Goal: Task Accomplishment & Management: Complete application form

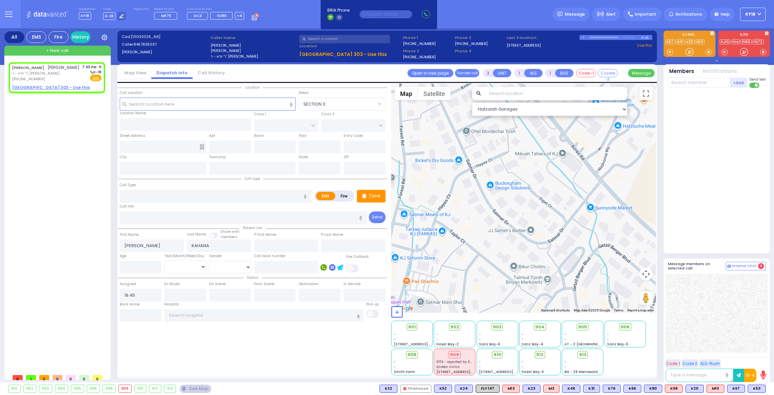
select select
click at [40, 76] on span "ר' יודא - ר' [PERSON_NAME]" at bounding box center [46, 74] width 68 height 6
select select
radio input "true"
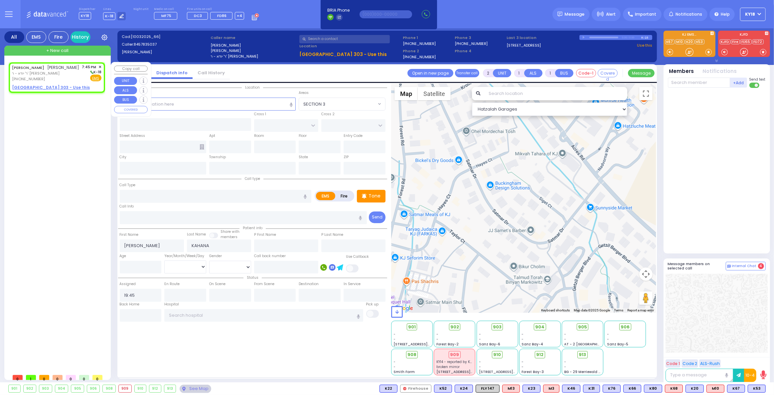
select select
select select "Hatzalah Garages"
click at [52, 90] on u "[GEOGRAPHIC_DATA] 303 - Use this" at bounding box center [51, 88] width 78 height 6
select select
radio input "true"
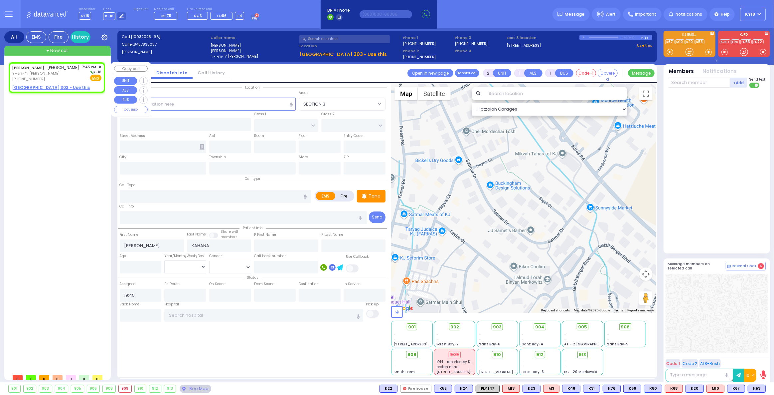
select select
select select "Hatzalah Garages"
select select
radio input "true"
select select
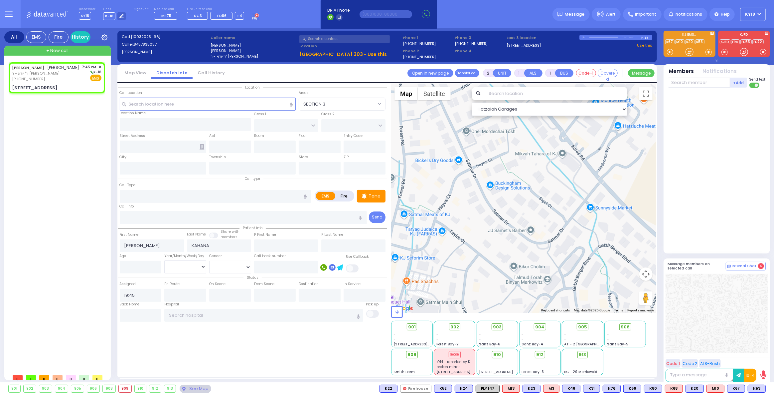
select select "Hatzalah Garages"
type input "TOLTCHAV WAY"
type input "[GEOGRAPHIC_DATA]"
type input "[STREET_ADDRESS]"
type input "303"
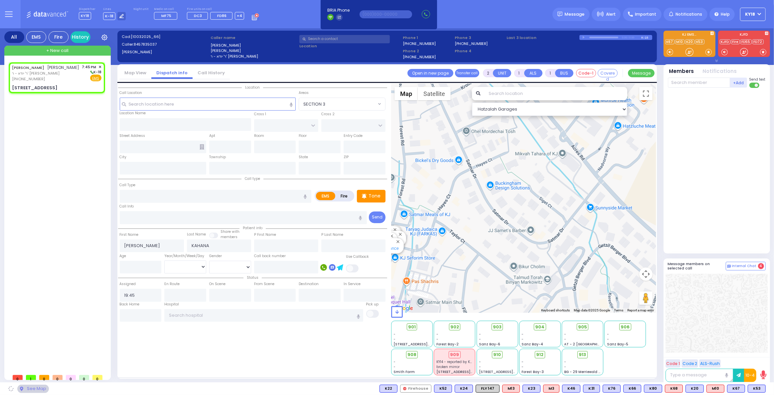
type input "Monroe"
type input "[US_STATE]"
type input "10950"
select select "BEIRECH MOSHE"
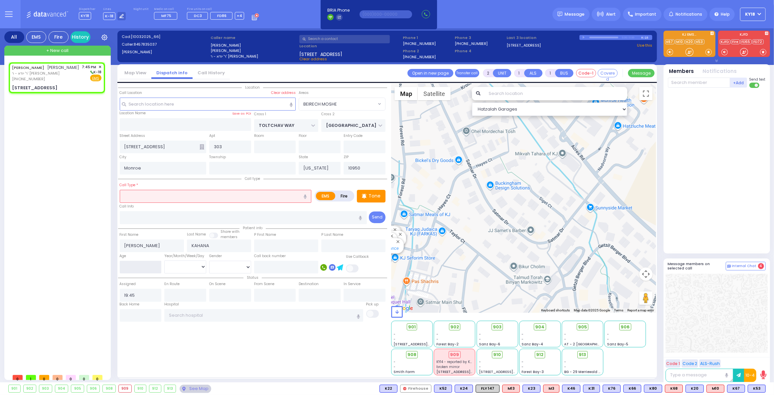
click at [143, 269] on input "number" at bounding box center [141, 267] width 42 height 13
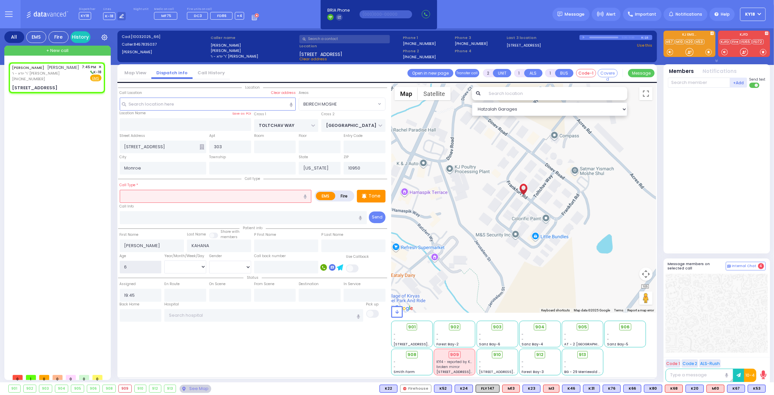
type input "6"
click at [189, 264] on select "Year Month Week Day" at bounding box center [185, 266] width 42 height 13
select select "Year"
click at [164, 260] on select "Year Month Week Day" at bounding box center [185, 266] width 42 height 13
select select
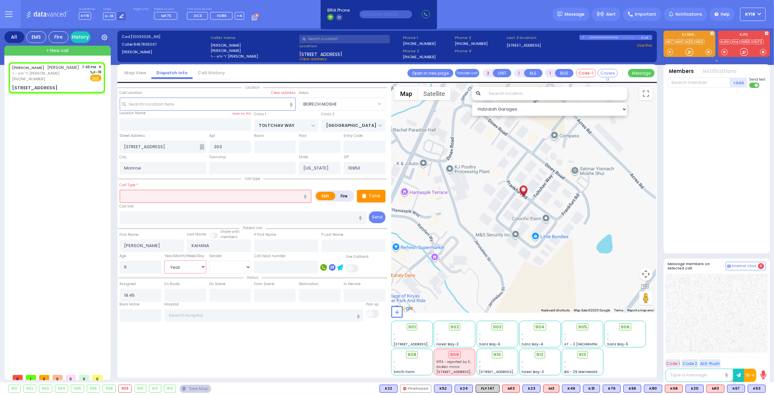
radio input "true"
select select "Year"
select select "Hatzalah Garages"
click at [224, 266] on select "Male Female" at bounding box center [230, 267] width 42 height 13
select select "BEIRECH MOSHE"
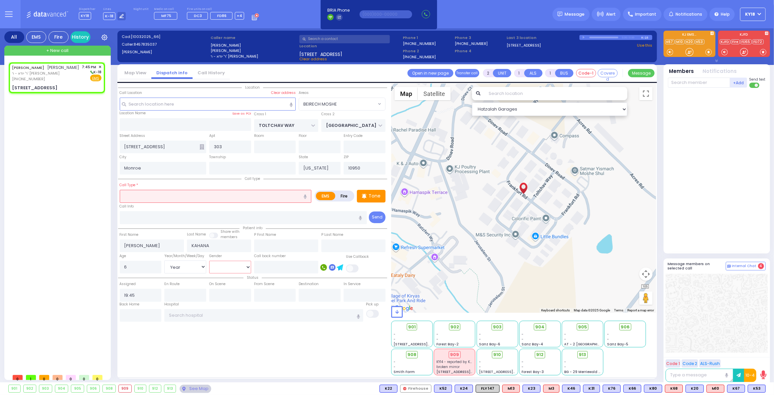
select select
radio input "true"
select select "Year"
select select "Hatzalah Garages"
select select "[DEMOGRAPHIC_DATA]"
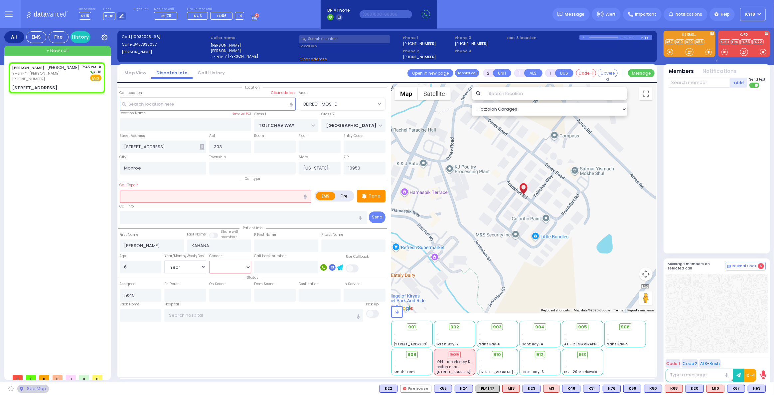
click at [209, 261] on select "Male Female" at bounding box center [230, 267] width 42 height 13
select select "BEIRECH MOSHE"
click at [152, 198] on input "text" at bounding box center [216, 196] width 192 height 13
type input "a"
select select
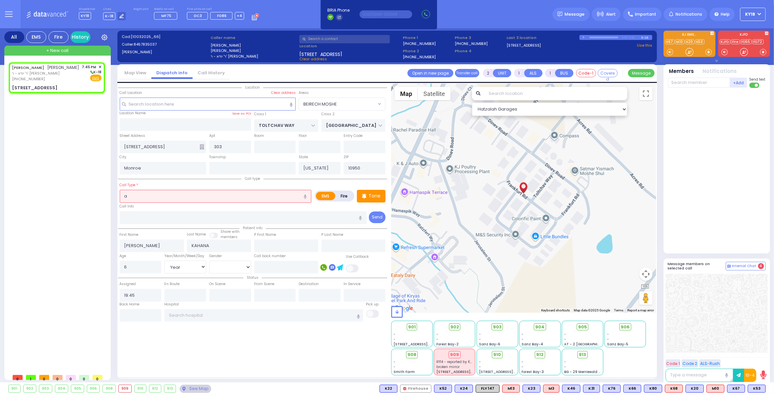
radio input "true"
select select "Year"
select select "[DEMOGRAPHIC_DATA]"
select select "Hatzalah Garages"
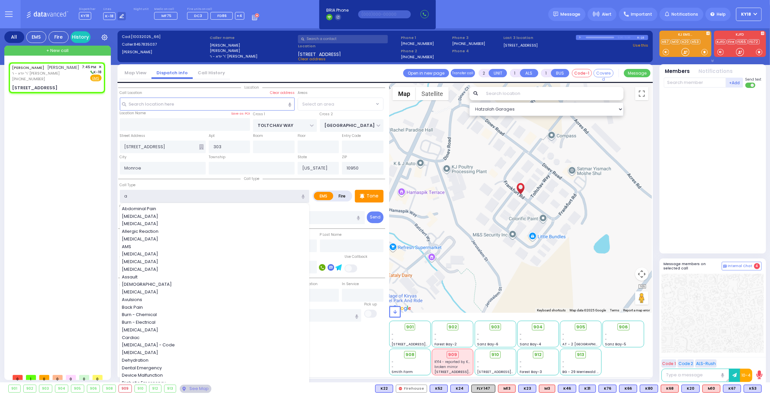
type input "al"
select select "BEIRECH MOSHE"
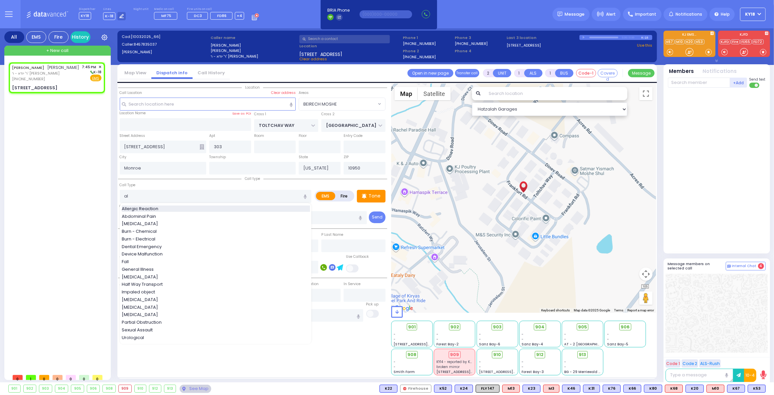
click at [151, 209] on span "Allergic Reaction" at bounding box center [141, 208] width 39 height 7
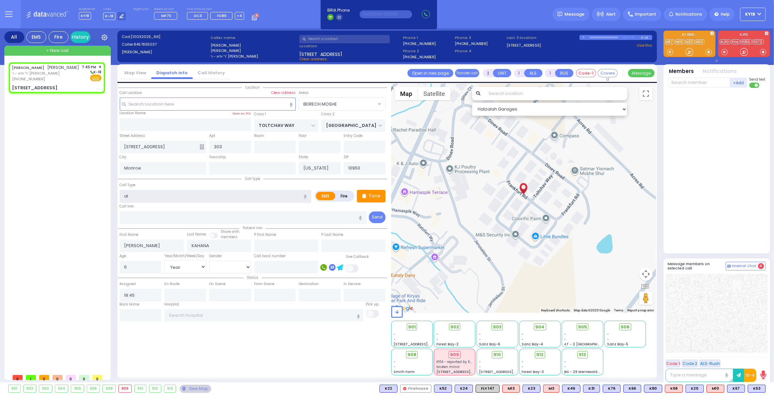
type input "Allergic Reaction"
select select
radio input "true"
select select "Year"
select select "[DEMOGRAPHIC_DATA]"
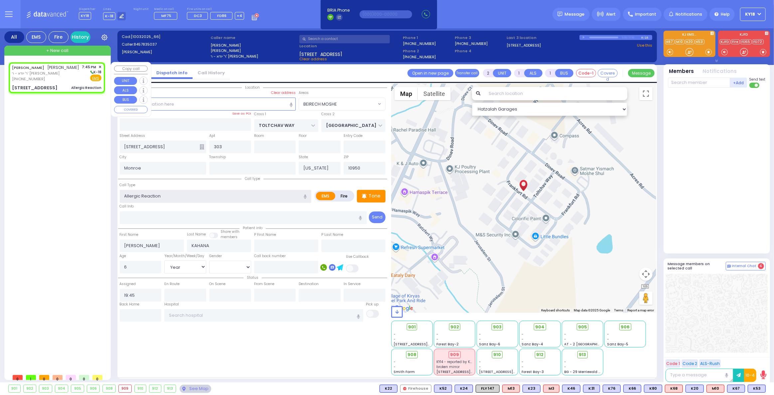
select select "Hatzalah Garages"
select select "BEIRECH MOSHE"
select select
radio input "true"
select select "Year"
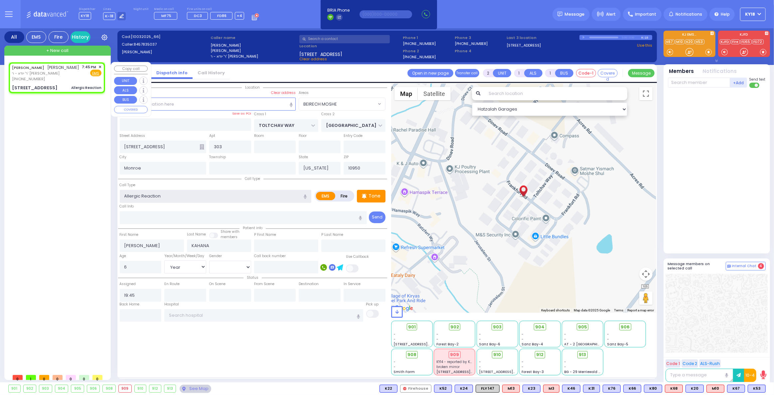
select select "[DEMOGRAPHIC_DATA]"
select select "Hatzalah Garages"
select select "BEIRECH MOSHE"
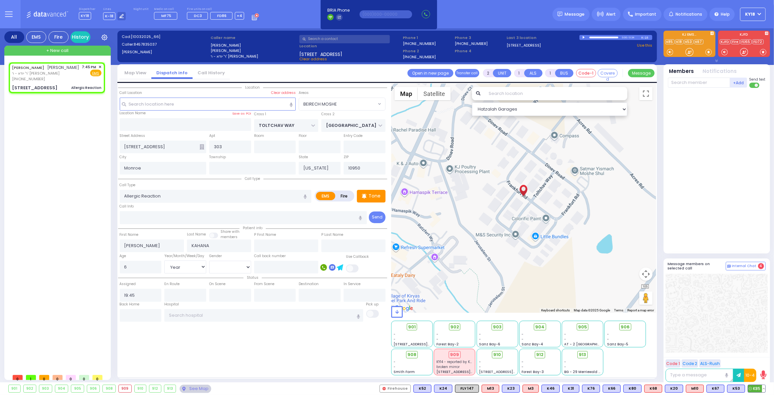
click at [753, 387] on span "K85" at bounding box center [756, 388] width 17 height 7
select select
radio input "true"
select select "Year"
select select "[DEMOGRAPHIC_DATA]"
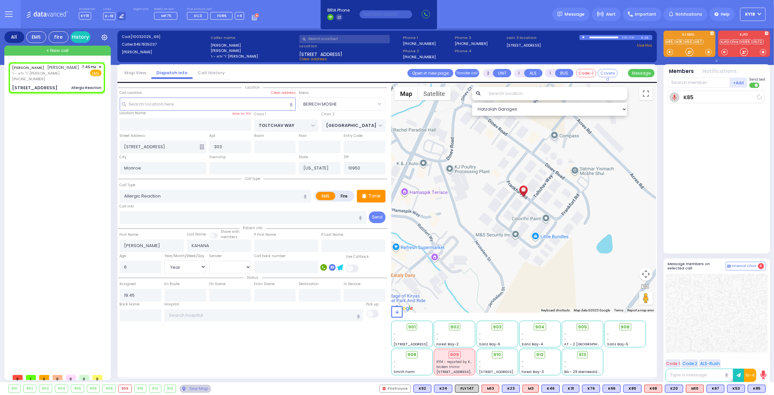
type input "19:46"
select select "Hatzalah Garages"
select select
radio input "true"
select select "Year"
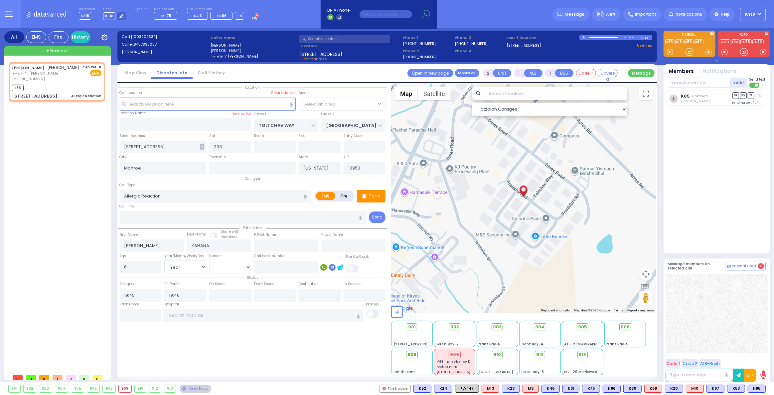
select select "[DEMOGRAPHIC_DATA]"
select select "Hatzalah Garages"
select select "BEIRECH MOSHE"
click at [755, 390] on span "K31" at bounding box center [757, 388] width 16 height 7
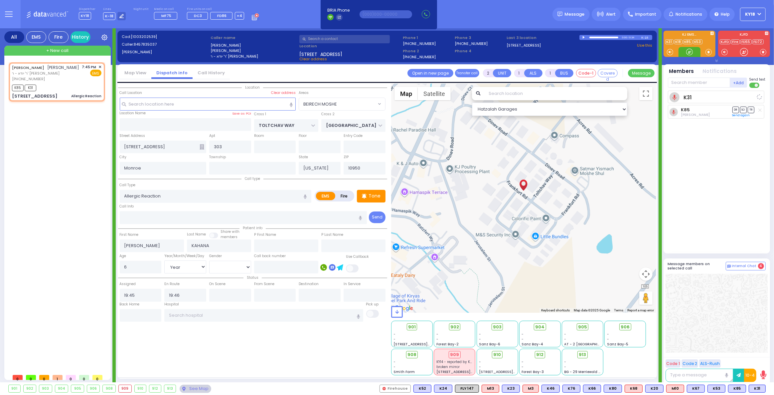
select select
radio input "true"
select select "Year"
select select "[DEMOGRAPHIC_DATA]"
select select "Hatzalah Garages"
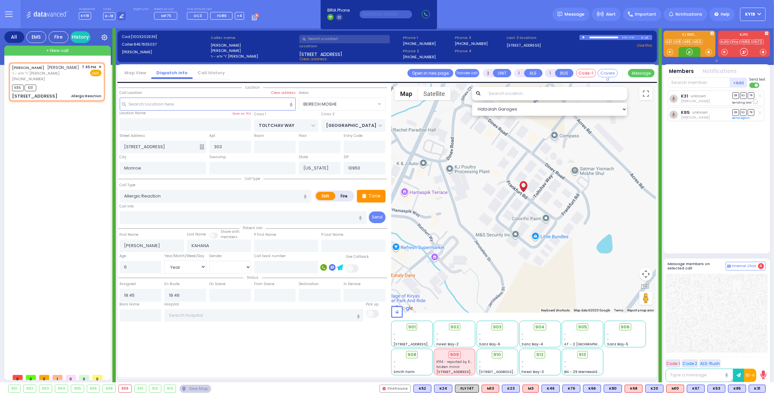
select select "BEIRECH MOSHE"
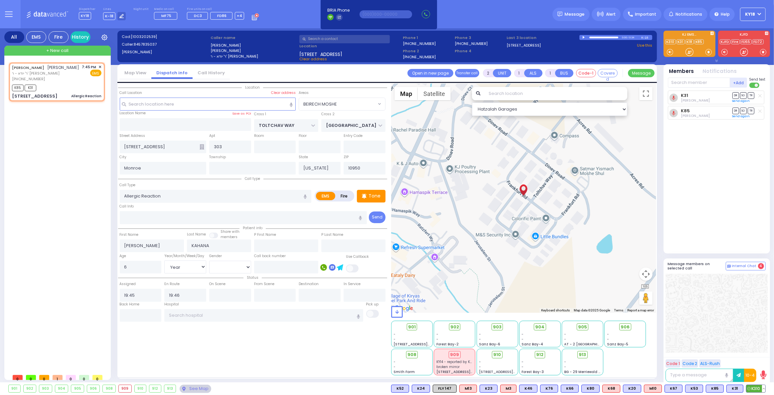
click at [760, 388] on span "K310" at bounding box center [756, 388] width 19 height 7
select select
radio input "true"
select select "Year"
select select "[DEMOGRAPHIC_DATA]"
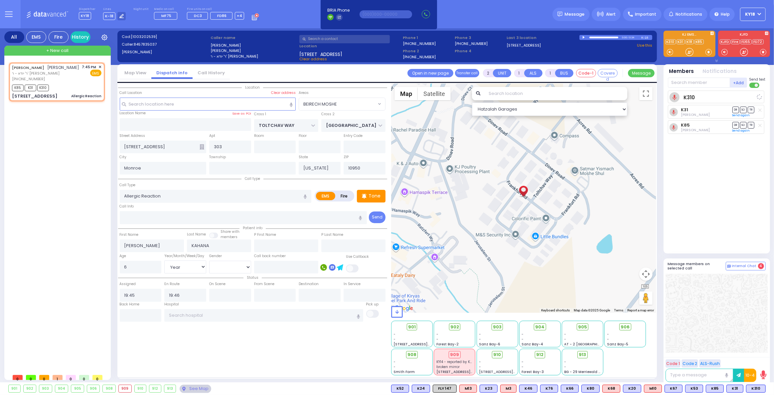
select select "Hatzalah Garages"
select select "BEIRECH MOSHE"
click at [682, 82] on input "text" at bounding box center [699, 83] width 62 height 10
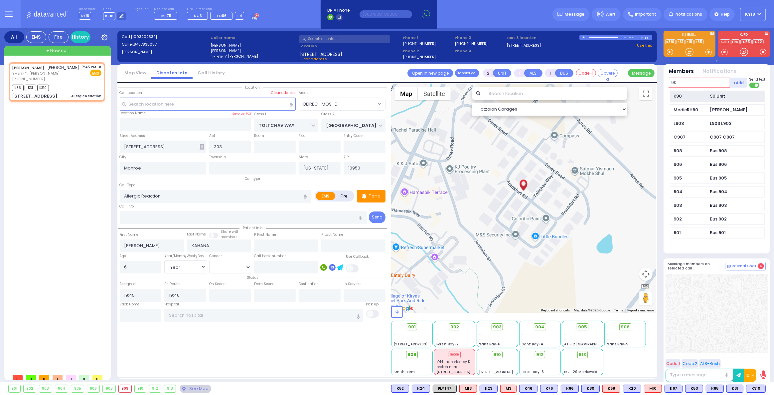
type input "90"
click at [686, 95] on div "K90" at bounding box center [690, 96] width 33 height 7
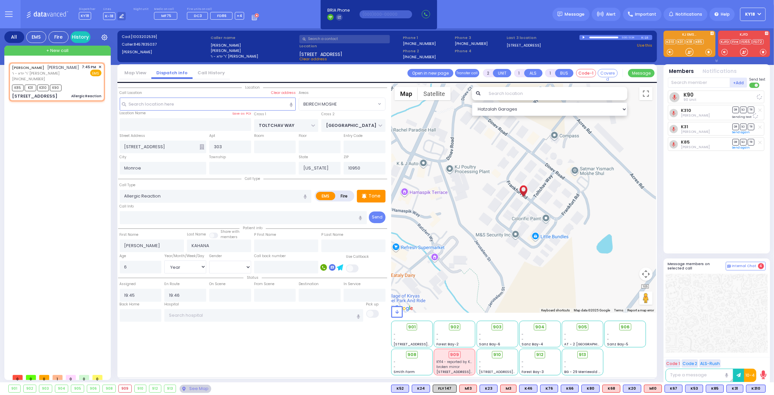
select select
radio input "true"
select select "Year"
select select "[DEMOGRAPHIC_DATA]"
select select "Hatzalah Garages"
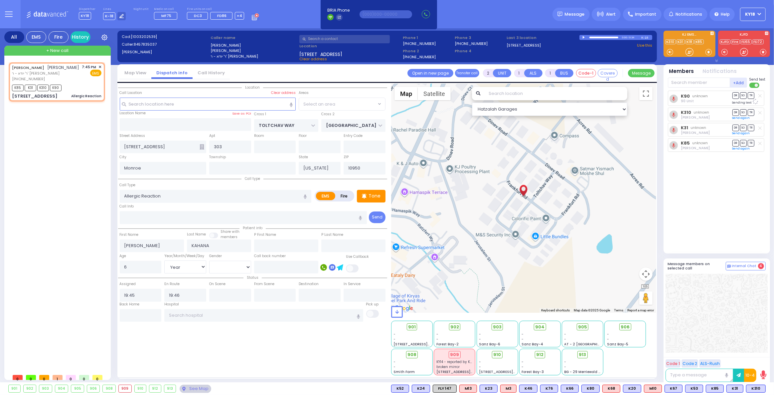
select select "BEIRECH MOSHE"
click at [756, 390] on span "M3" at bounding box center [758, 388] width 16 height 7
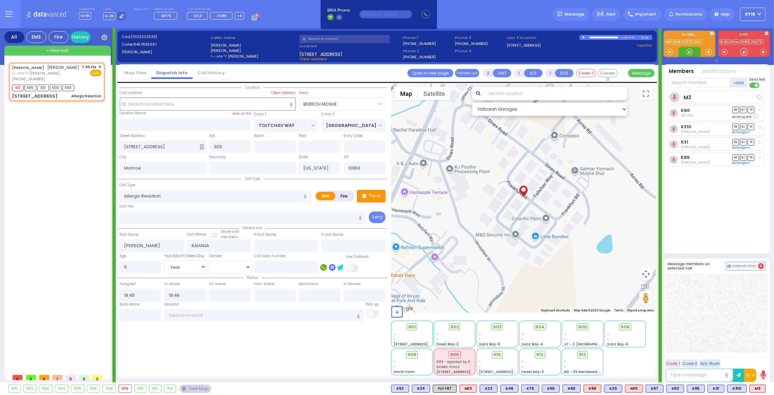
select select
radio input "true"
select select "Year"
select select "[DEMOGRAPHIC_DATA]"
select select "Hatzalah Garages"
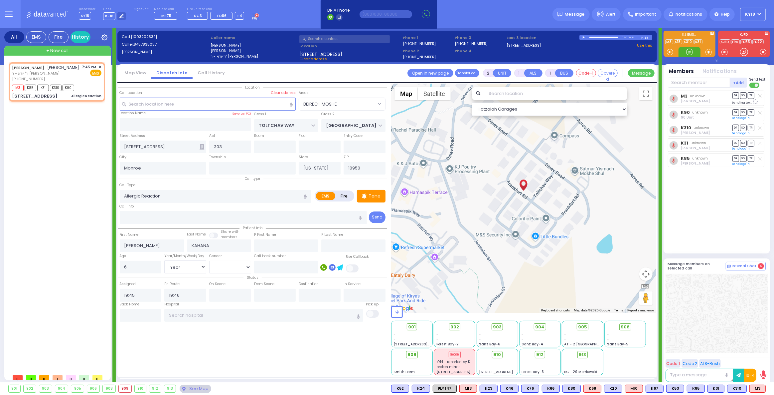
select select "BEIRECH MOSHE"
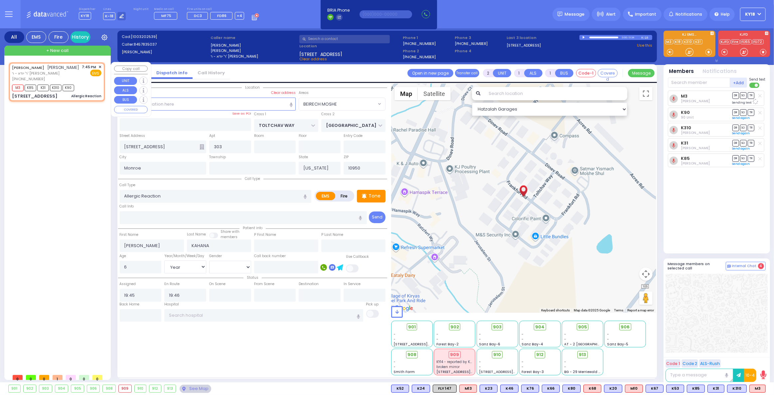
click at [89, 91] on div "M3 K85 K31 K310 K90" at bounding box center [57, 87] width 90 height 8
select select
radio input "true"
select select "Year"
select select "[DEMOGRAPHIC_DATA]"
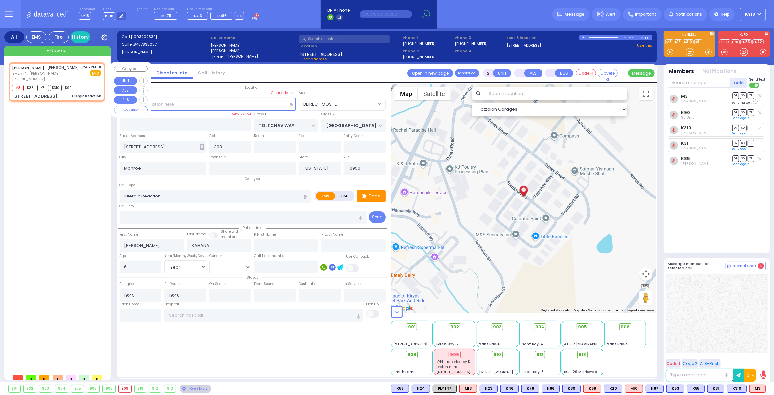
select select "Hatzalah Garages"
select select "BEIRECH MOSHE"
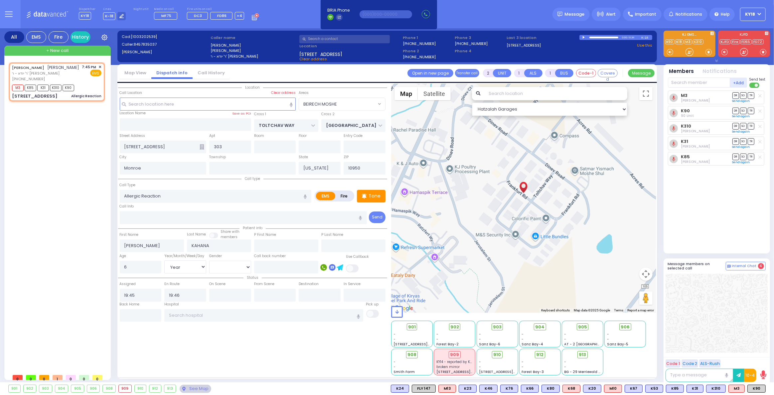
click at [697, 111] on div "K90 90 Unit DR SO TR Sending text" at bounding box center [716, 113] width 97 height 14
click at [68, 91] on span "K90" at bounding box center [69, 88] width 12 height 7
select select
radio input "true"
select select "Year"
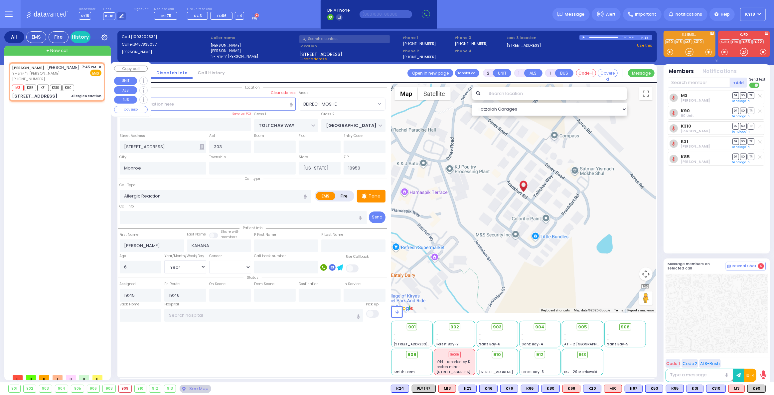
select select "[DEMOGRAPHIC_DATA]"
select select "Hatzalah Garages"
select select "BEIRECH MOSHE"
type input "6"
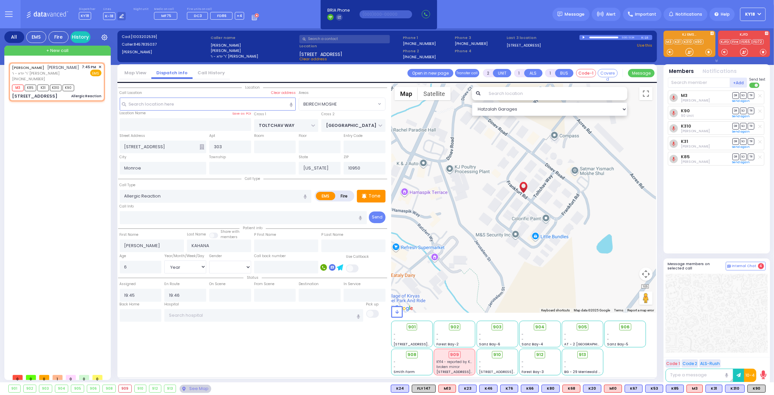
type input "6"
select select
radio input "true"
type input "Fraidy"
type input "Landau"
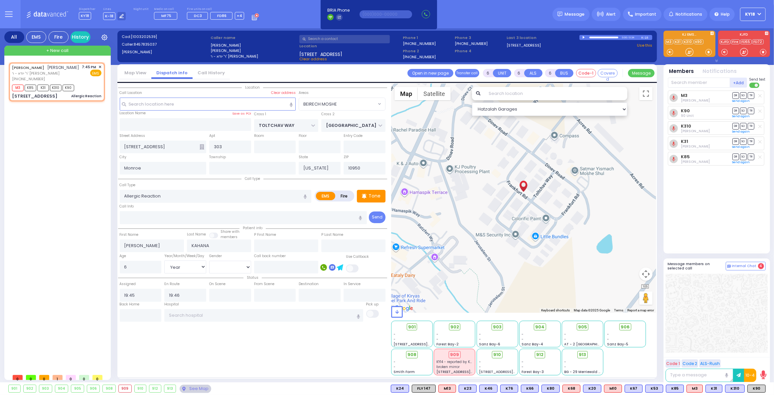
select select "Year"
select select "[DEMOGRAPHIC_DATA]"
select select "Hatzalah Garages"
select select "BEIRECH MOSHE"
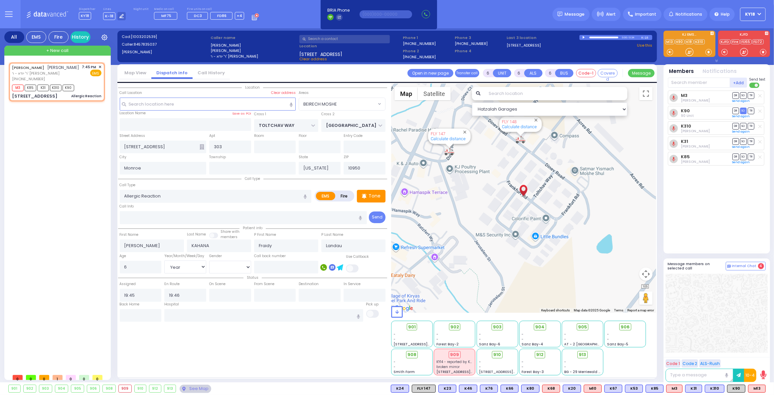
select select
radio input "true"
select select "Year"
select select "[DEMOGRAPHIC_DATA]"
select select "Hatzalah Garages"
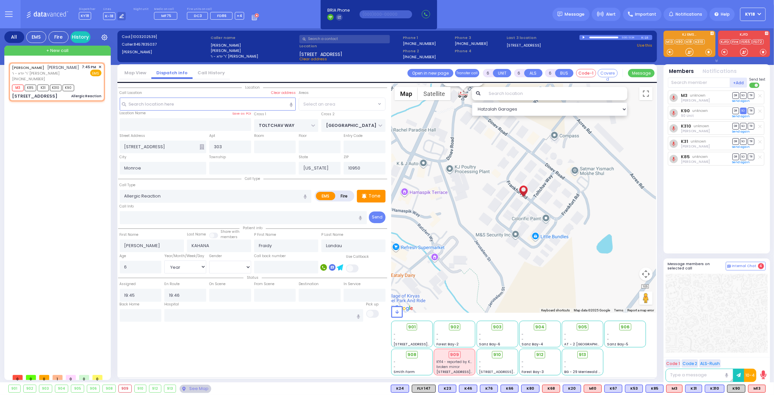
select select "BEIRECH MOSHE"
select select
radio input "true"
select select "Year"
select select "[DEMOGRAPHIC_DATA]"
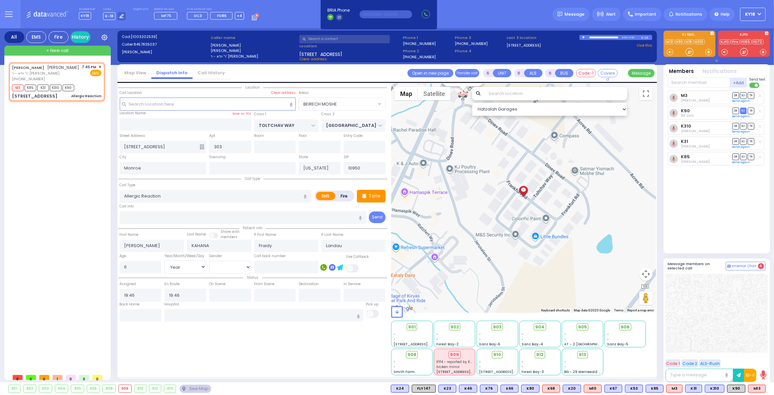
select select "Hatzalah Garages"
select select "BEIRECH MOSHE"
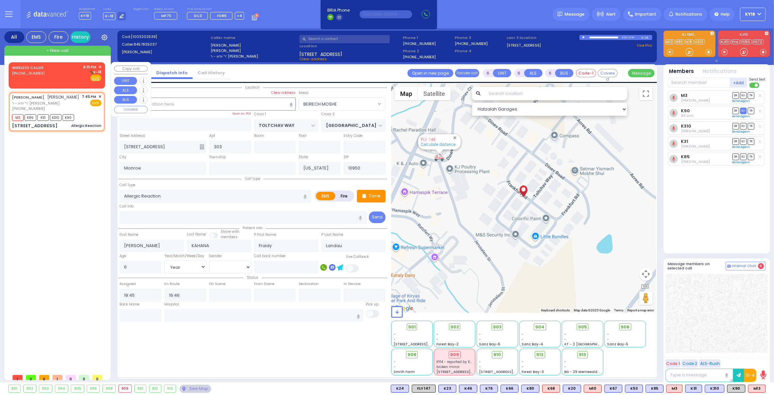
click at [50, 72] on div "WIRELESS CALLER (845) 540-9679 8:15 PM ✕ K-18" at bounding box center [57, 72] width 90 height 17
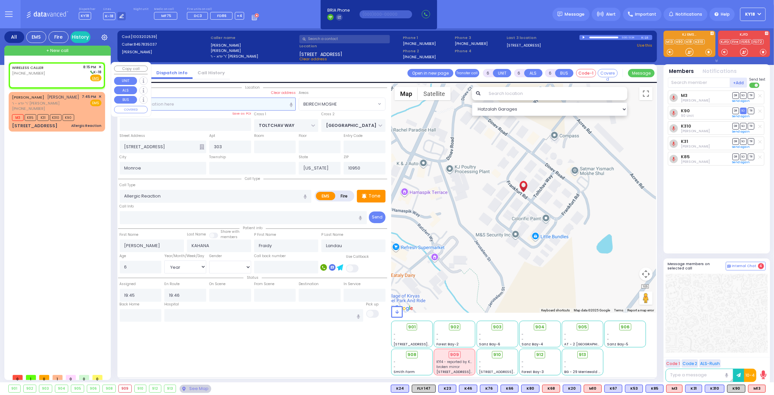
type input "2"
type input "1"
select select
radio input "true"
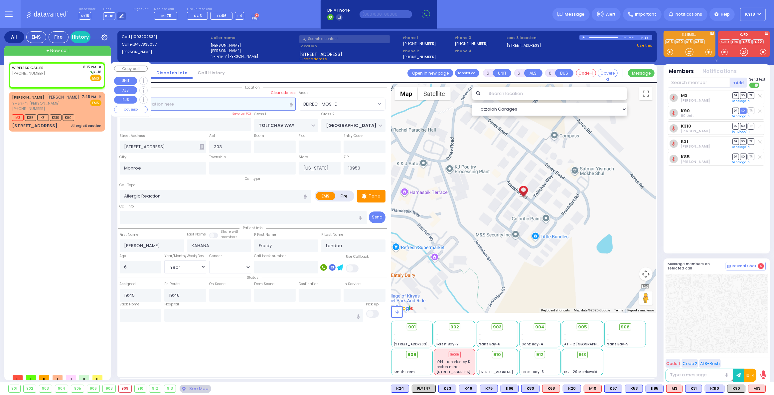
select select
type input "20:15"
select select "Hatzalah Garages"
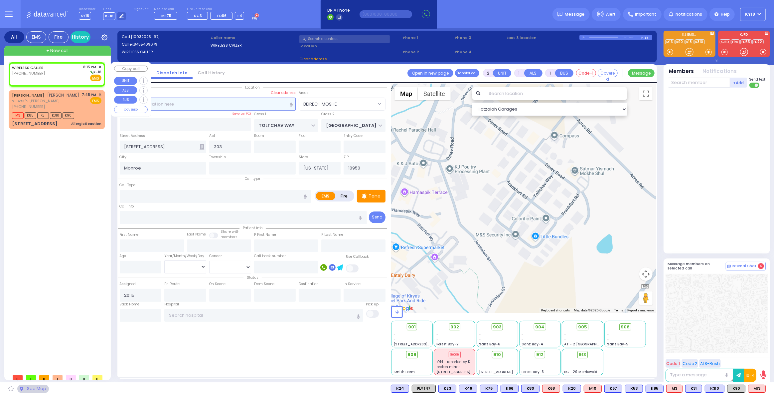
select select
radio input "true"
select select
select select "Hatzalah Garages"
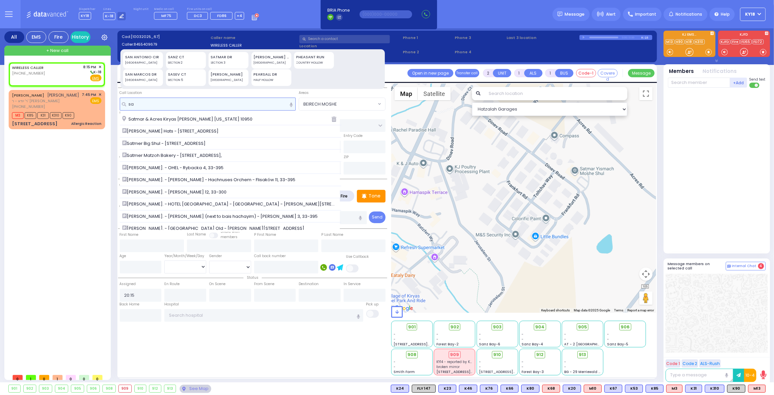
type input "sa"
click at [182, 61] on div "SECTION 2" at bounding box center [186, 63] width 36 height 5
type input "SANZ CT"
type input "MONROE"
type input "10950"
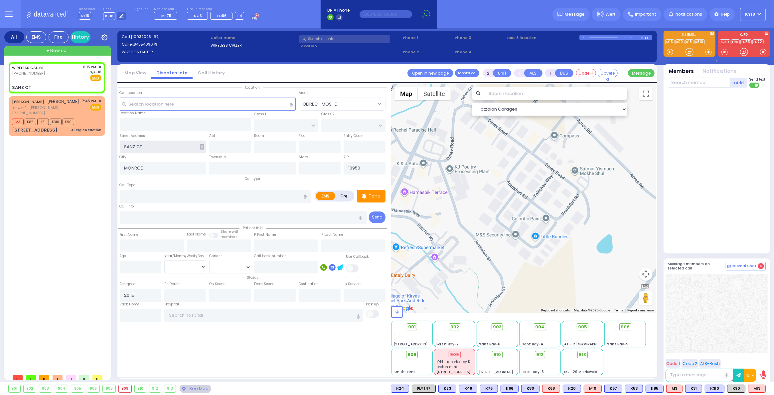
select select
radio input "true"
select select
select select "Hatzalah Garages"
type input "[US_STATE]"
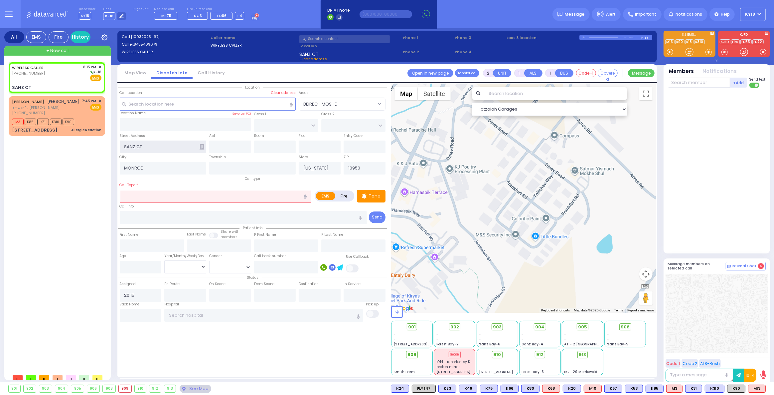
drag, startPoint x: 138, startPoint y: 146, endPoint x: 105, endPoint y: 145, distance: 33.3
click at [105, 145] on div "All EMS Fire History Settings" at bounding box center [387, 206] width 766 height 356
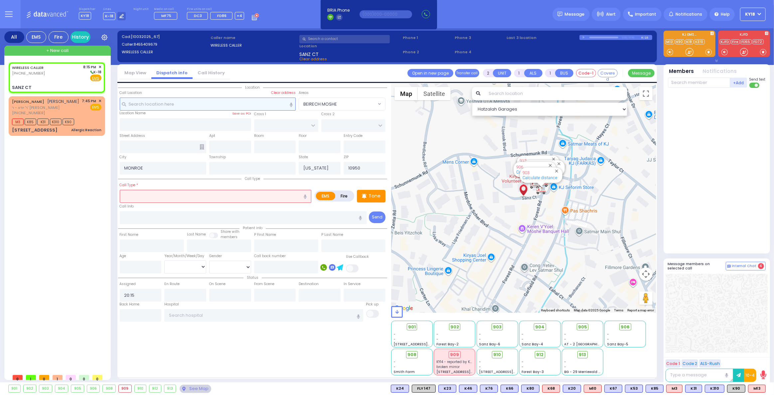
click at [168, 100] on input "text" at bounding box center [208, 104] width 176 height 13
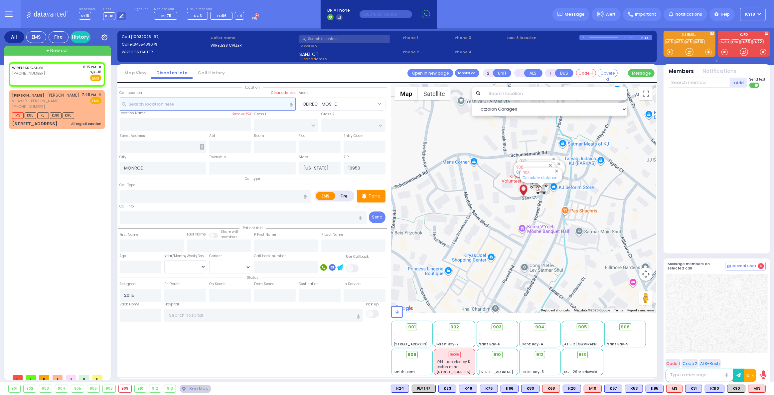
select select
radio input "true"
select select
select select "Hatzalah Garages"
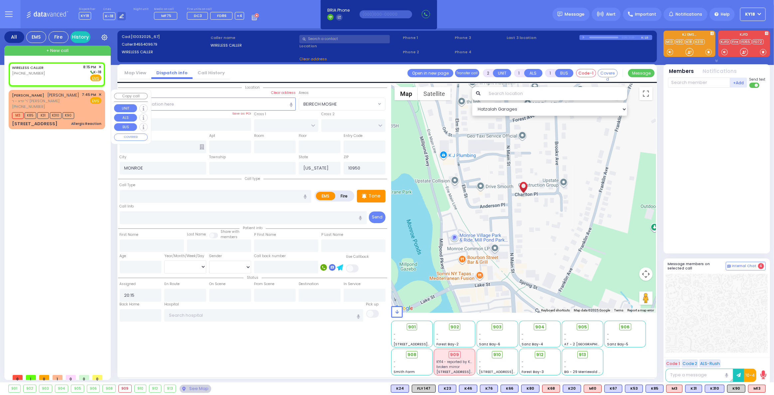
click at [95, 119] on div "M3 K85 K31 K310 K90" at bounding box center [57, 114] width 90 height 8
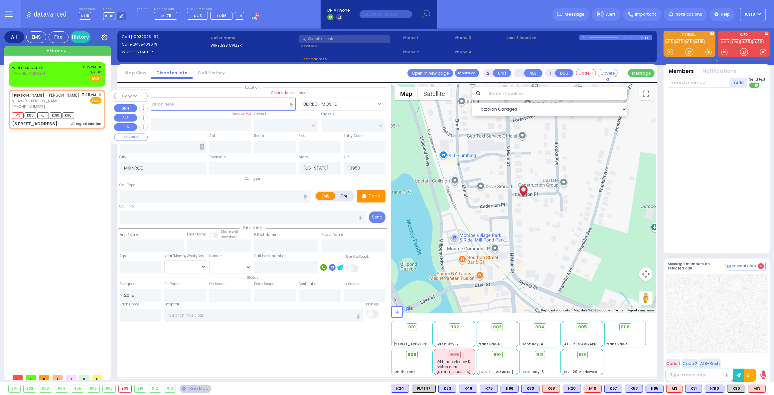
type input "6"
select select
type input "Allergic Reaction"
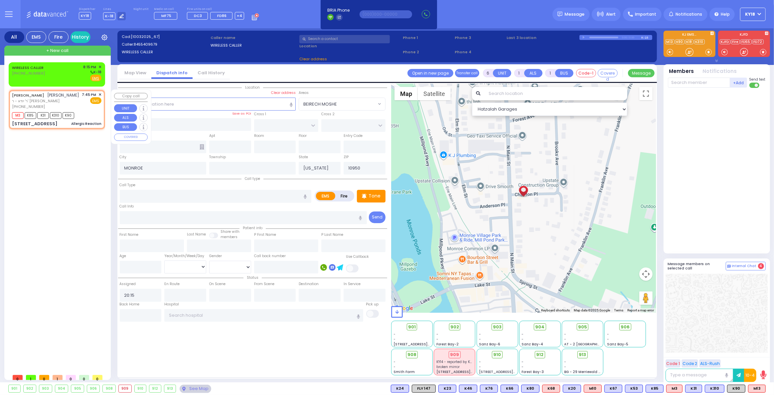
radio input "true"
type input "AVRUM SHLOME"
type input "KAHANA"
type input "Fraidy"
type input "Landau"
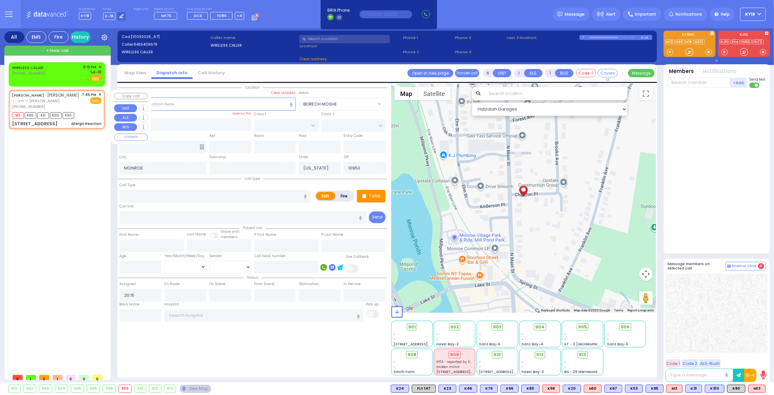
type input "6"
select select "Year"
select select "[DEMOGRAPHIC_DATA]"
type input "19:45"
type input "19:46"
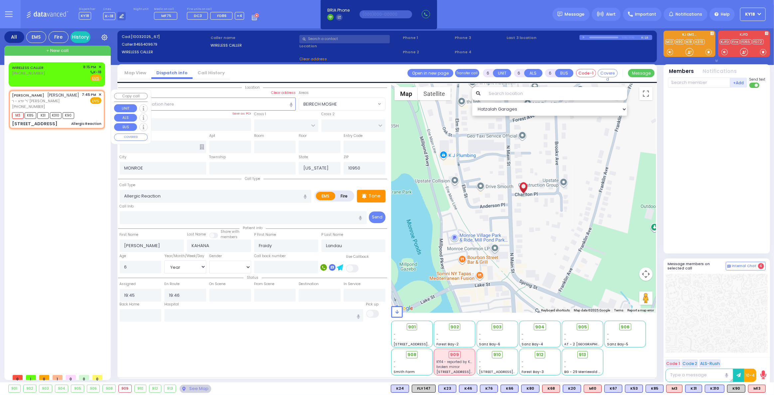
type input "TOLTCHAV WAY"
type input "HAMBURG WAY"
type input "20 FRANKFURT RD"
type input "303"
type input "Monroe"
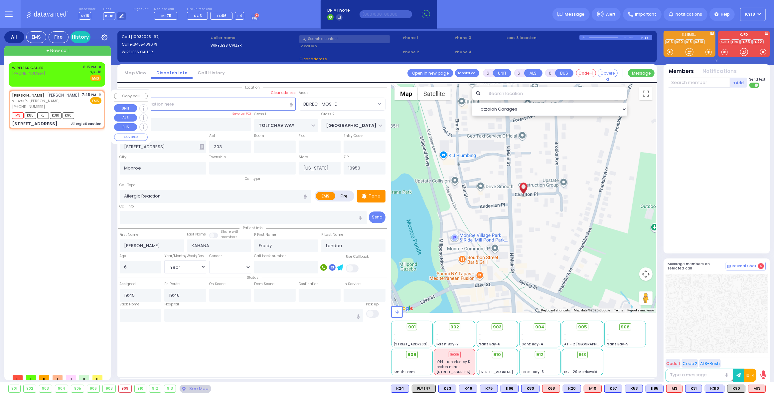
select select "BEIRECH MOSHE"
select select "Hatzalah Garages"
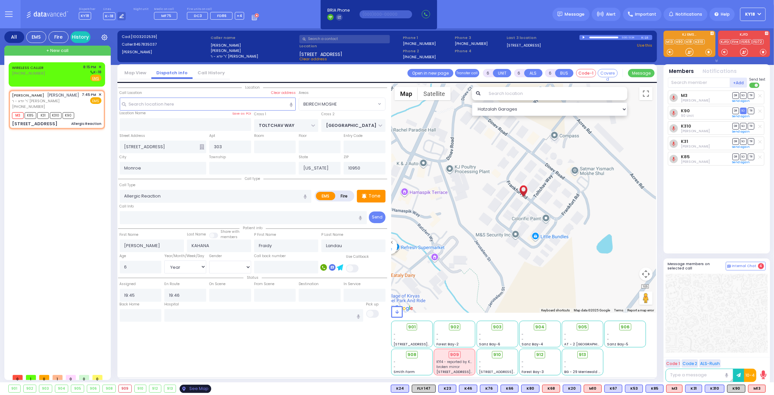
click at [192, 386] on div "See Map" at bounding box center [195, 388] width 31 height 8
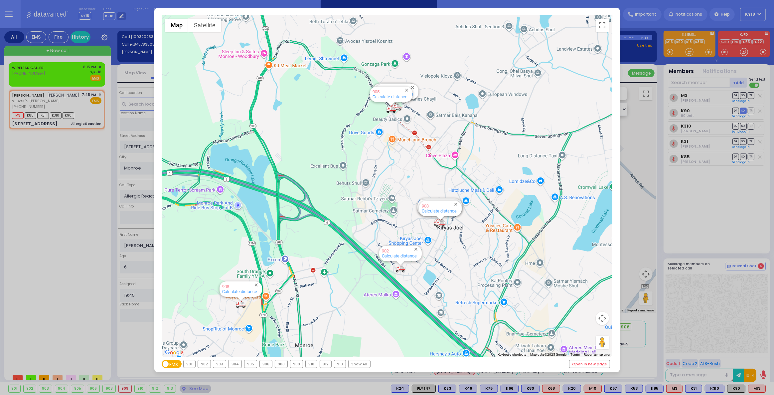
drag, startPoint x: 388, startPoint y: 227, endPoint x: 377, endPoint y: 198, distance: 30.4
click at [377, 198] on div "594 Calculate distance 595 Calculate distance 596 Calculate distance 901 Calcul…" at bounding box center [387, 185] width 451 height 341
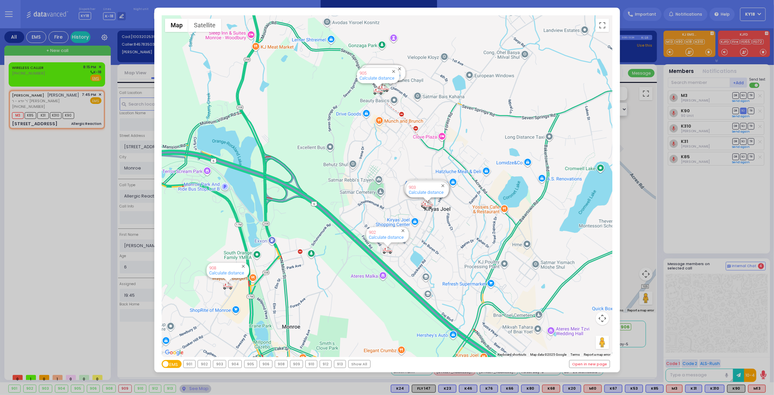
click at [94, 112] on div "← Move left → Move right ↑ Move up ↓ Move down + Zoom in - Zoom out Home Jump l…" at bounding box center [387, 197] width 774 height 395
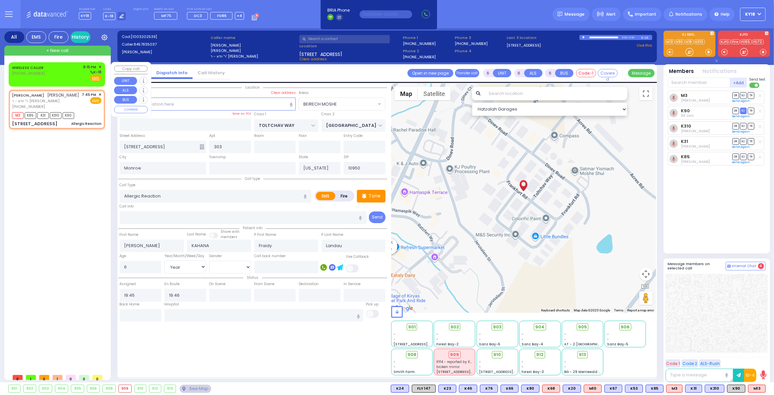
click at [81, 79] on div "WIRELESS CALLER (845) 540-9679 8:15 PM ✕ K-18" at bounding box center [57, 72] width 90 height 17
type input "2"
type input "1"
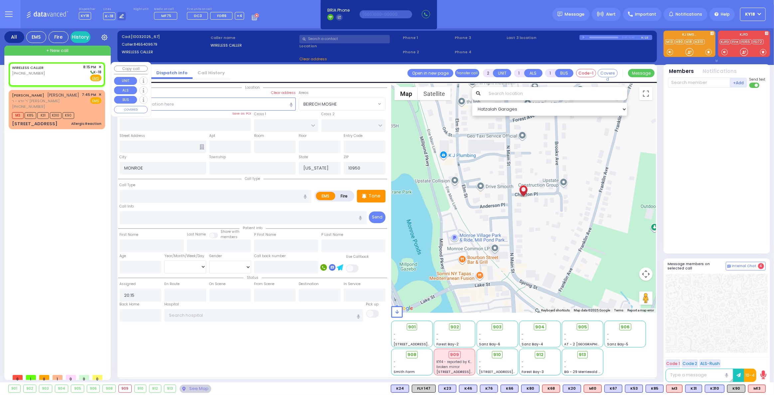
click at [46, 74] on div "WIRELESS CALLER (845) 540-9679 8:15 PM ✕ K-18" at bounding box center [57, 72] width 90 height 17
click at [155, 107] on input "text" at bounding box center [208, 104] width 176 height 13
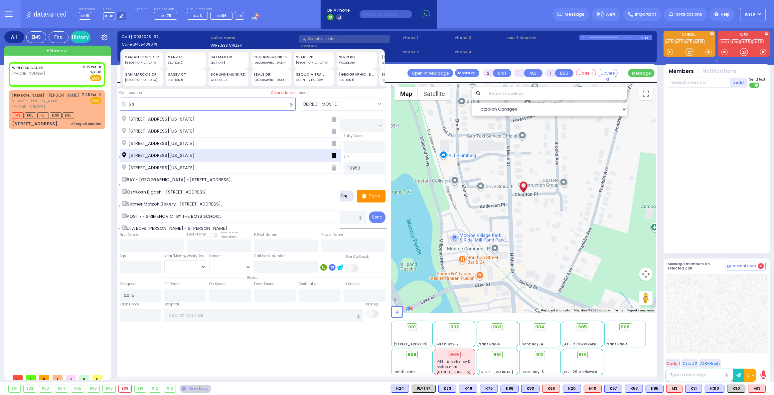
click at [164, 151] on div "6 Sanz Court Monroe New York 10950" at bounding box center [231, 155] width 222 height 12
click at [181, 155] on span "6 Sanz Court Monroe New York 10950" at bounding box center [159, 155] width 75 height 7
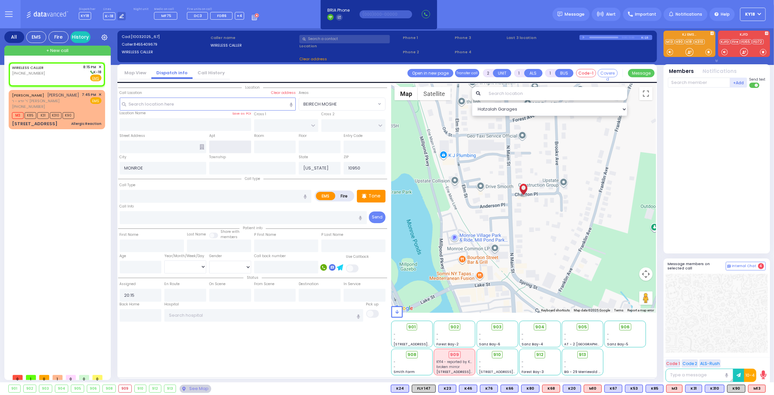
drag, startPoint x: 229, startPoint y: 145, endPoint x: 232, endPoint y: 146, distance: 3.7
click at [229, 145] on input "text" at bounding box center [230, 146] width 42 height 13
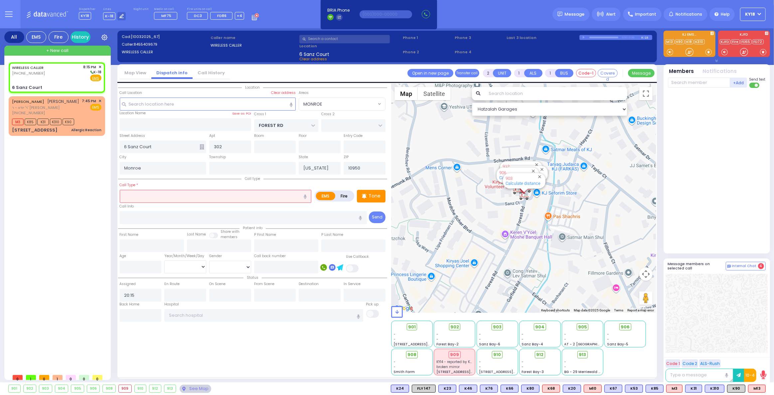
click at [201, 147] on icon at bounding box center [202, 146] width 5 height 5
click at [202, 146] on icon at bounding box center [202, 146] width 5 height 5
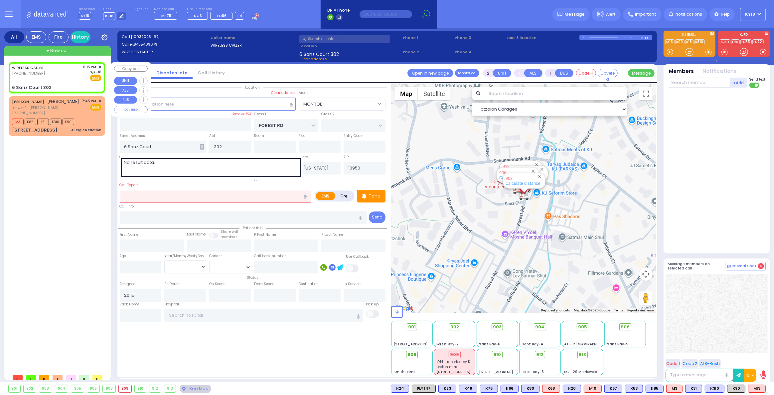
click at [47, 73] on div "WIRELESS CALLER (845) 540-9679 8:15 PM ✕ K-18" at bounding box center [57, 72] width 90 height 17
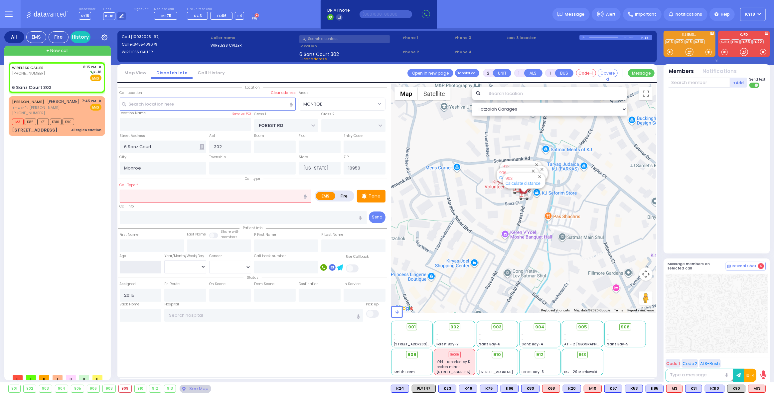
click at [138, 269] on input "number" at bounding box center [141, 267] width 42 height 13
click at [161, 195] on input "text" at bounding box center [216, 196] width 192 height 13
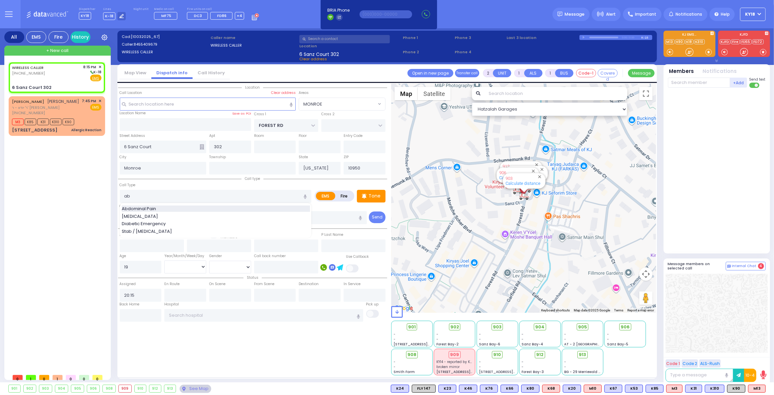
click at [166, 207] on div "Abdominal Pain" at bounding box center [216, 208] width 188 height 7
click at [187, 268] on select "Year Month Week Day" at bounding box center [185, 266] width 42 height 13
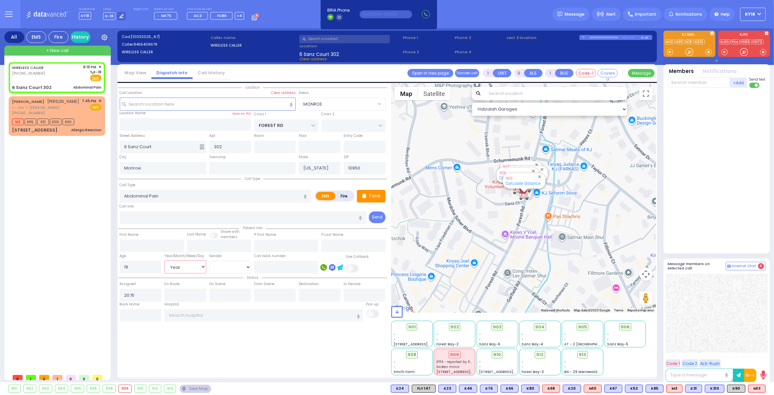
click at [164, 260] on select "Year Month Week Day" at bounding box center [185, 266] width 42 height 13
click at [221, 265] on select "Male Female" at bounding box center [230, 267] width 42 height 13
click at [209, 261] on select "Male Female" at bounding box center [230, 267] width 42 height 13
click at [60, 82] on div "WIRELESS CALLER (845) 540-9679 8:15 PM ✕ K-18 EMS" at bounding box center [57, 77] width 94 height 29
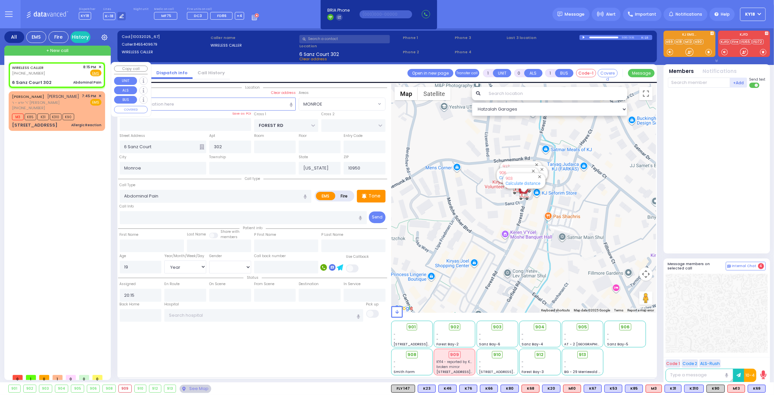
click at [51, 79] on div "6 Sanz Court 302 Abdominal Pain" at bounding box center [57, 82] width 90 height 7
click at [757, 390] on span "K69" at bounding box center [756, 388] width 17 height 7
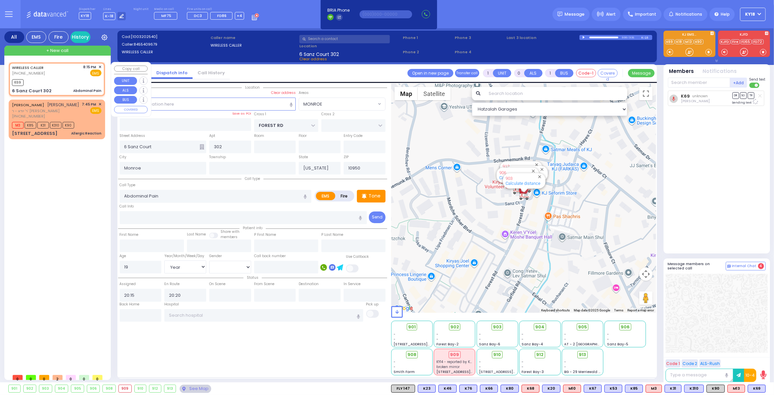
click at [40, 81] on div "K69" at bounding box center [57, 82] width 90 height 8
click at [58, 76] on div "WIRELESS CALLER (845) 540-9679 8:15 PM ✕ EMS" at bounding box center [57, 70] width 90 height 12
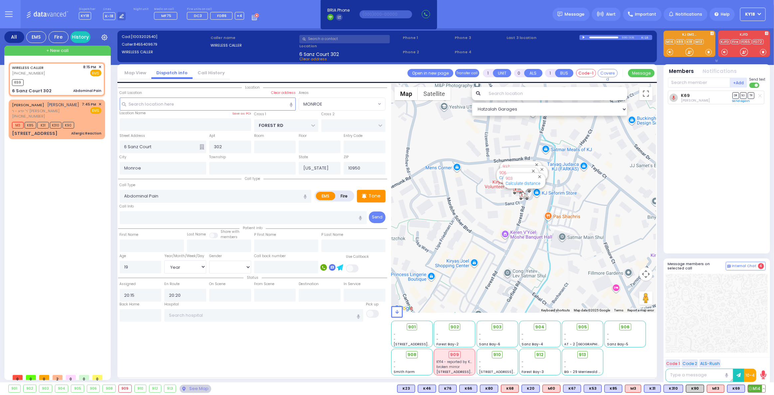
click at [756, 388] on span "M14" at bounding box center [756, 388] width 17 height 7
click at [56, 88] on div "6 Sanz Court 302 Abdominal Pain" at bounding box center [57, 91] width 90 height 7
click at [696, 390] on span "K90" at bounding box center [696, 388] width 18 height 7
click at [60, 119] on div "(845) 783-5037" at bounding box center [46, 116] width 68 height 6
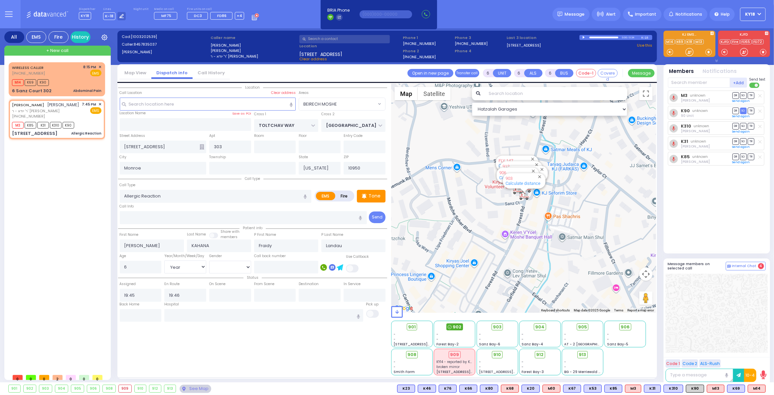
click at [454, 327] on span "902" at bounding box center [457, 326] width 9 height 7
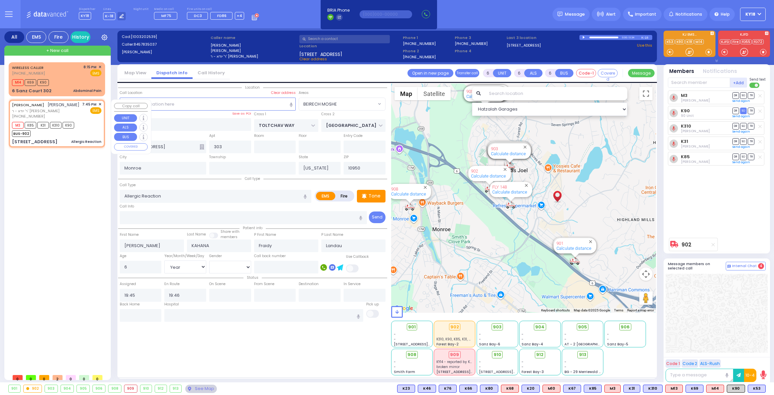
select select "BEIRECH MOSHE"
select select "Year"
select select "[DEMOGRAPHIC_DATA]"
select select
radio input "true"
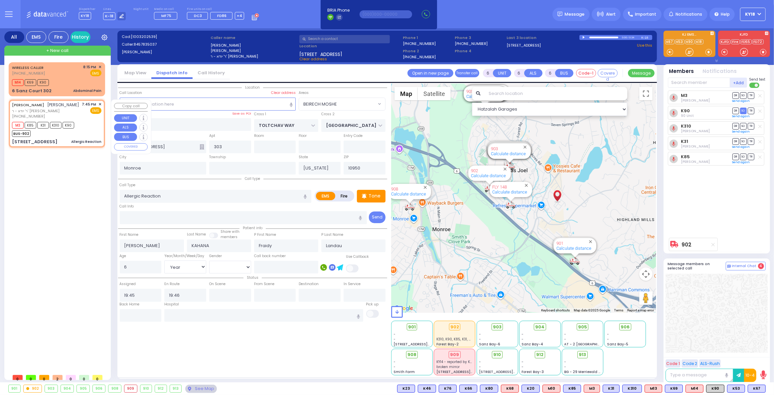
select select "Year"
select select "[DEMOGRAPHIC_DATA]"
select select "Hatzalah Garages"
select select "BEIRECH MOSHE"
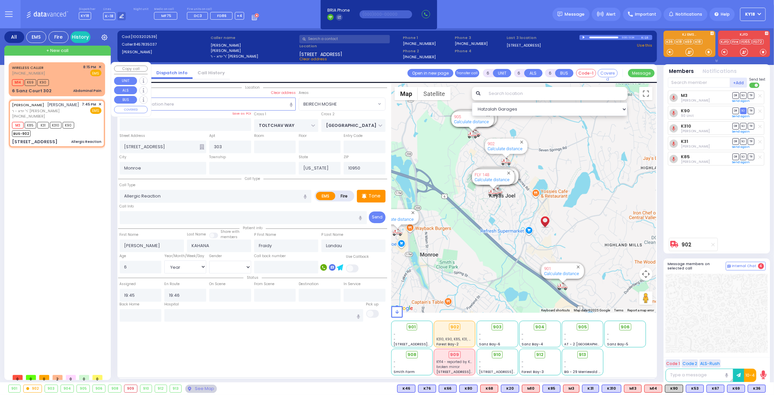
click at [59, 83] on div "M14 K69 K90" at bounding box center [57, 82] width 90 height 8
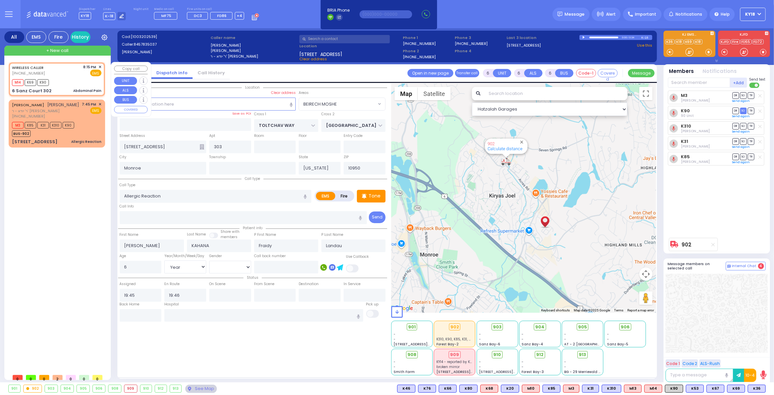
type input "1"
type input "0"
type input "1"
select select
type input "Abdominal Pain"
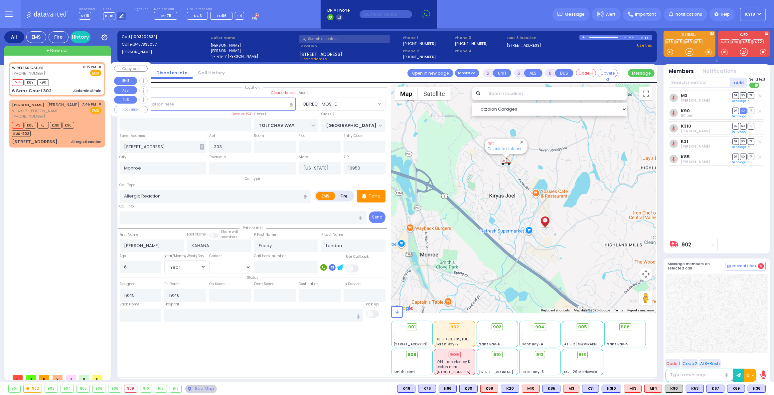
radio input "true"
type input "19"
select select "Year"
select select "[DEMOGRAPHIC_DATA]"
type input "20:15"
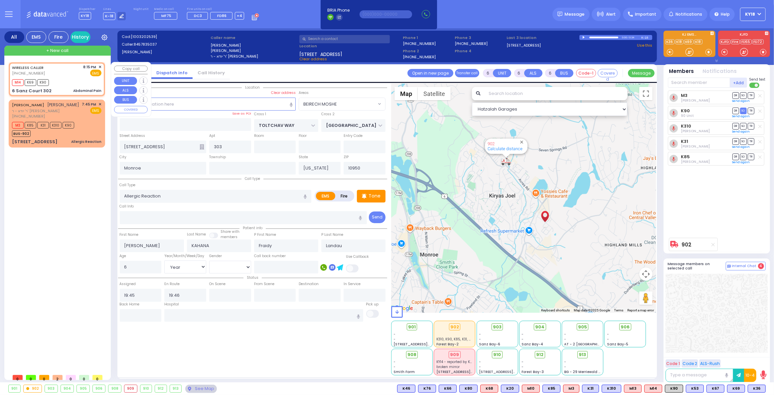
type input "20:20"
select select "Hatzalah Garages"
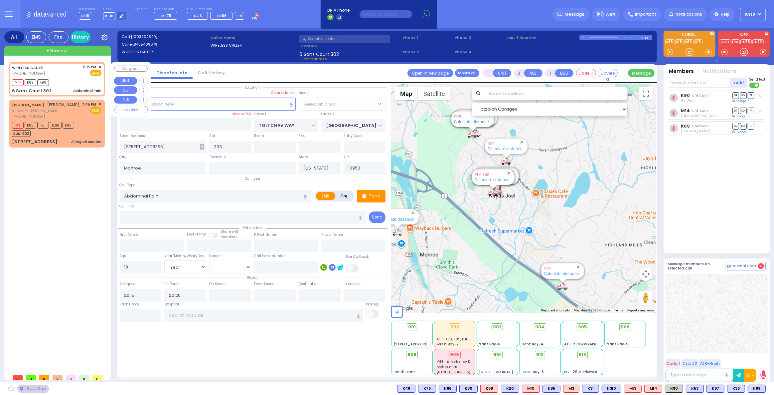
type input "FOREST RD"
type input "6 Sanz Court"
type input "302"
select select "MONROE"
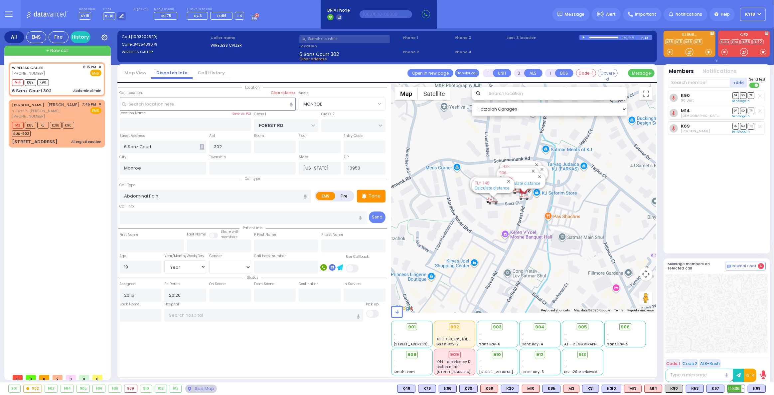
click at [739, 388] on span "K36" at bounding box center [736, 388] width 17 height 7
select select
radio input "true"
select select "Year"
select select "[DEMOGRAPHIC_DATA]"
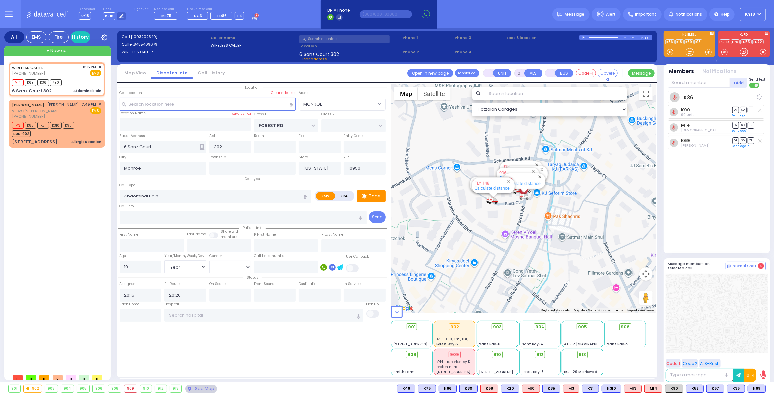
select select "Hatzalah Garages"
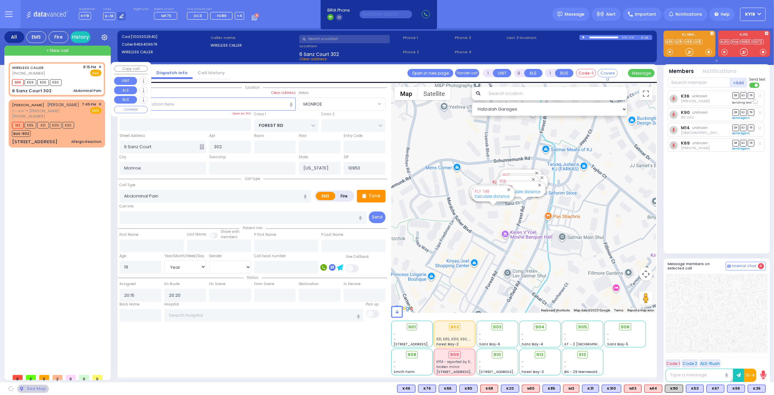
select select "MONROE"
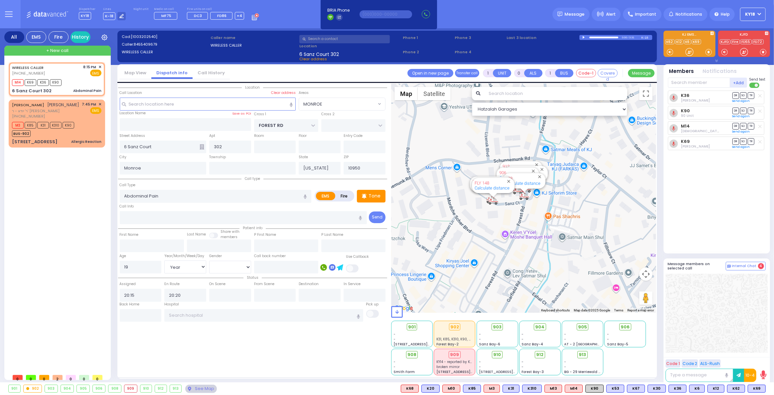
click at [766, 390] on div "901 902 903 904 905 906 K69 K6" at bounding box center [387, 388] width 774 height 8
click at [765, 389] on button at bounding box center [763, 388] width 3 height 7
click at [762, 357] on icon at bounding box center [759, 358] width 7 height 7
click at [694, 209] on div "K36 Shloma Kaufman DR SO TR Sending text K90 DR" at bounding box center [717, 169] width 99 height 157
click at [205, 386] on div "See Map" at bounding box center [200, 388] width 31 height 8
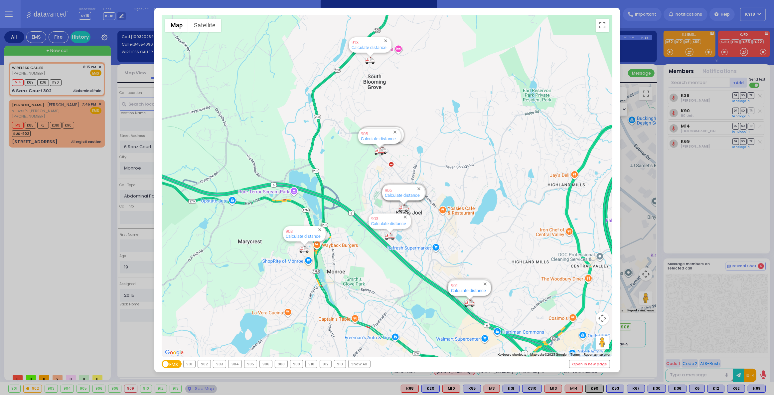
click at [81, 83] on div "← Move left → Move right ↑ Move up ↓ Move down + Zoom in - Zoom out Home Jump l…" at bounding box center [387, 197] width 774 height 395
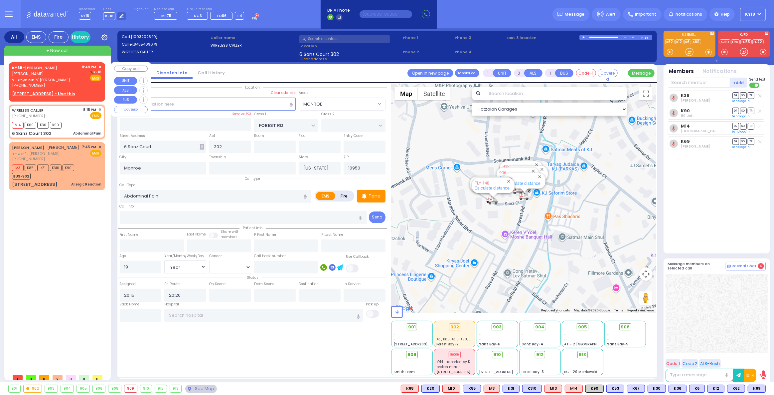
drag, startPoint x: 69, startPoint y: 85, endPoint x: 80, endPoint y: 85, distance: 11.3
click at [73, 84] on div "(917) 628-0332" at bounding box center [46, 86] width 68 height 6
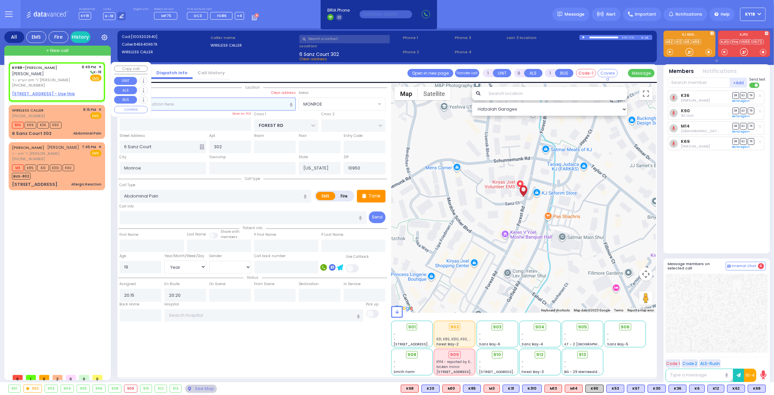
type input "2"
type input "1"
select select
radio input "true"
type input "JOEL MAYER"
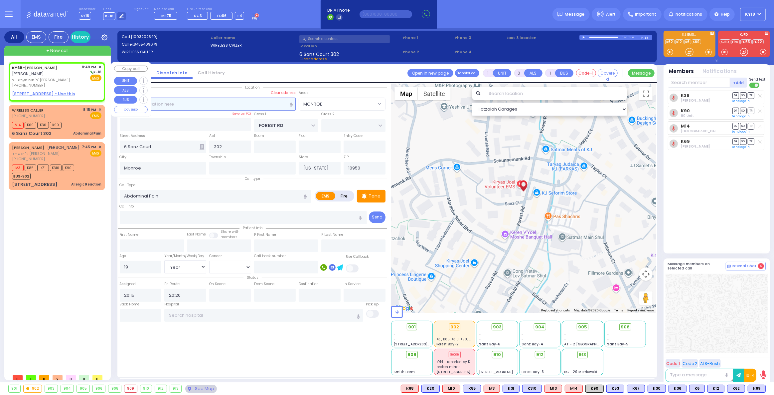
type input "GOLDBERGER"
select select
type input "20:49"
select select "Hatzalah Garages"
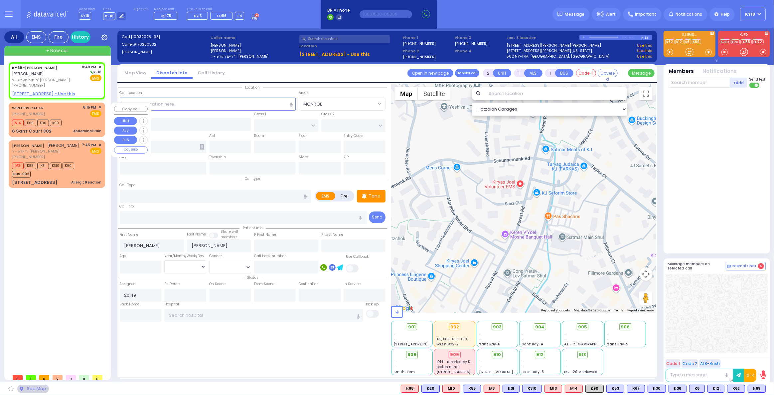
drag, startPoint x: 82, startPoint y: 105, endPoint x: 74, endPoint y: 115, distance: 13.0
click at [74, 115] on div "WIRELESS CALLER [PHONE_NUMBER] 8:15 PM ✕ EMS" at bounding box center [57, 111] width 90 height 12
select select
radio input "true"
select select
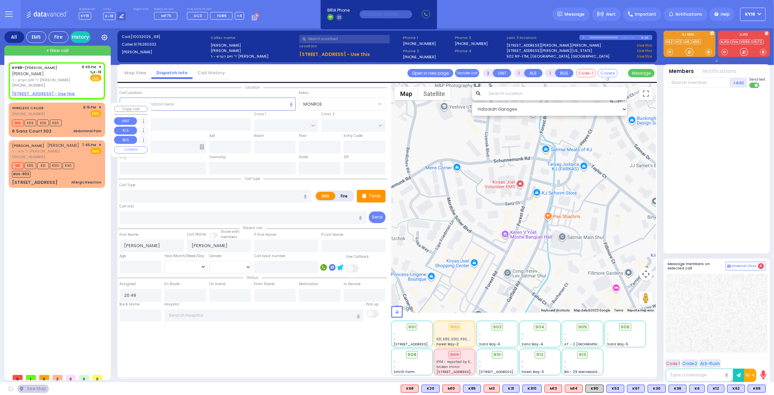
select select "Hatzalah Garages"
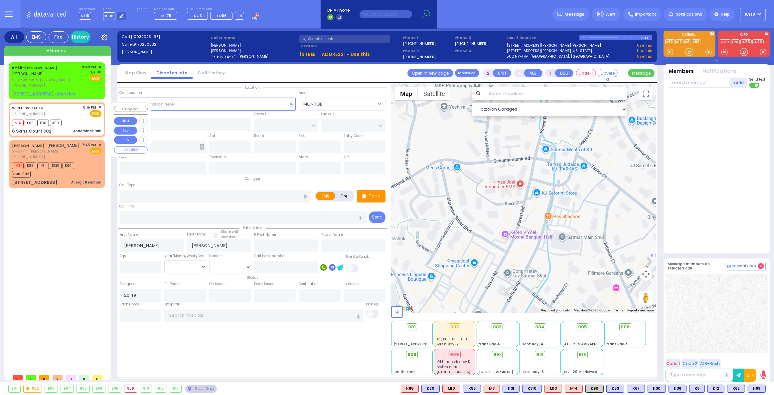
type input "1"
type input "0"
select select
type input "Abdominal Pain"
radio input "true"
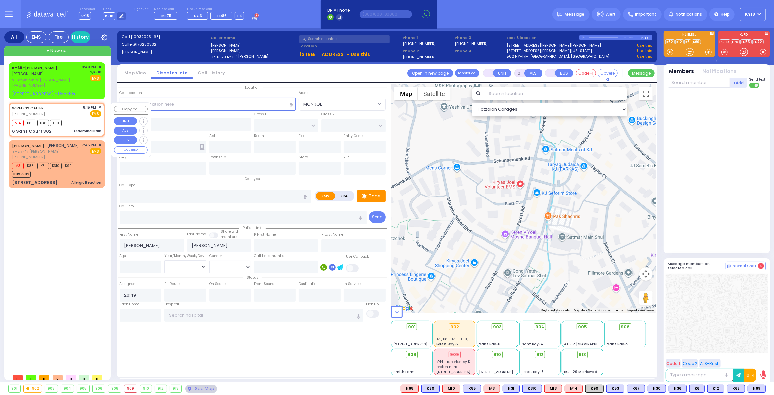
type input "19"
select select "Year"
select select "[DEMOGRAPHIC_DATA]"
type input "20:15"
type input "20:20"
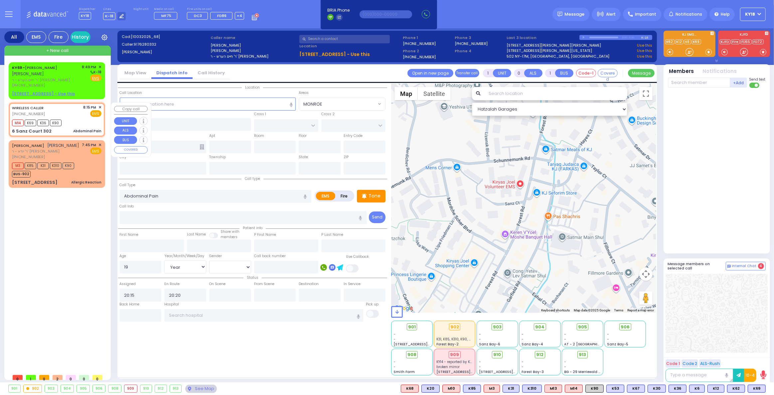
select select "Hatzalah Garages"
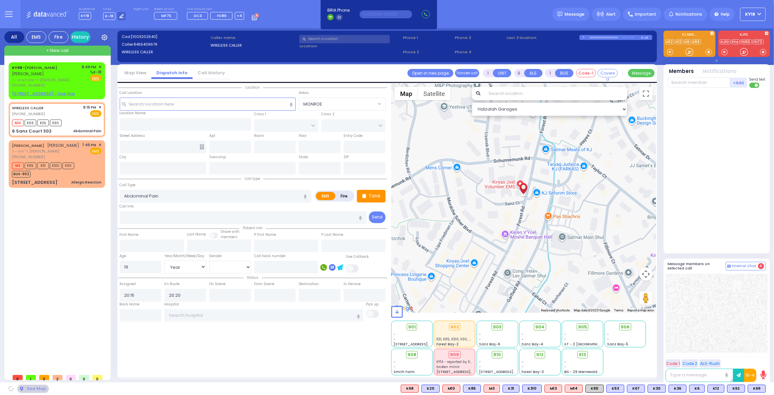
type input "FOREST RD"
type input "6 Sanz Court"
type input "302"
type input "Monroe"
type input "[US_STATE]"
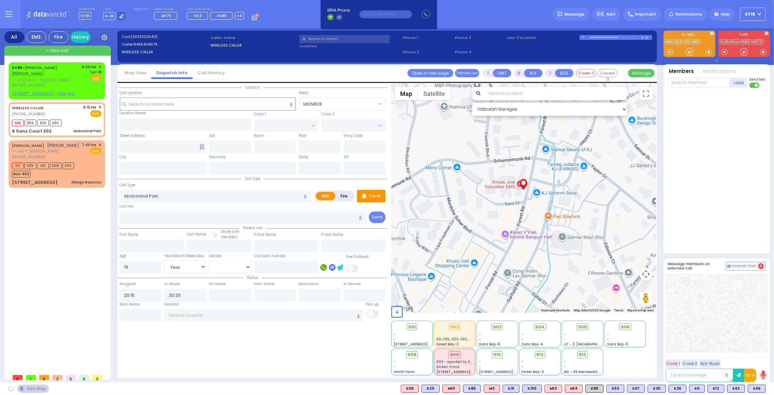
type input "10950"
select select "MONROE"
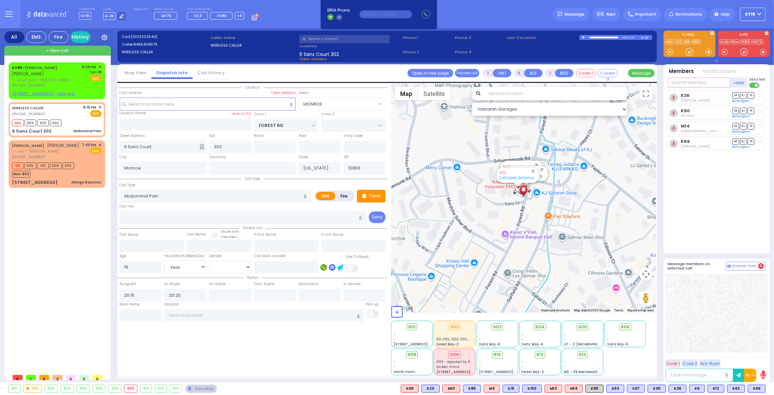
click at [683, 83] on input "text" at bounding box center [699, 83] width 62 height 10
type input "m12"
click at [689, 94] on div "Medic12" at bounding box center [690, 96] width 33 height 7
select select
radio input "true"
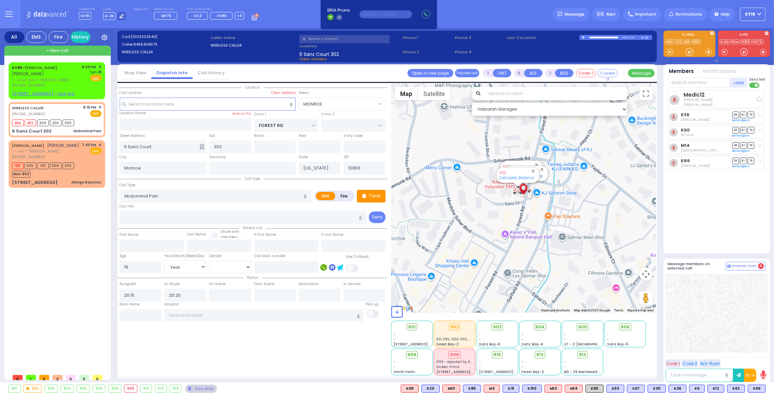
select select "Year"
select select "[DEMOGRAPHIC_DATA]"
select select "Hatzalah Garages"
select select "MONROE"
click at [71, 114] on div "WIRELESS CALLER [PHONE_NUMBER] 8:15 PM ✕ EMS" at bounding box center [57, 111] width 90 height 12
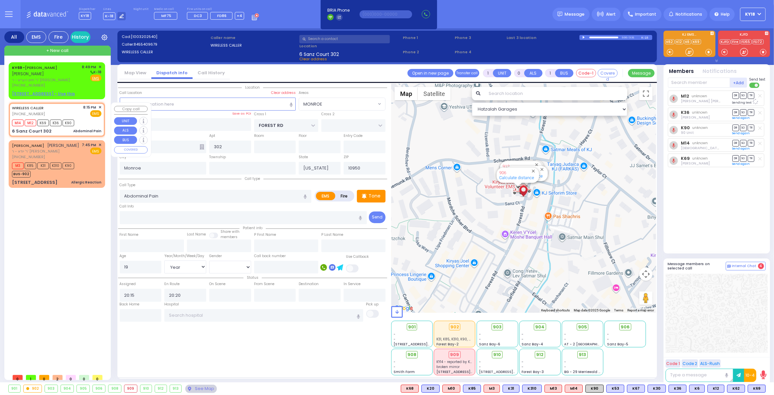
select select
radio input "true"
select select "Year"
select select "[DEMOGRAPHIC_DATA]"
select select "Hatzalah Garages"
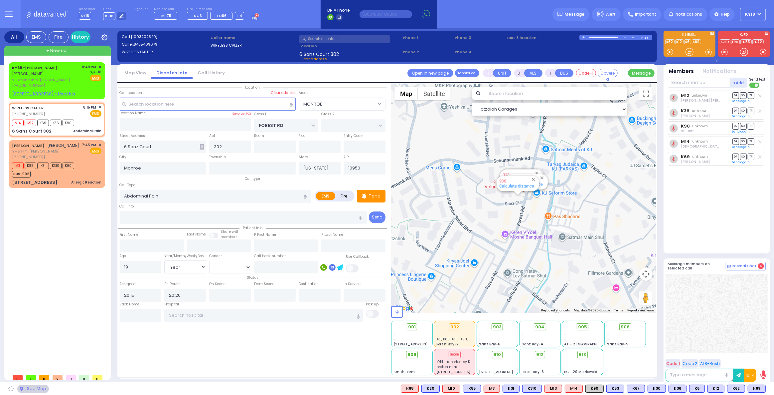
select select "MONROE"
click at [501, 326] on span "903" at bounding box center [500, 326] width 9 height 7
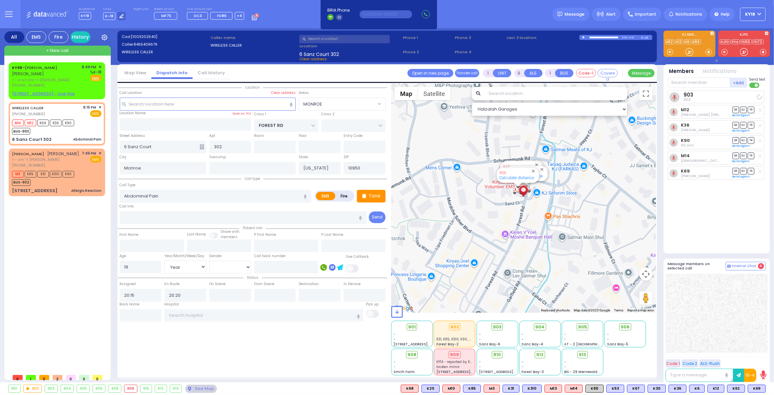
select select
radio input "true"
select select "Year"
select select "[DEMOGRAPHIC_DATA]"
select select "Hatzalah Garages"
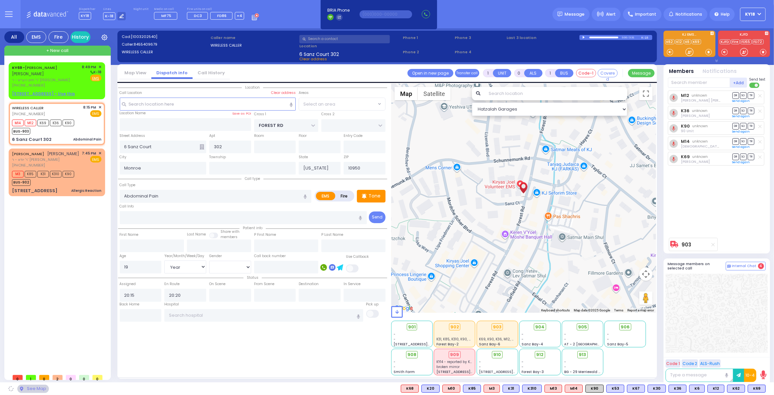
select select "MONROE"
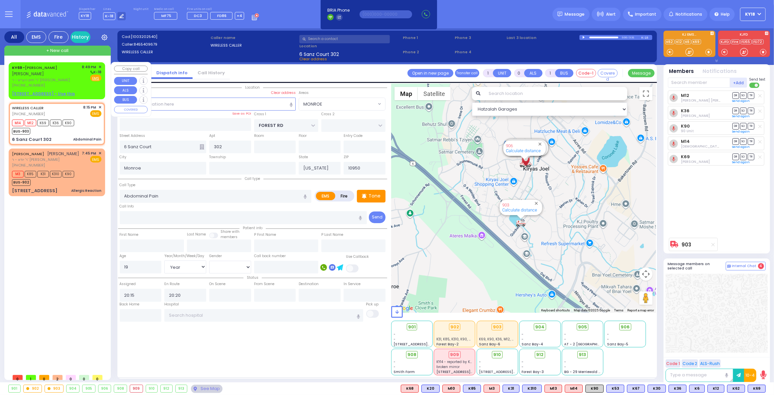
click at [101, 67] on span "✕" at bounding box center [100, 67] width 3 height 6
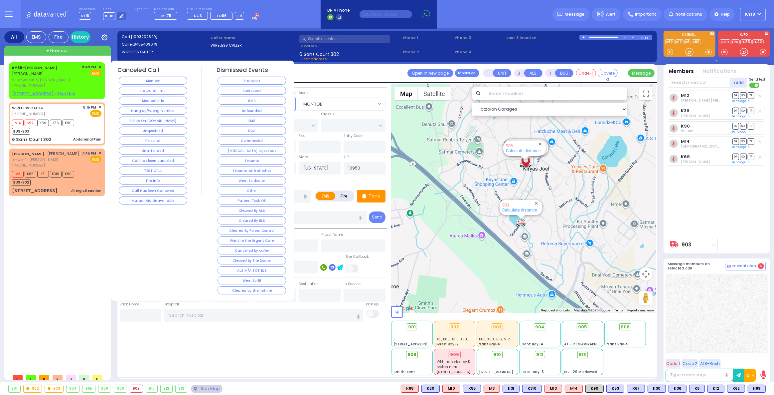
click at [163, 80] on button "Member" at bounding box center [153, 81] width 69 height 8
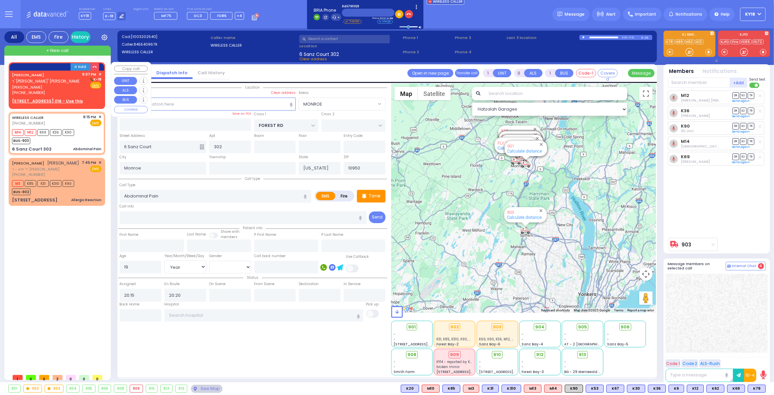
click at [49, 89] on span "יוסף זונדל טייטלבוים" at bounding box center [46, 88] width 68 height 6
type input "2"
type input "1"
select select
radio input "true"
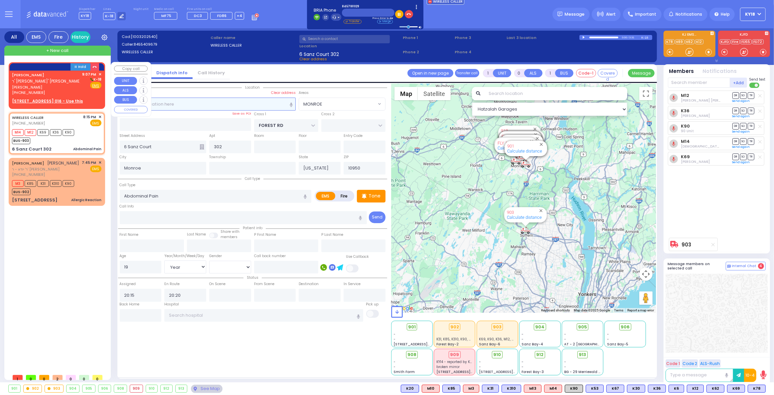
type input "JOSEPH ZUNDEL"
type input "TEITELBAUM"
select select
type input "21:07"
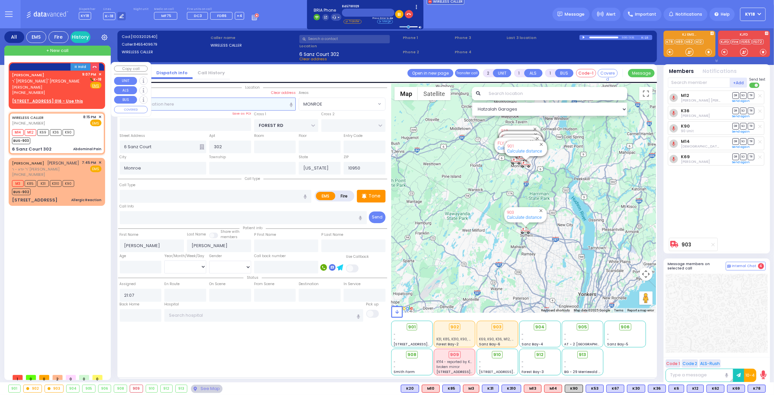
select select "Hatzalah Garages"
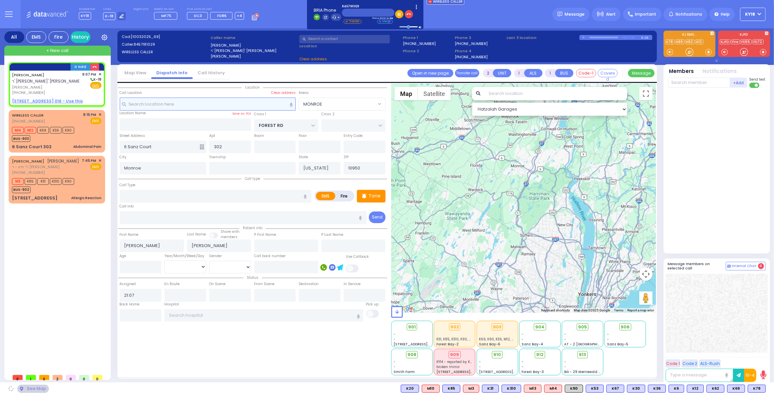
select select
radio input "true"
select select
select select "Hatzalah Garages"
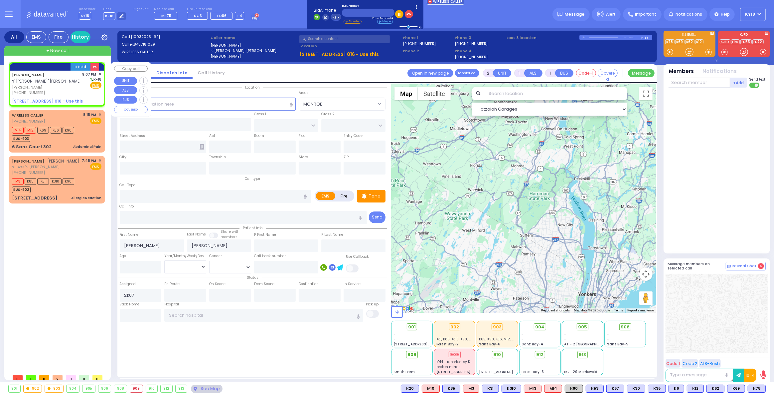
click at [74, 98] on div "8 BEER SHAVA ST 016 - Use this" at bounding box center [57, 101] width 90 height 6
select select
radio input "true"
select select
select select "Hatzalah Garages"
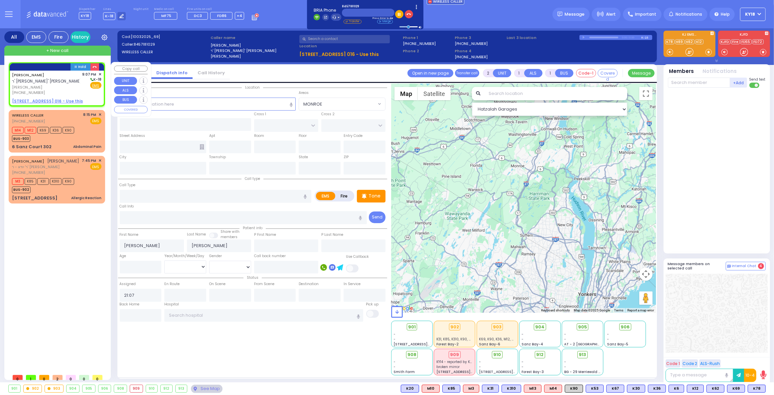
click at [63, 101] on u "8 BEER SHAVA ST 016 - Use this" at bounding box center [47, 101] width 71 height 6
select select
radio input "true"
select select
select select "Hatzalah Garages"
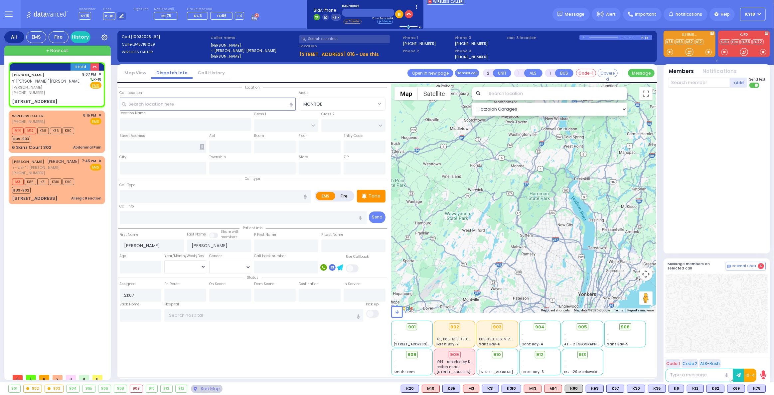
select select
radio input "true"
select select
select select "Hatzalah Garages"
type input "CHUST RD"
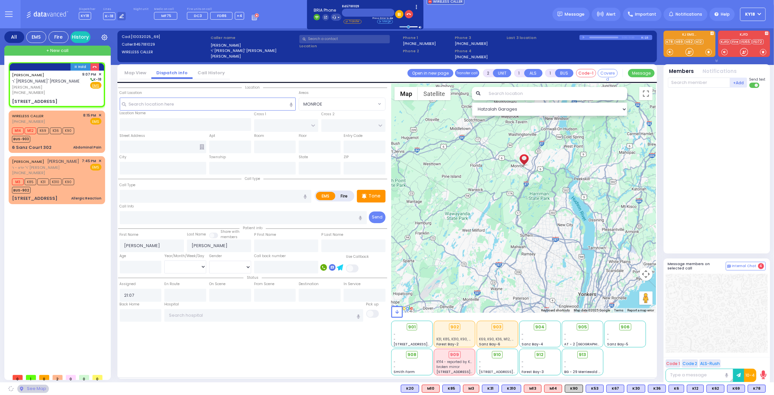
type input "BEER SHAVA ST"
type input "8 BEER SHAVA ST"
type input "016"
type input "Monroe"
type input "[US_STATE]"
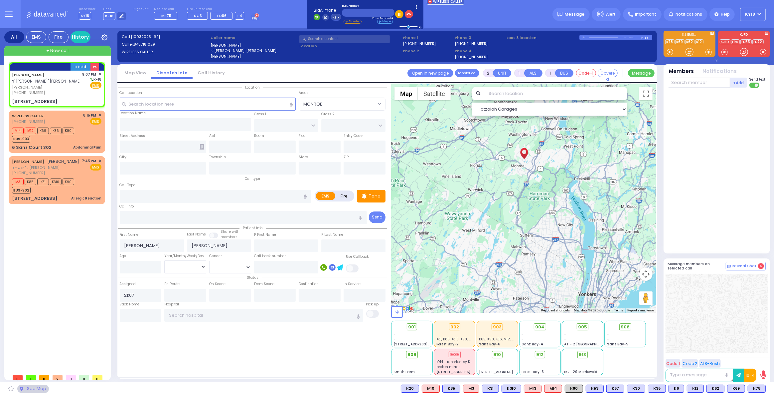
type input "10950"
select select "VYOEL MOSHE"
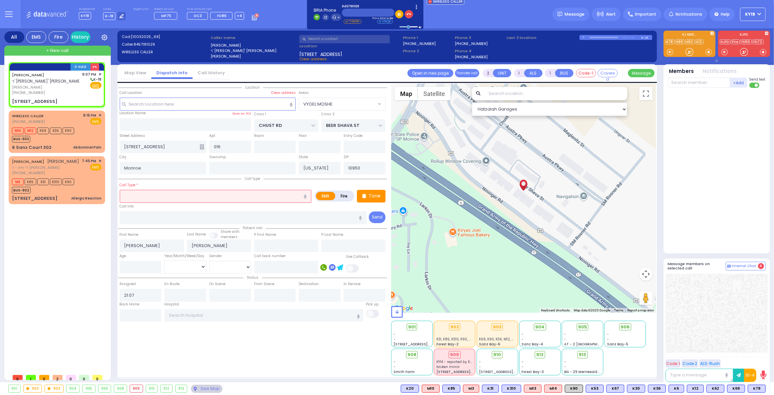
click at [145, 197] on input "text" at bounding box center [216, 196] width 192 height 13
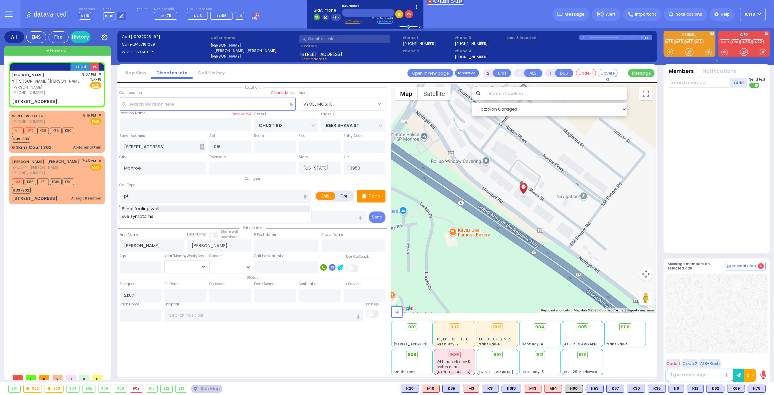
click at [131, 206] on span "Pt not feeling well" at bounding box center [142, 208] width 40 height 7
type input "Pt not feeling well"
type input "1"
type input "0"
click at [143, 267] on input "number" at bounding box center [141, 267] width 42 height 13
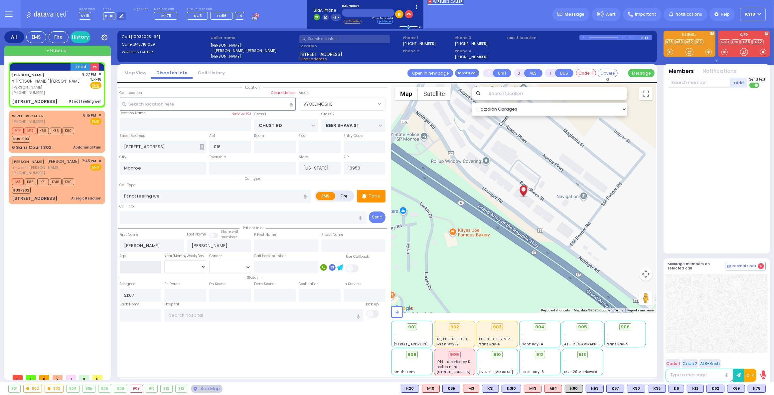
select select
radio input "true"
select select
select select "Hatzalah Garages"
select select "VYOEL MOSHE"
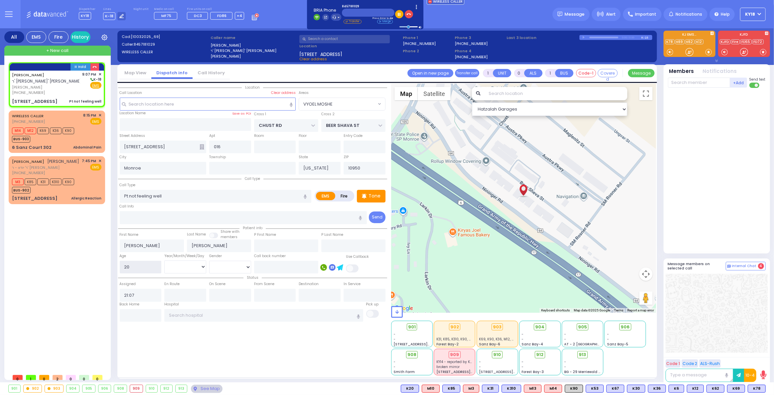
type input "20"
click at [188, 269] on select "Year Month Week Day" at bounding box center [185, 266] width 42 height 13
select select "Year"
click at [164, 260] on select "Year Month Week Day" at bounding box center [185, 266] width 42 height 13
click at [229, 265] on select "[DEMOGRAPHIC_DATA] [DEMOGRAPHIC_DATA]" at bounding box center [230, 267] width 42 height 13
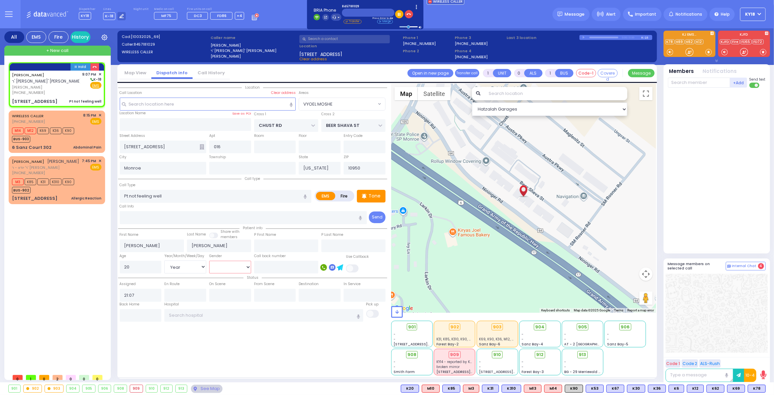
select select
radio input "true"
select select "Year"
select select "Hatzalah Garages"
select select "[DEMOGRAPHIC_DATA]"
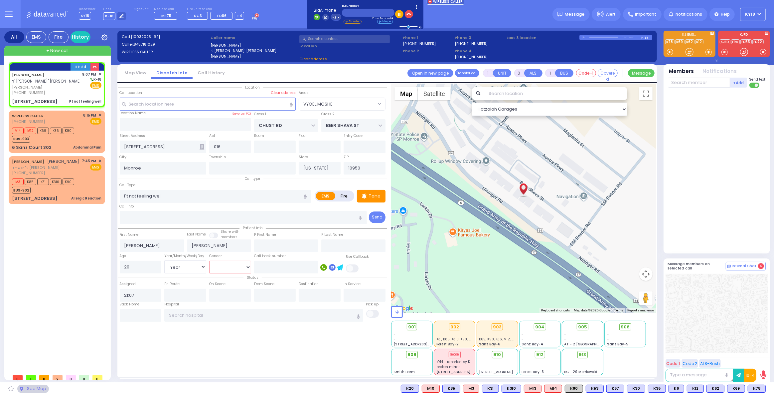
click at [209, 261] on select "[DEMOGRAPHIC_DATA] [DEMOGRAPHIC_DATA]" at bounding box center [230, 267] width 42 height 13
select select
radio input "true"
select select "Year"
select select
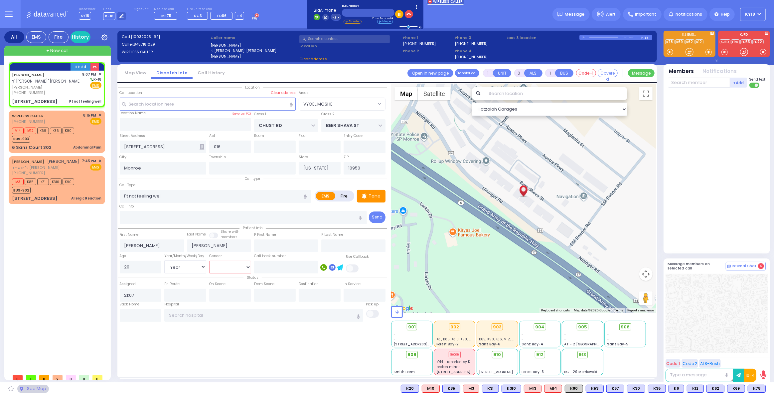
select select "Hatzalah Garages"
select select "VYOEL MOSHE"
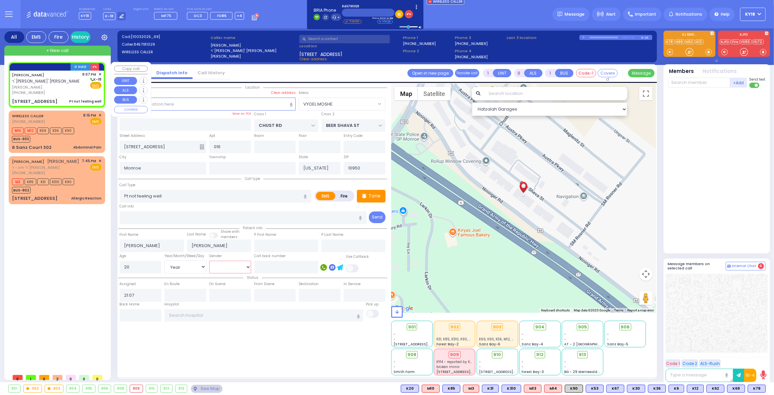
select select
radio input "true"
select select "Year"
select select "[DEMOGRAPHIC_DATA]"
select select "Hatzalah Garages"
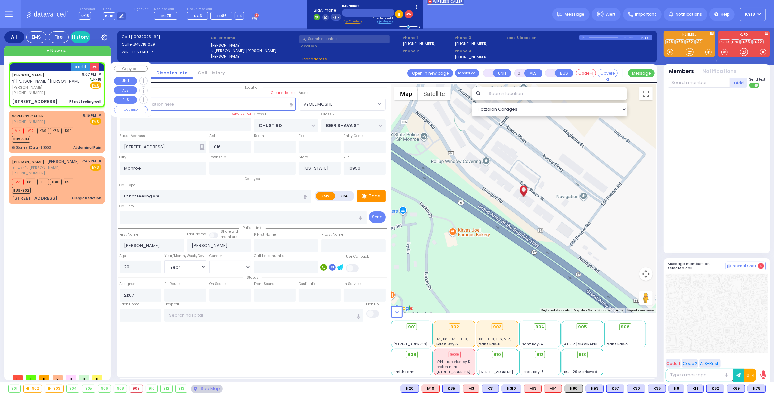
click at [50, 93] on div "(845) 718-1029" at bounding box center [46, 93] width 68 height 6
radio input "true"
select select "Year"
select select "[DEMOGRAPHIC_DATA]"
select select
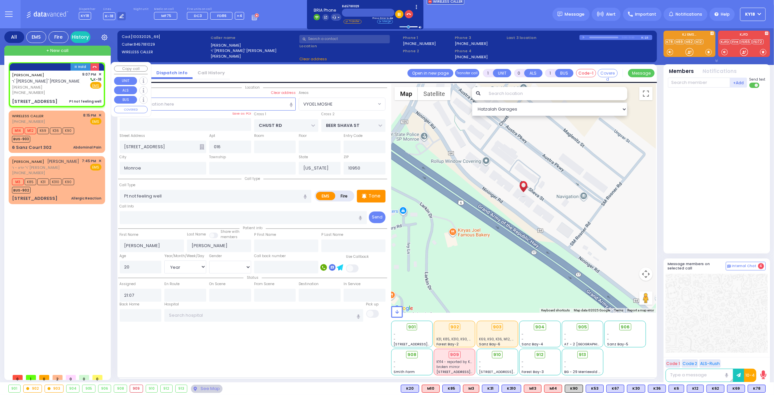
select select "Hatzalah Garages"
select select "VYOEL MOSHE"
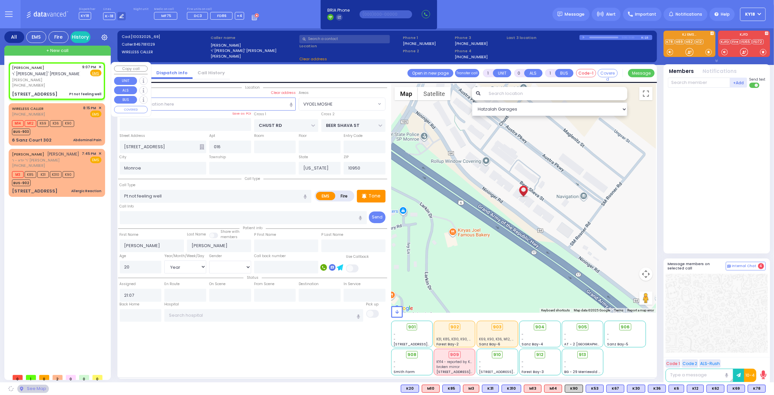
select select
radio input "true"
select select "Year"
select select "[DEMOGRAPHIC_DATA]"
select select "Hatzalah Garages"
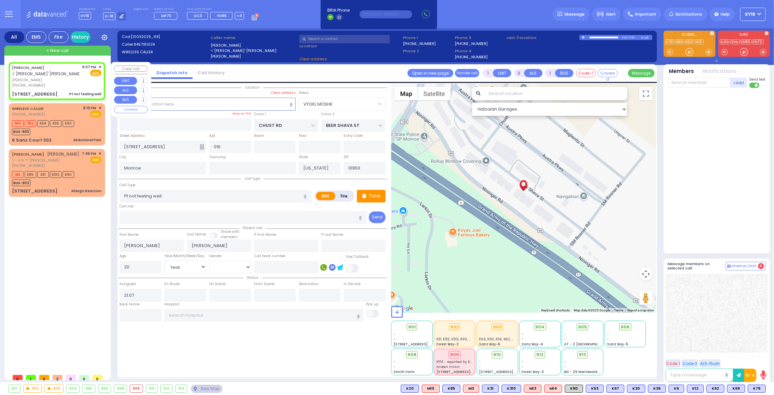
select select "VYOEL MOSHE"
click at [381, 200] on div "Tone" at bounding box center [371, 196] width 29 height 13
click at [367, 197] on icon at bounding box center [364, 196] width 5 height 8
click at [65, 79] on span "יוסף זונדל טייטלבוים" at bounding box center [46, 80] width 68 height 6
select select
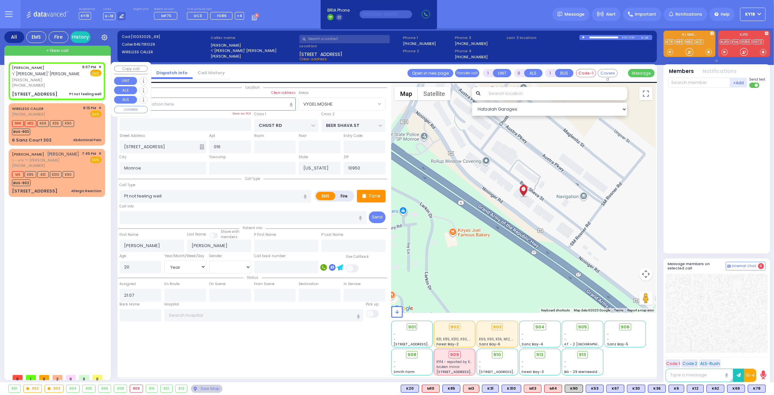
radio input "true"
select select "Year"
select select "[DEMOGRAPHIC_DATA]"
select select "VYOEL MOSHE"
select select "Hatzalah Garages"
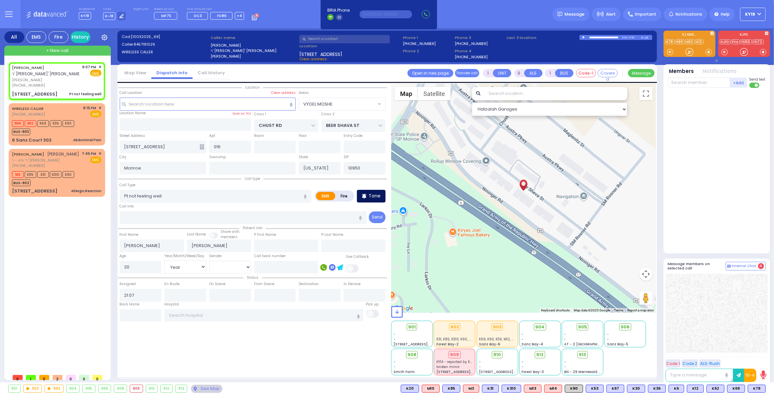
click at [370, 199] on div "Tone" at bounding box center [371, 196] width 29 height 13
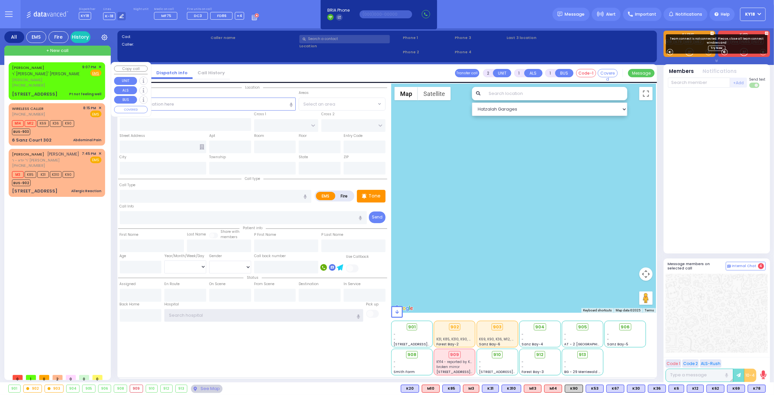
type input "ky18"
click at [77, 86] on div "[PHONE_NUMBER]" at bounding box center [46, 86] width 68 height 6
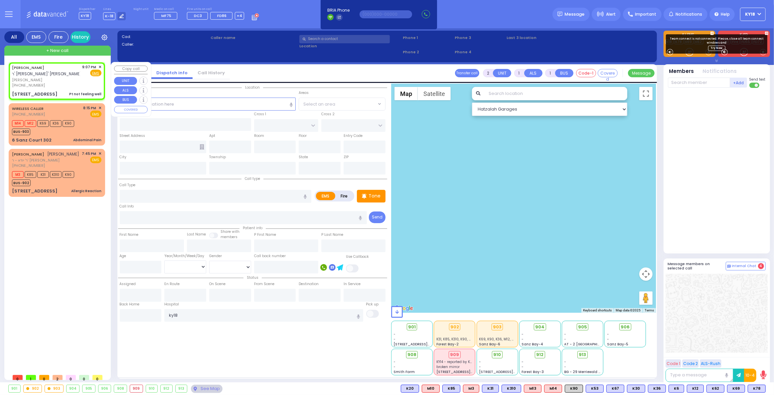
type input "1"
type input "0"
select select
type input "Pt not feeling well"
radio input "true"
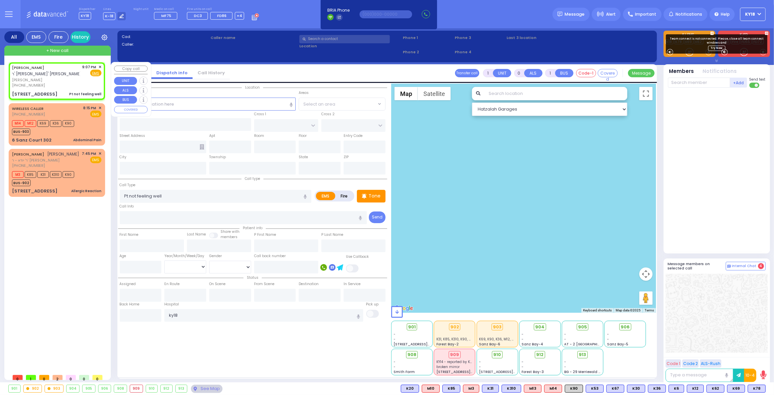
type input "JOSEPH ZUNDEL"
type input "TEITELBAUM"
type input "20"
select select "Year"
select select "[DEMOGRAPHIC_DATA]"
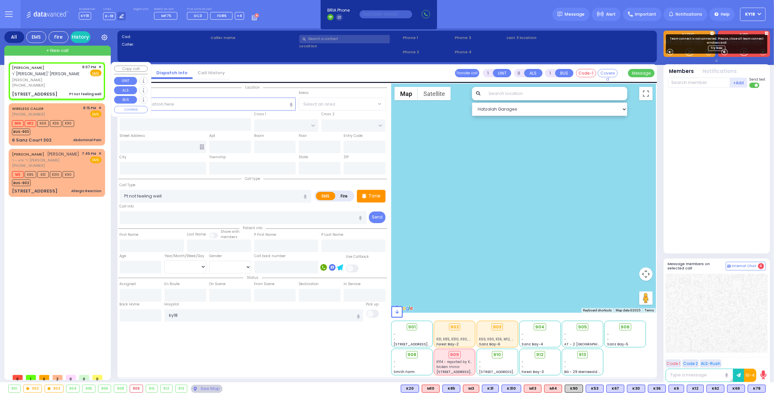
type input "21:07"
type input "CHUST RD"
type input "BEER SHAVA ST"
type input "8 BEER SHAVA ST"
type input "016"
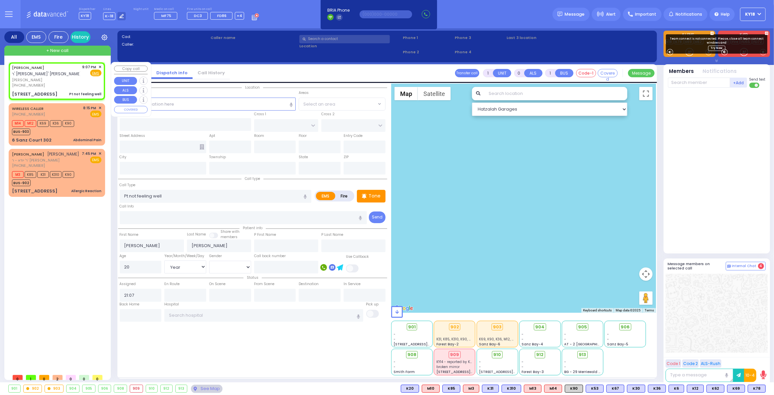
type input "Monroe"
type input "[US_STATE]"
type input "10950"
select select "Hatzalah Garages"
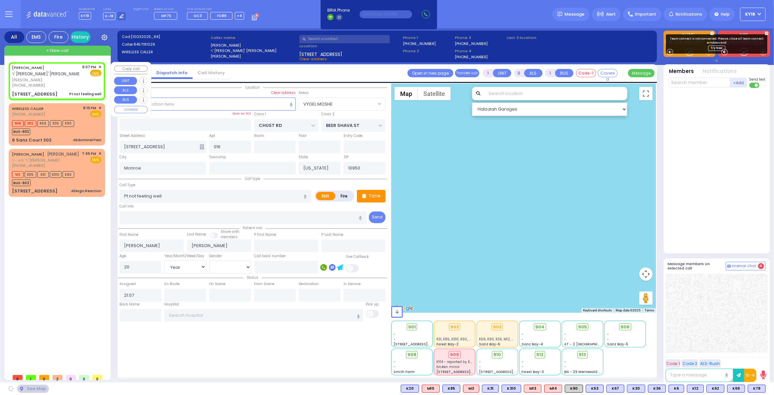
select select "VYOEL MOSHE"
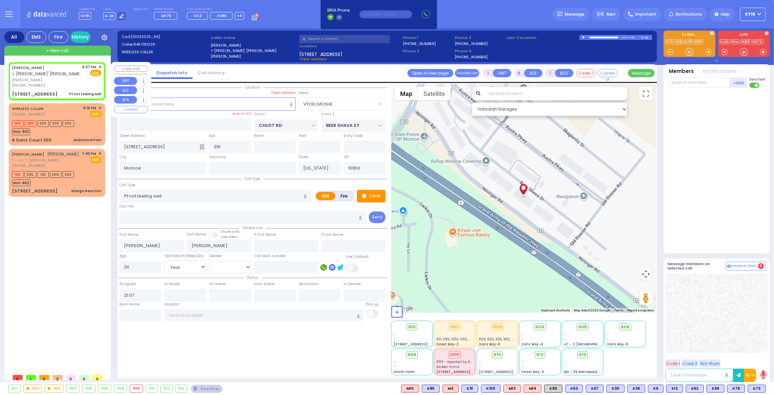
click at [59, 85] on div "(845) 718-1029" at bounding box center [46, 86] width 68 height 6
select select
radio input "true"
select select "Year"
select select "[DEMOGRAPHIC_DATA]"
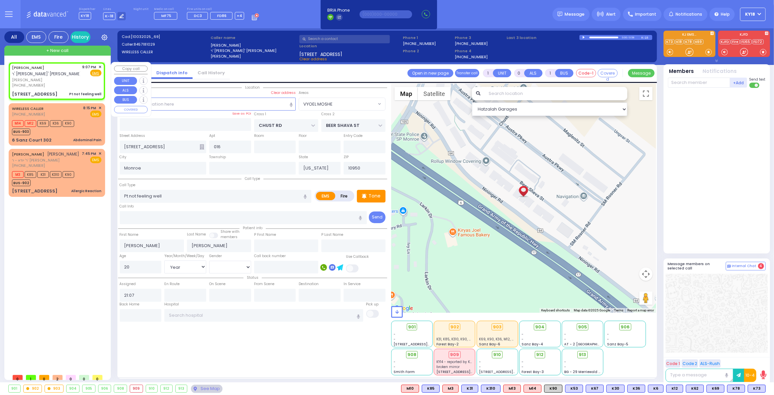
select select "Hatzalah Garages"
select select "VYOEL MOSHE"
click at [751, 388] on icon at bounding box center [750, 388] width 1 height 1
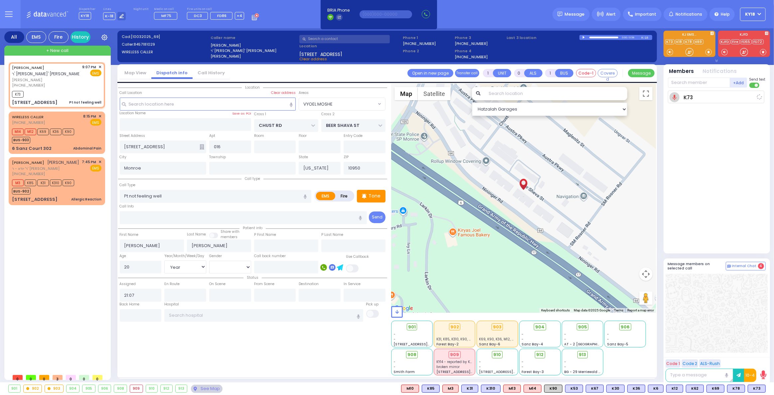
select select
radio input "true"
select select "Year"
select select "[DEMOGRAPHIC_DATA]"
type input "21:09"
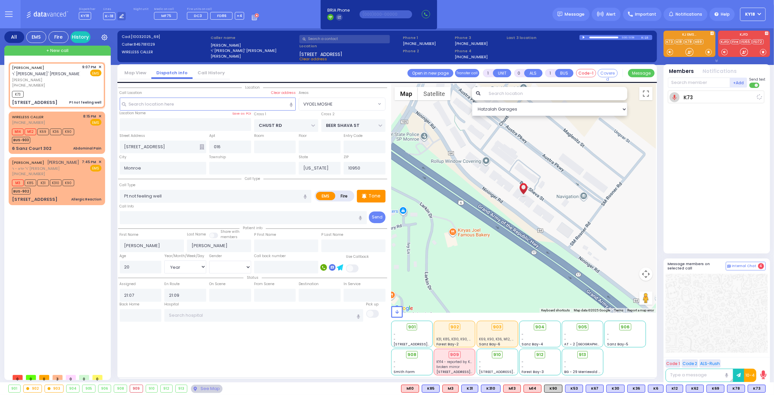
select select "Hatzalah Garages"
select select "VYOEL MOSHE"
click at [756, 387] on span "K62" at bounding box center [756, 388] width 17 height 7
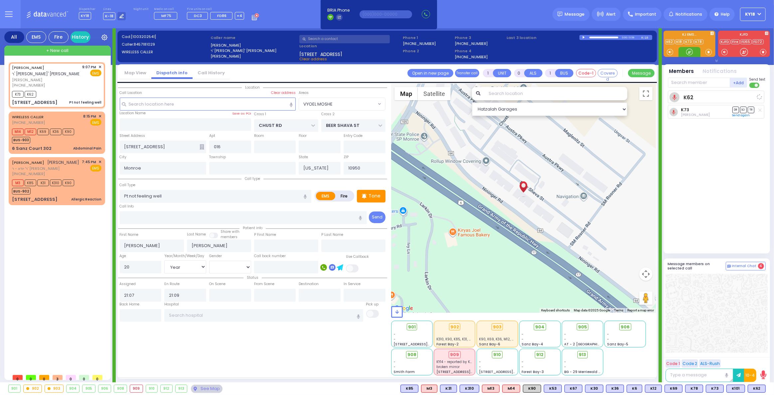
select select
radio input "true"
select select "Year"
select select "[DEMOGRAPHIC_DATA]"
select select "Hatzalah Garages"
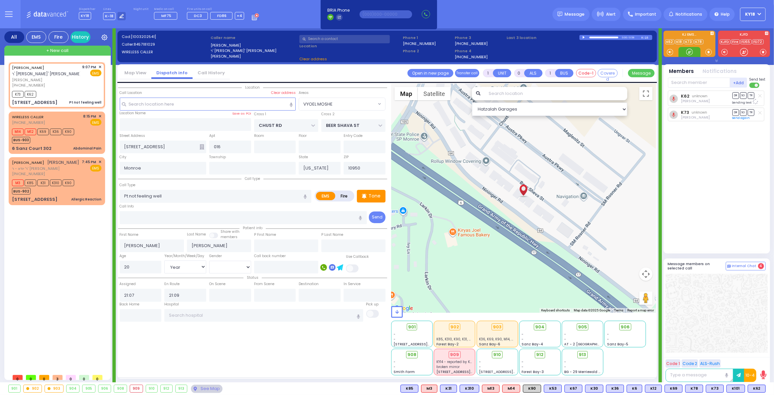
select select "VYOEL MOSHE"
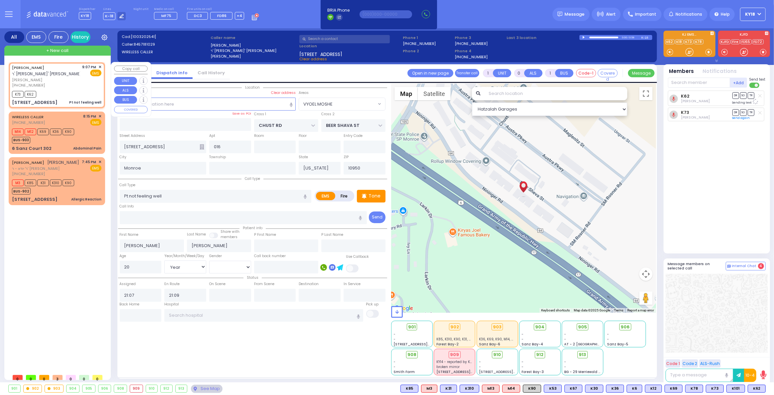
click at [57, 95] on div "K73 K62" at bounding box center [57, 93] width 90 height 8
select select
radio input "true"
select select "Year"
select select "[DEMOGRAPHIC_DATA]"
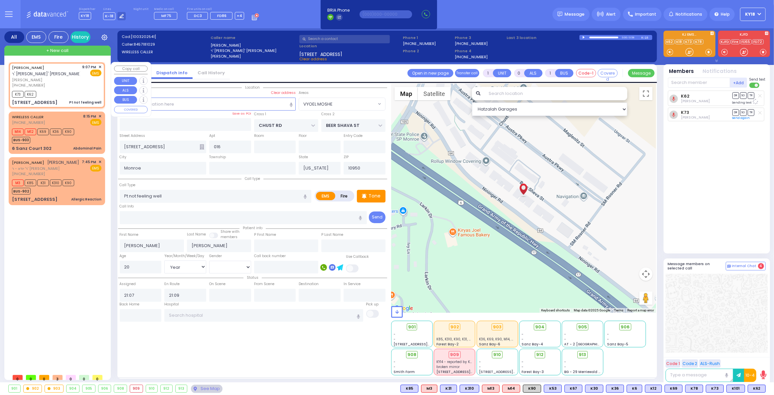
select select "Hatzalah Garages"
select select "VYOEL MOSHE"
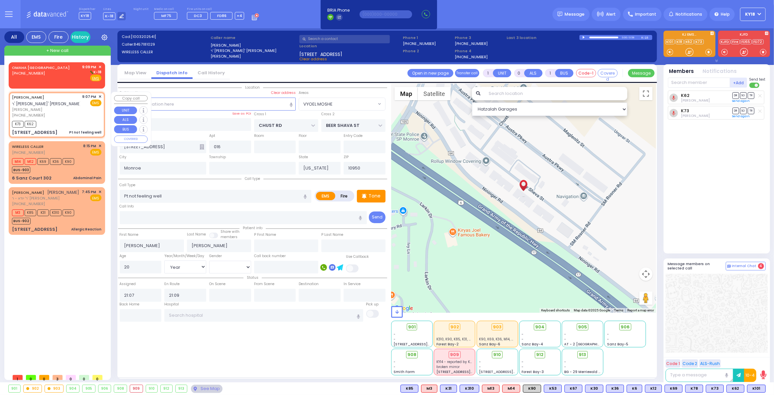
click at [75, 126] on div "JOSEPH ZUNDEL TEITELBAUM ר' אברהם מרדכי - ר' ראובן יושע אינדיג יוסף זונדל טייטל…" at bounding box center [57, 115] width 94 height 44
select select
radio input "true"
select select "Year"
select select "[DEMOGRAPHIC_DATA]"
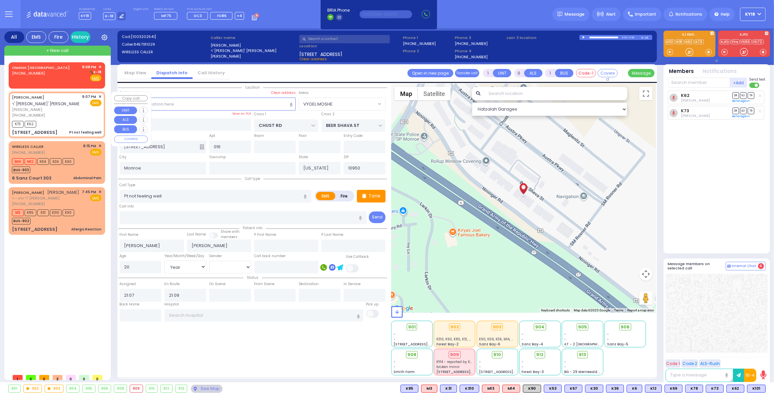
select select "Hatzalah Garages"
select select "VYOEL MOSHE"
click at [756, 387] on span "K101" at bounding box center [757, 388] width 18 height 7
select select
radio input "true"
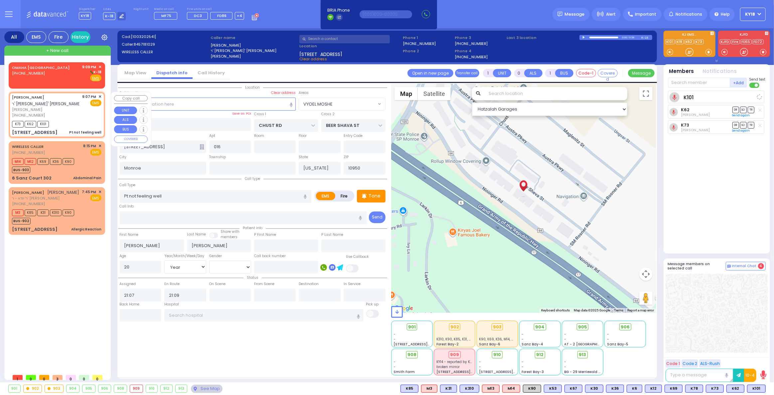
select select "Year"
select select "[DEMOGRAPHIC_DATA]"
select select "Hatzalah Garages"
select select "VYOEL MOSHE"
click at [70, 113] on div "(845) 718-1029" at bounding box center [46, 115] width 68 height 6
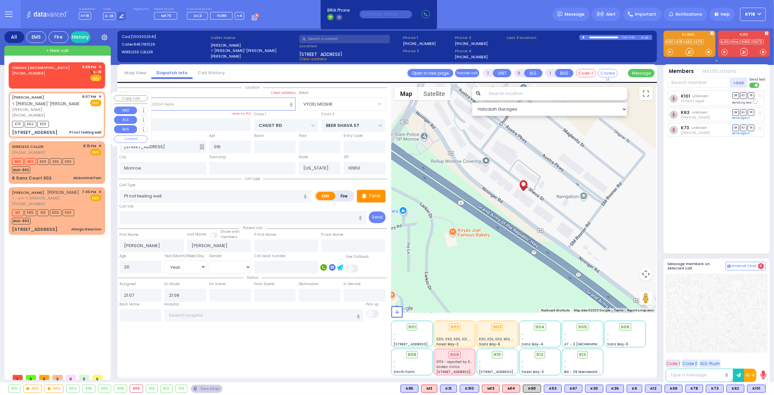
select select
radio input "true"
select select "Year"
select select "[DEMOGRAPHIC_DATA]"
select select "Hatzalah Garages"
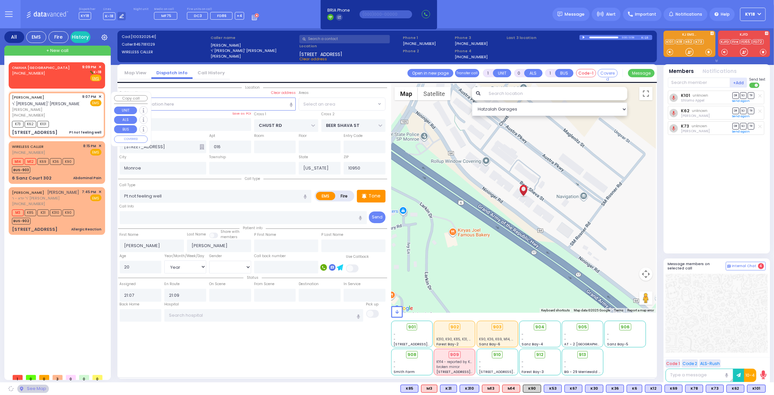
select select "VYOEL MOSHE"
click at [73, 121] on div "K73 K62 K101" at bounding box center [57, 123] width 90 height 8
select select
radio input "true"
select select "Year"
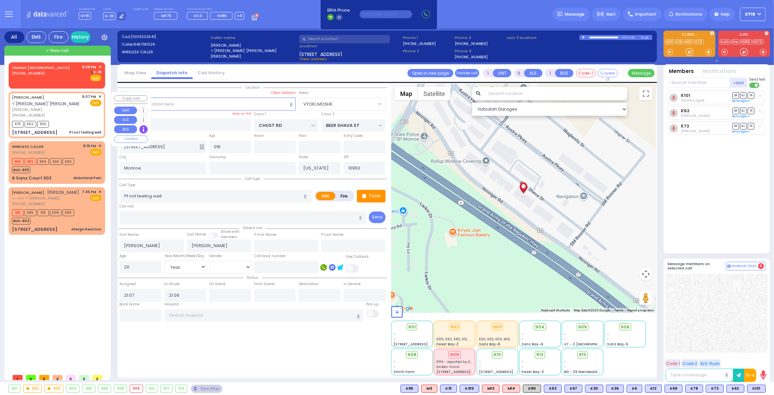
select select "[DEMOGRAPHIC_DATA]"
select select "Hatzalah Garages"
select select "VYOEL MOSHE"
click at [70, 109] on span "יוסף זונדל טייטלבוים" at bounding box center [46, 110] width 68 height 6
select select
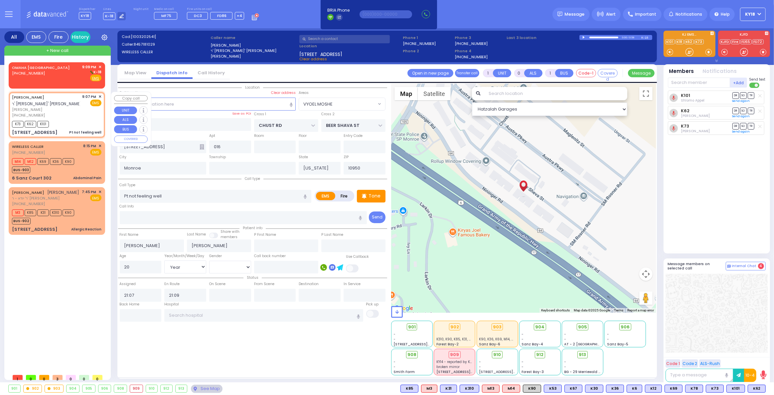
radio input "true"
select select "Year"
select select "[DEMOGRAPHIC_DATA]"
select select "Hatzalah Garages"
select select "VYOEL MOSHE"
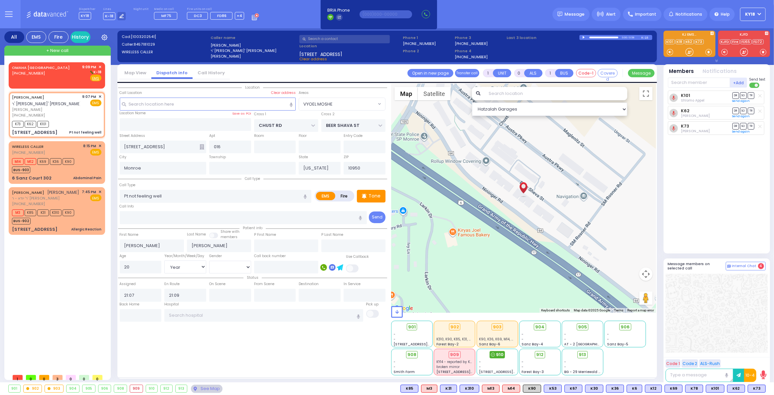
click at [496, 354] on div "910" at bounding box center [498, 354] width 16 height 7
select select
radio input "true"
select select "Year"
select select "[DEMOGRAPHIC_DATA]"
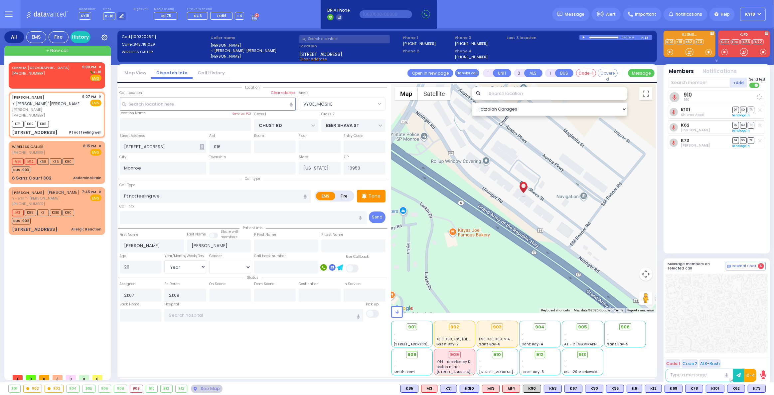
select select "Hatzalah Garages"
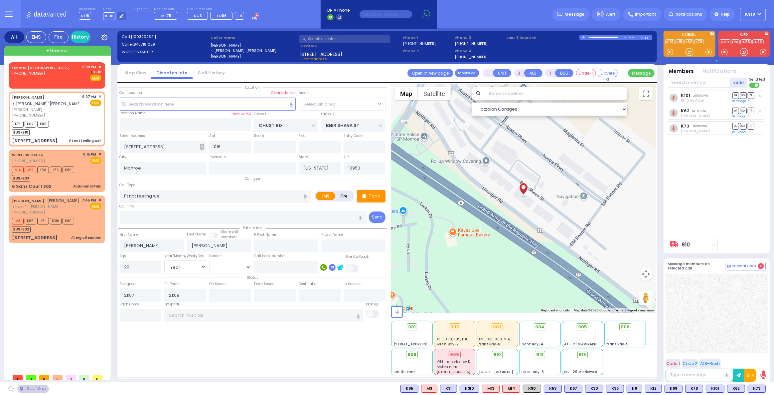
select select "VYOEL MOSHE"
click at [683, 83] on input "text" at bounding box center [699, 83] width 62 height 10
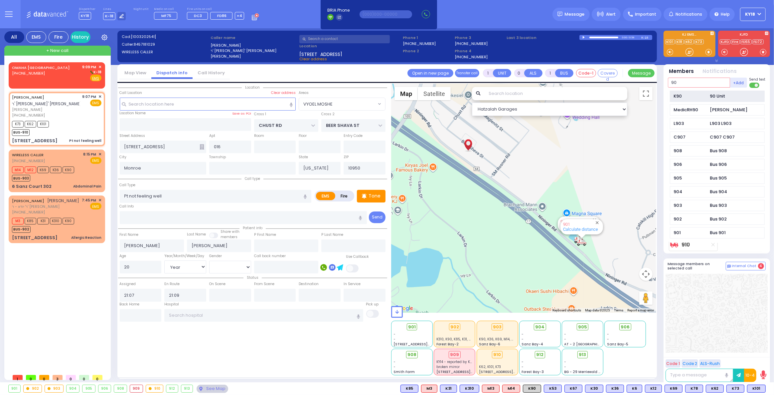
type input "90"
click at [694, 96] on div "K90" at bounding box center [690, 96] width 33 height 7
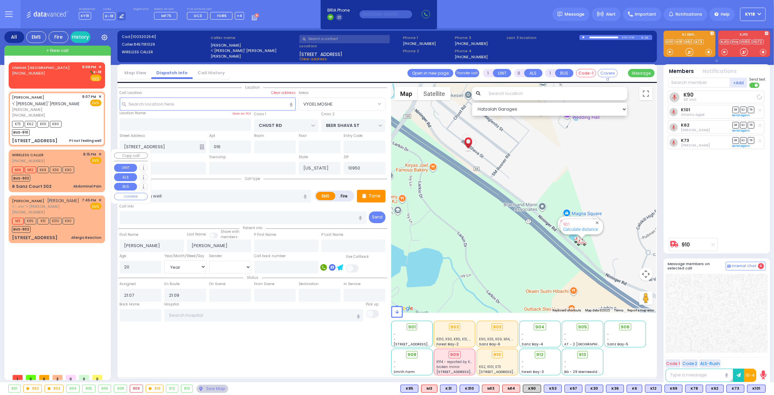
select select
radio input "true"
select select "Year"
select select "[DEMOGRAPHIC_DATA]"
select select "Hatzalah Garages"
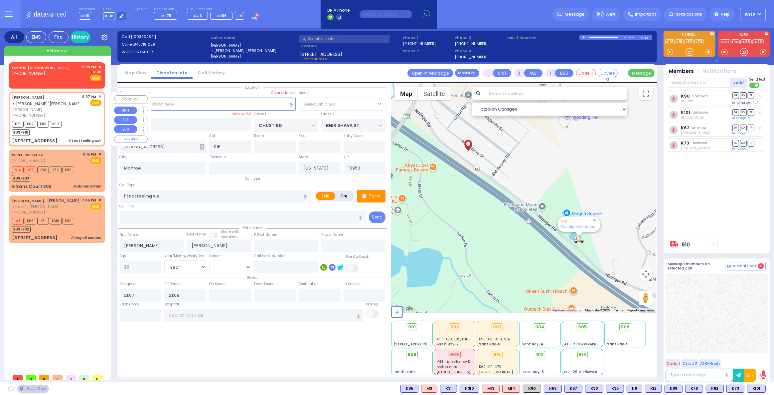
select select "VYOEL MOSHE"
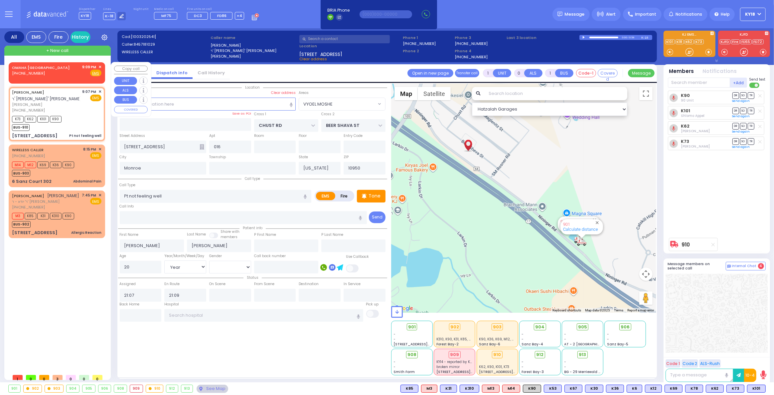
click at [100, 66] on span "✕" at bounding box center [100, 67] width 3 height 6
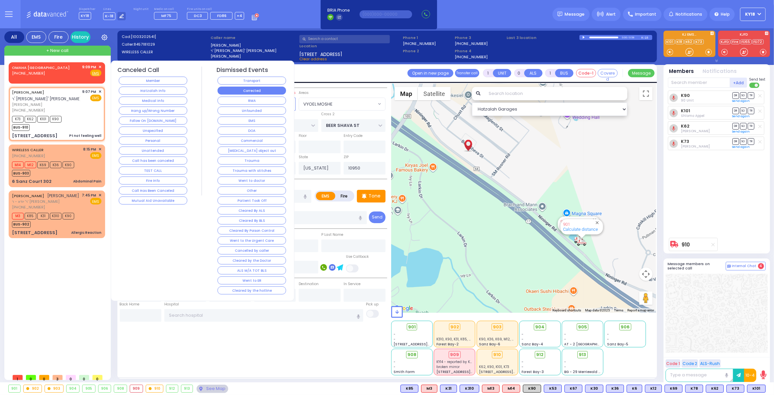
click at [243, 88] on button "Corrected" at bounding box center [252, 91] width 69 height 8
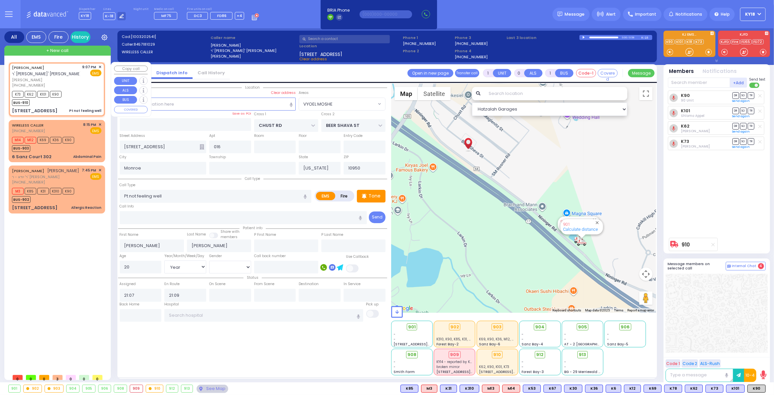
click at [82, 94] on div "K73 K62 K101 K90 BUS-910" at bounding box center [57, 97] width 90 height 17
select select
radio input "true"
select select "Year"
select select "[DEMOGRAPHIC_DATA]"
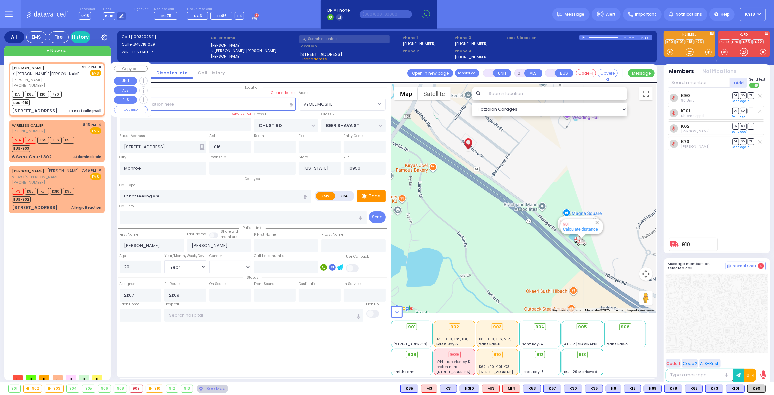
select select "VYOEL MOSHE"
select select "Hatzalah Garages"
click at [86, 185] on div "7:45 PM ✕ EMS" at bounding box center [92, 176] width 20 height 18
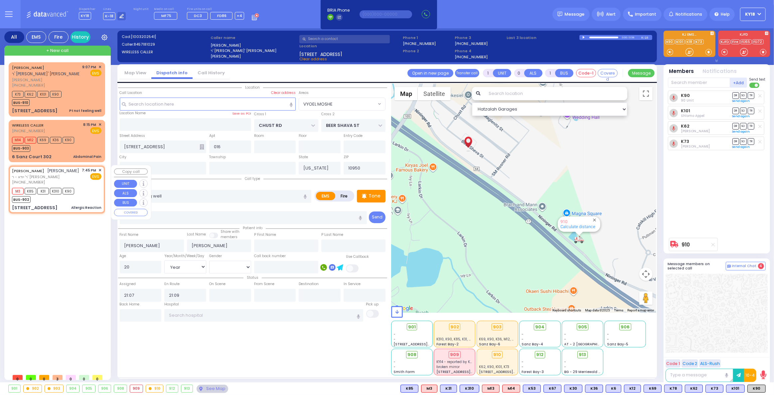
type input "6"
select select
type input "Allergic Reaction"
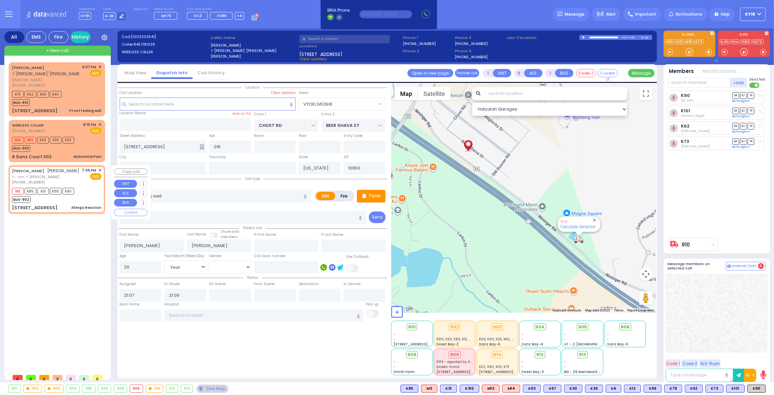
radio input "true"
type input "[PERSON_NAME]"
type input "KAHANA"
type input "Fraidy"
type input "Landau"
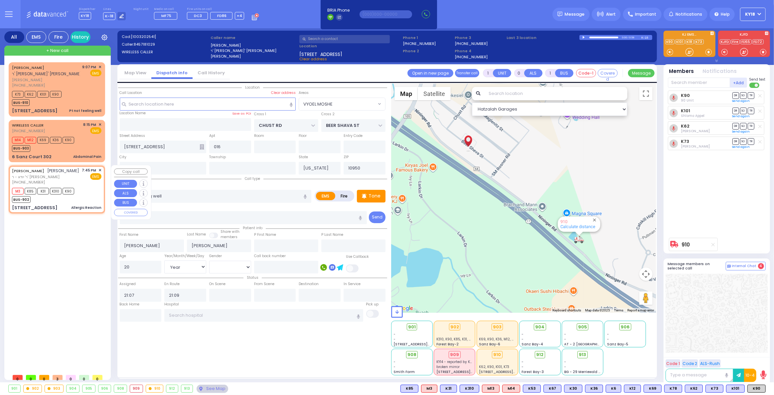
type input "6"
select select "Year"
select select "[DEMOGRAPHIC_DATA]"
type input "19:45"
type input "19:46"
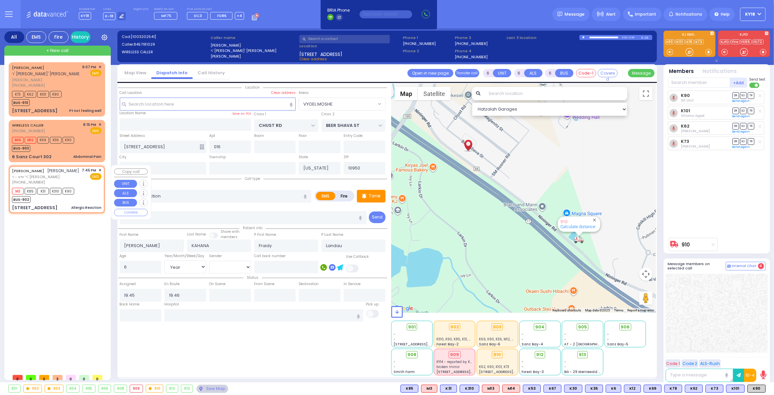
select select "Hatzalah Garages"
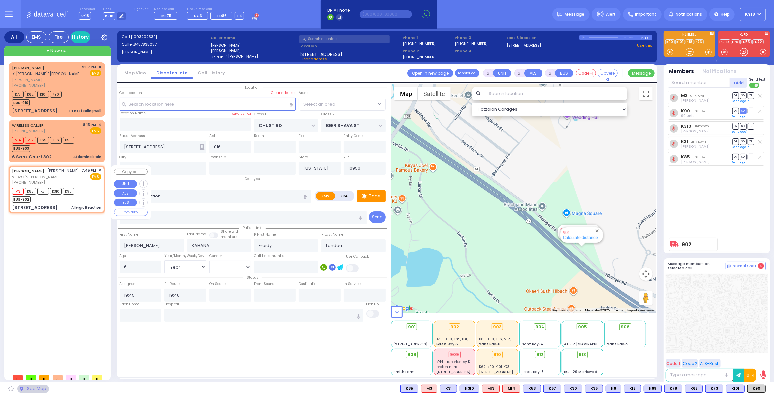
type input "TOLTCHAV WAY"
type input "[GEOGRAPHIC_DATA]"
type input "[STREET_ADDRESS]"
type input "303"
select select "BEIRECH MOSHE"
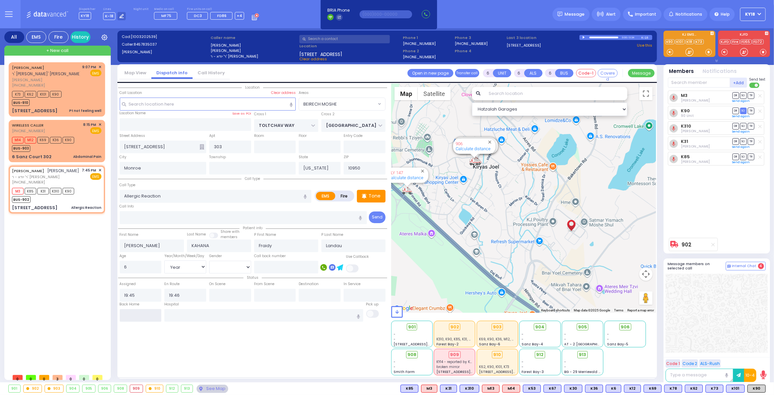
click at [146, 314] on input "text" at bounding box center [141, 315] width 42 height 13
click at [148, 314] on input "text" at bounding box center [141, 315] width 42 height 13
click at [149, 313] on input "text" at bounding box center [141, 315] width 42 height 13
type input "21:11"
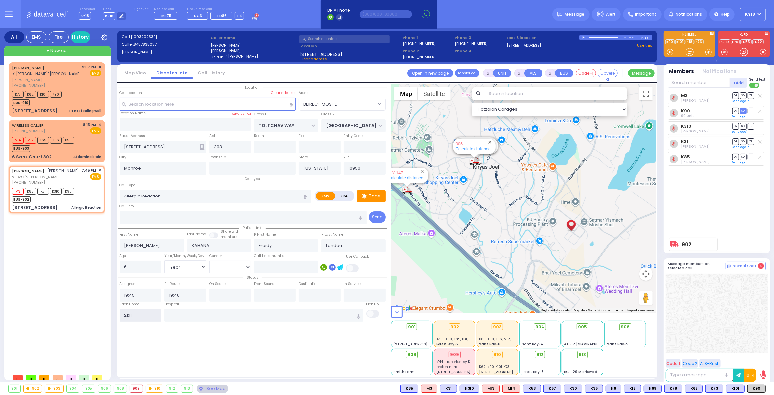
click at [149, 313] on input "21:11" at bounding box center [141, 315] width 42 height 13
select select
radio input "true"
select select
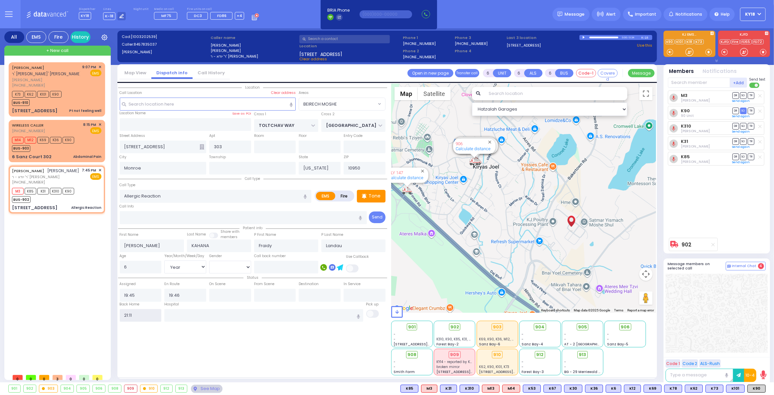
select select
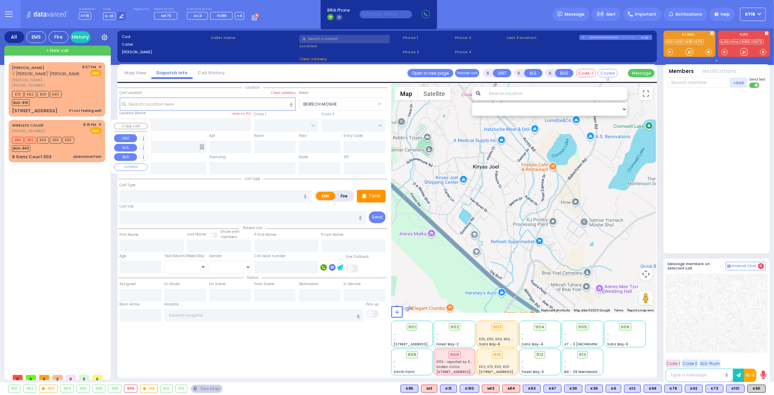
click at [72, 148] on div "BUS-903" at bounding box center [43, 147] width 62 height 8
type input "1"
type input "0"
type input "1"
select select
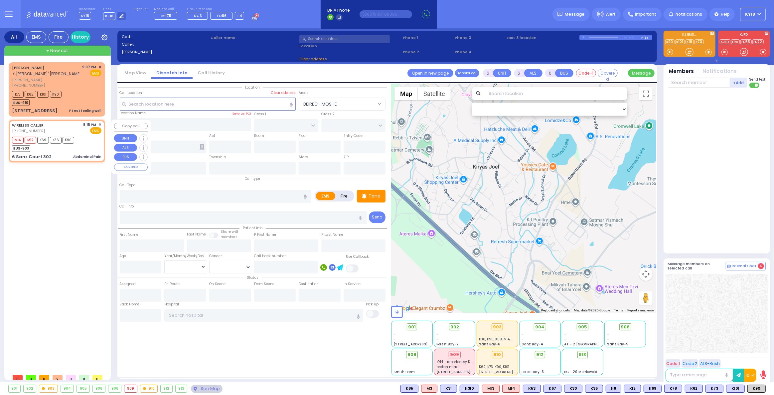
type input "Abdominal Pain"
radio input "true"
type input "19"
select select "Year"
select select "[DEMOGRAPHIC_DATA]"
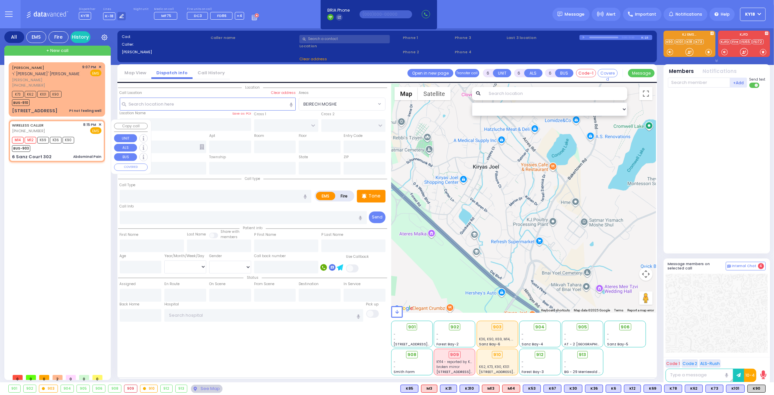
type input "20:15"
type input "20:20"
select select "Hatzalah Garages"
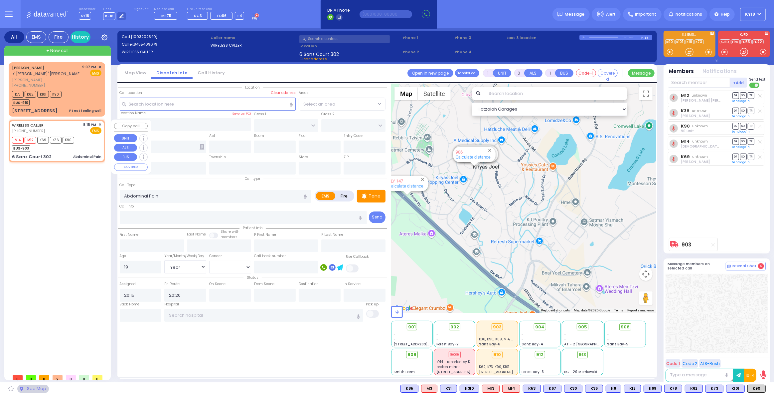
type input "FOREST RD"
type input "6 Sanz Court"
type input "302"
type input "Monroe"
type input "[US_STATE]"
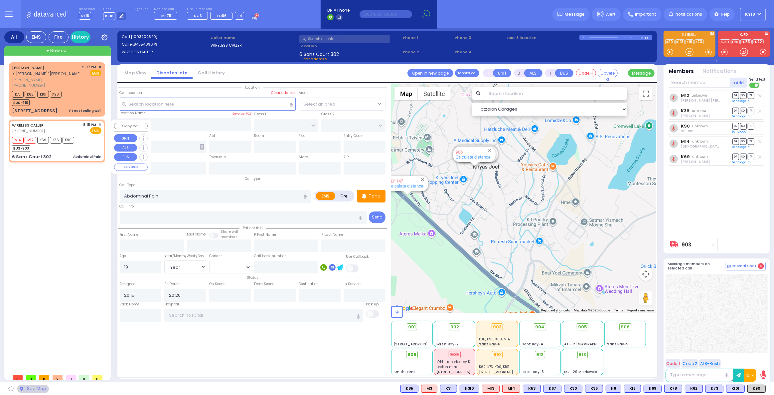
type input "10950"
select select "MONROE"
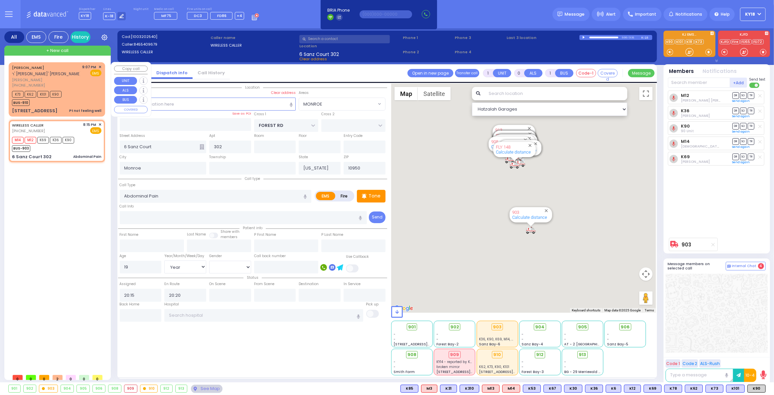
click at [70, 109] on div "8 BEER SHAVA ST 016 Pt not feeling well" at bounding box center [57, 110] width 90 height 7
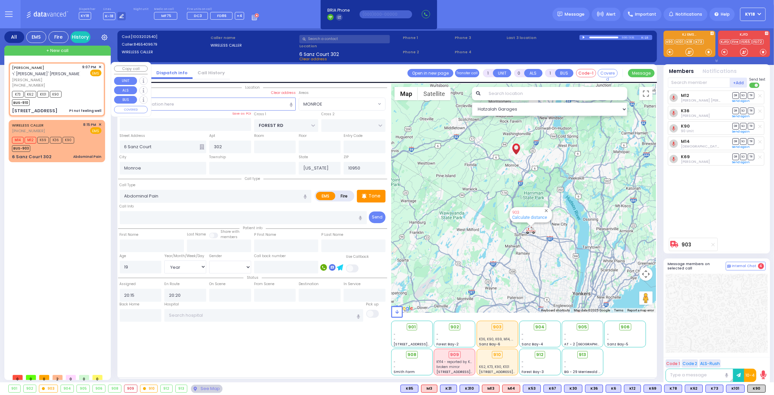
select select
type input "Pt not feeling well"
radio input "true"
type input "JOSEPH ZUNDEL"
type input "TEITELBAUM"
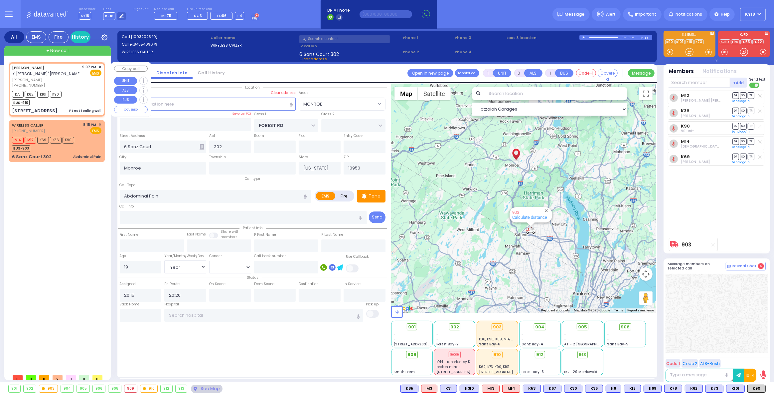
type input "20"
select select "Year"
select select "[DEMOGRAPHIC_DATA]"
type input "21:07"
type input "21:09"
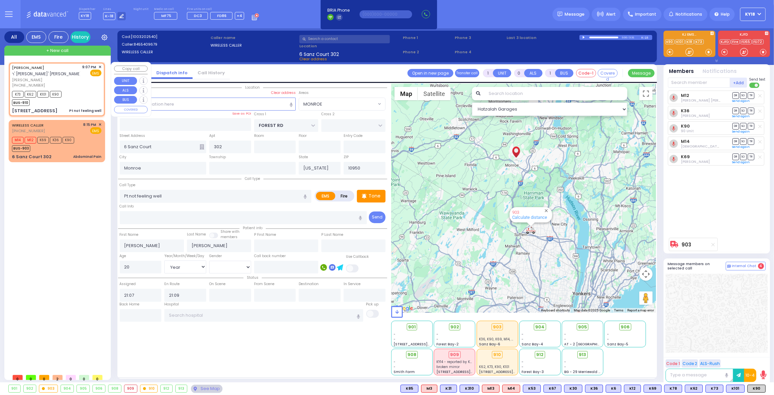
type input "CHUST RD"
type input "BEER SHAVA ST"
type input "8 BEER SHAVA ST"
type input "016"
select select "Hatzalah Garages"
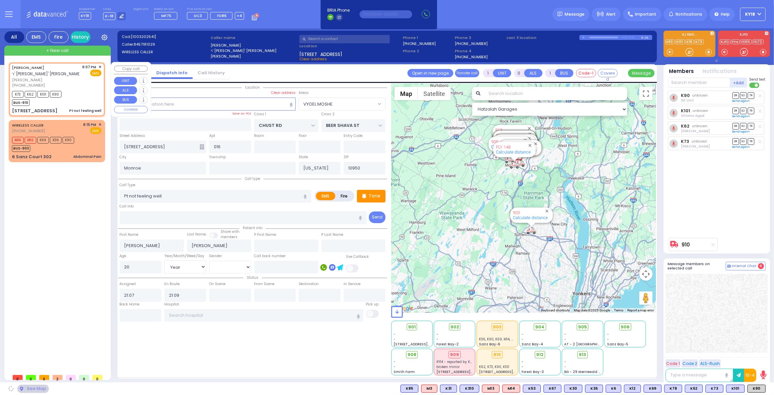
select select "VYOEL MOSHE"
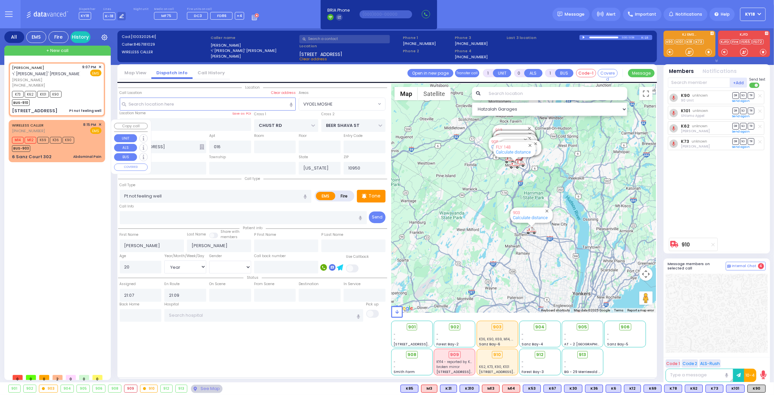
click at [73, 153] on div "6 Sanz Court 302 Abdominal Pain" at bounding box center [57, 156] width 90 height 7
select select
type input "Abdominal Pain"
radio input "true"
type input "19"
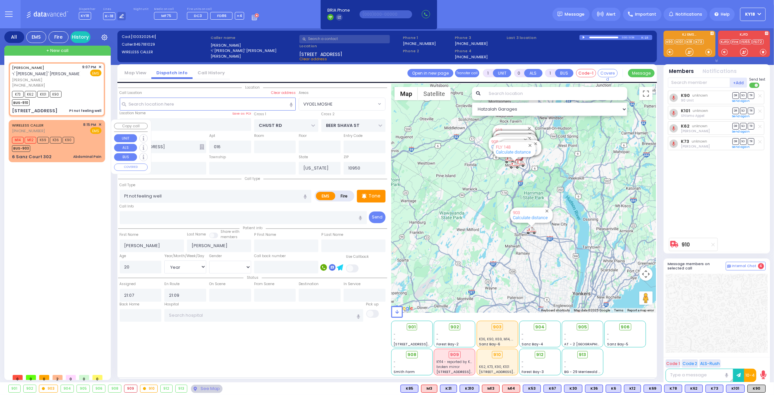
select select "Year"
select select "[DEMOGRAPHIC_DATA]"
type input "20:15"
type input "20:20"
select select "Hatzalah Garages"
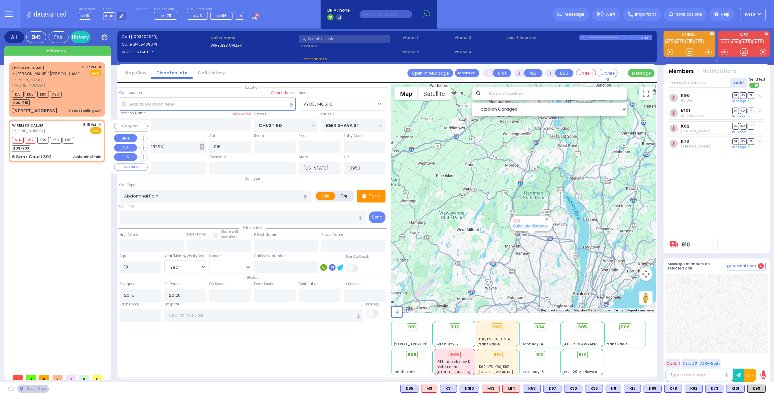
type input "FOREST RD"
type input "6 Sanz Court"
type input "302"
select select "MONROE"
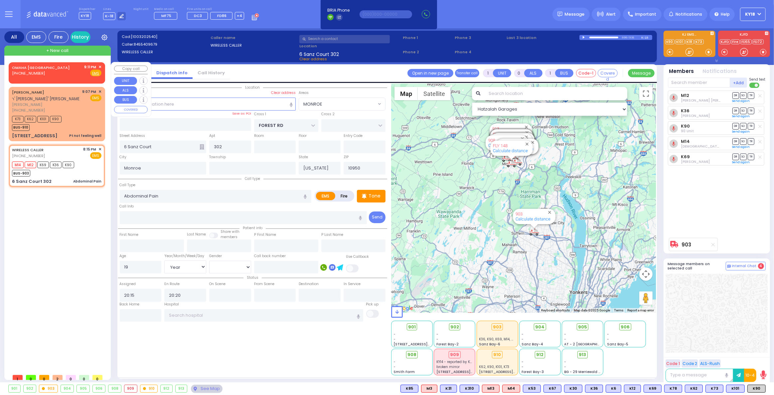
click at [100, 67] on span "✕" at bounding box center [100, 67] width 3 height 6
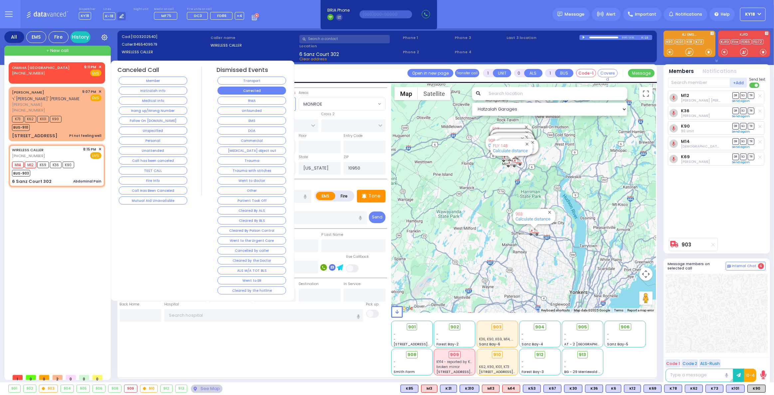
click at [237, 91] on button "Corrected" at bounding box center [252, 91] width 69 height 8
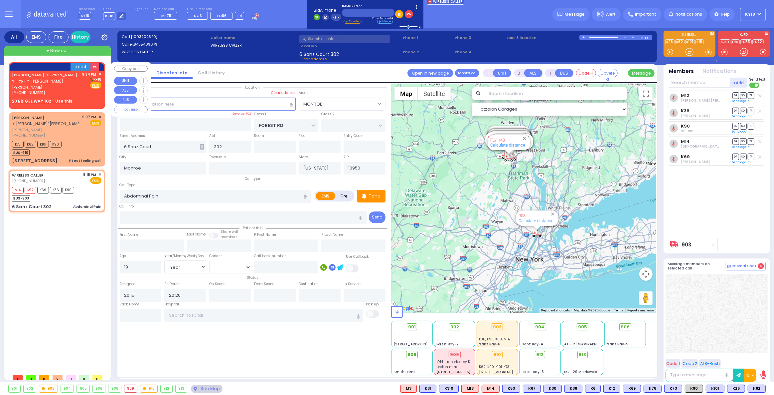
click at [60, 85] on span "[PERSON_NAME]" at bounding box center [46, 88] width 68 height 6
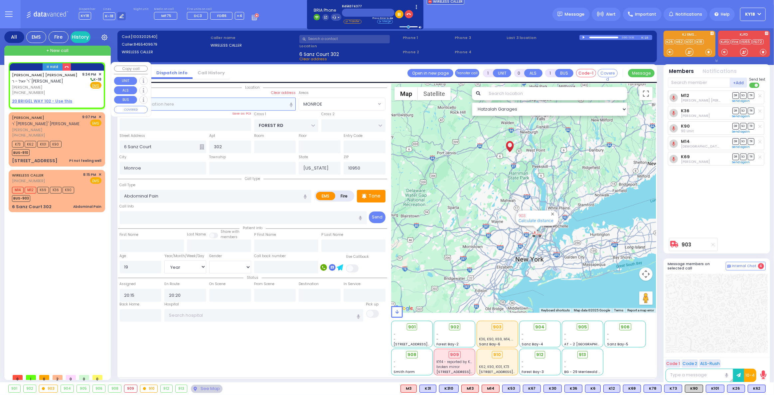
type input "2"
type input "1"
select select
radio input "true"
type input "[PERSON_NAME]"
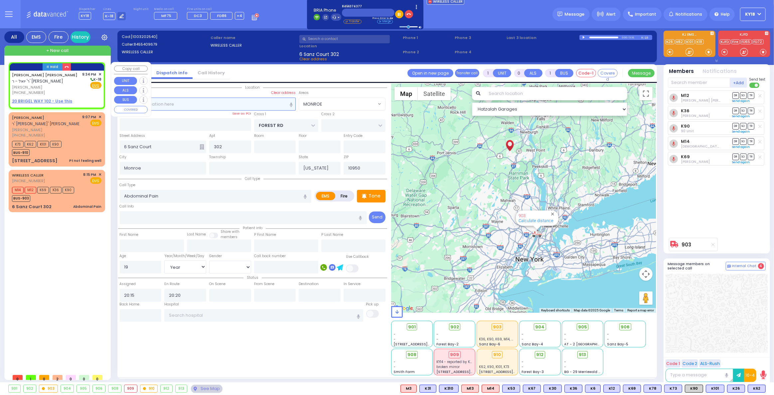
type input "[PERSON_NAME]"
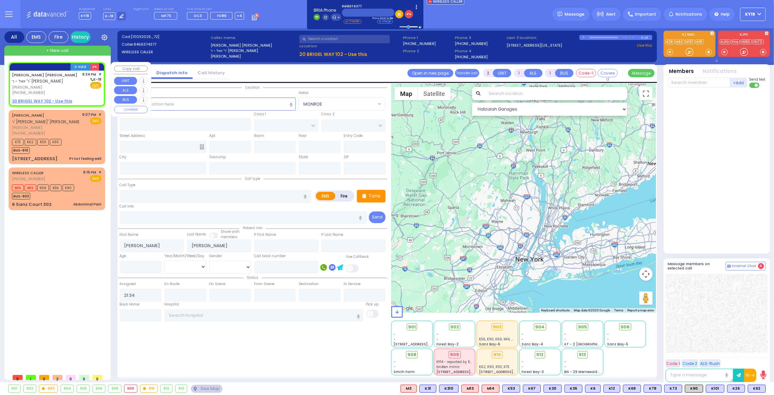
click at [57, 100] on u "20 BRIGEL WAY 102 - Use this" at bounding box center [42, 101] width 60 height 6
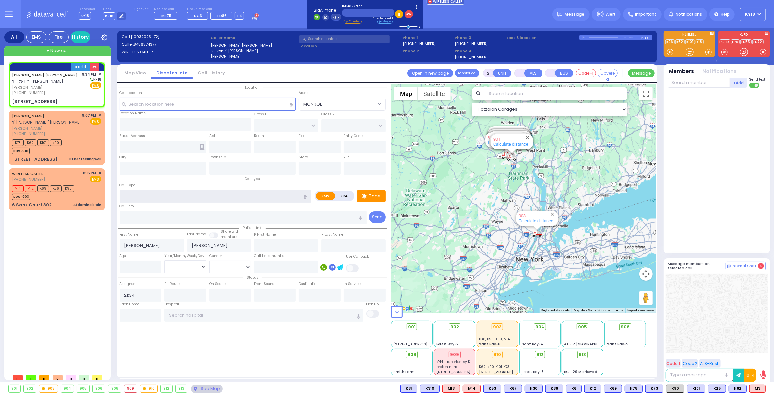
click at [139, 198] on input "text" at bounding box center [216, 196] width 192 height 13
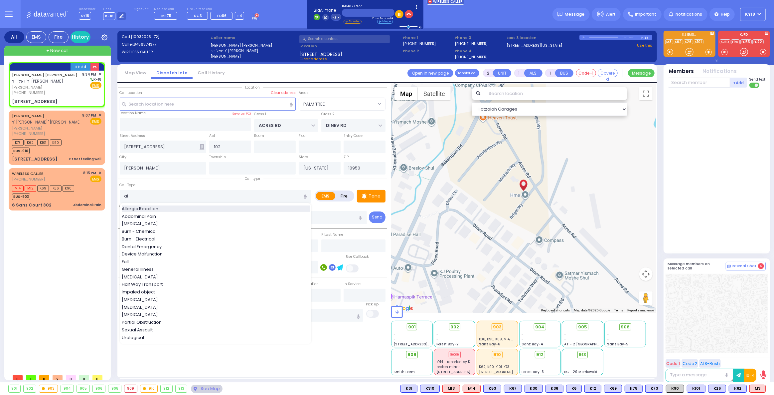
click at [142, 207] on span "Allergic Reaction" at bounding box center [141, 208] width 39 height 7
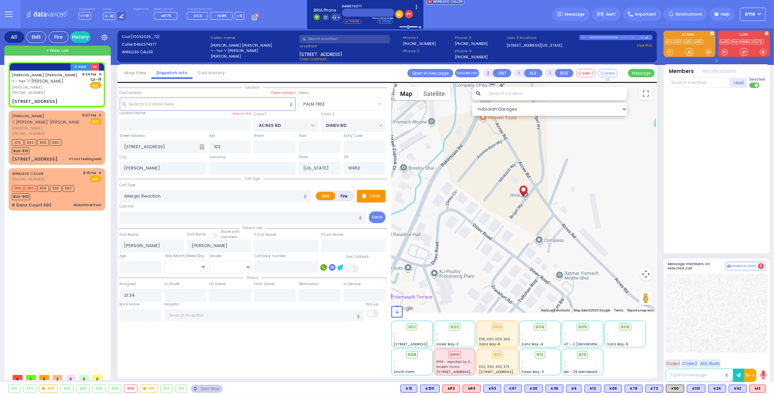
click at [148, 274] on div "Status Assigned 21:34 En Route" at bounding box center [252, 288] width 269 height 28
click at [145, 268] on input "number" at bounding box center [141, 267] width 42 height 13
click at [177, 268] on select "Year Month Week Day" at bounding box center [185, 266] width 42 height 13
click at [164, 260] on select "Year Month Week Day" at bounding box center [185, 266] width 42 height 13
click at [193, 268] on select "Year Month Week Day" at bounding box center [185, 266] width 42 height 13
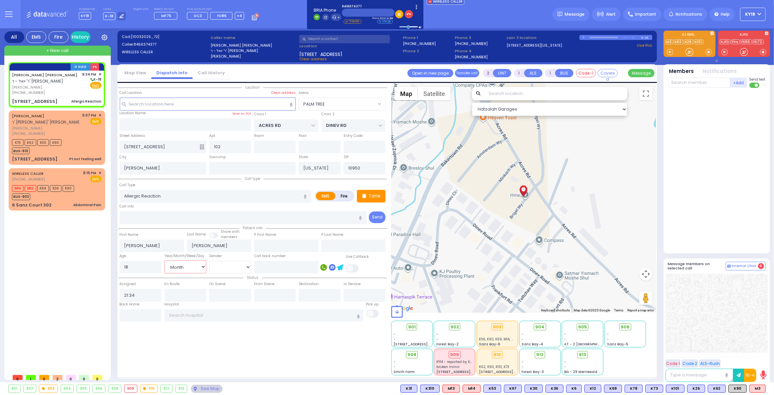
click at [164, 260] on select "Year Month Week Day" at bounding box center [185, 266] width 42 height 13
click at [238, 266] on select "Male Female" at bounding box center [230, 267] width 42 height 13
click at [55, 89] on div "MOSHE YIDA EPSTEIN ר' יואל - ר' אברהם משה טויב משה יודא עפשטיין (845) 637-4377" at bounding box center [46, 84] width 68 height 24
click at [754, 389] on span "K58" at bounding box center [756, 388] width 17 height 7
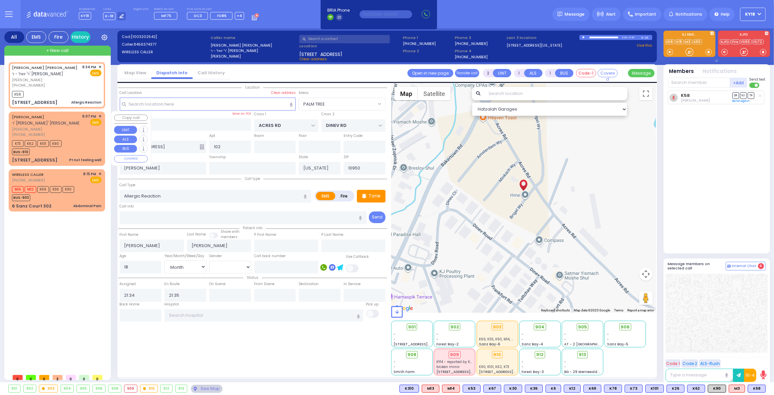
click at [65, 133] on div "[PHONE_NUMBER]" at bounding box center [46, 135] width 68 height 6
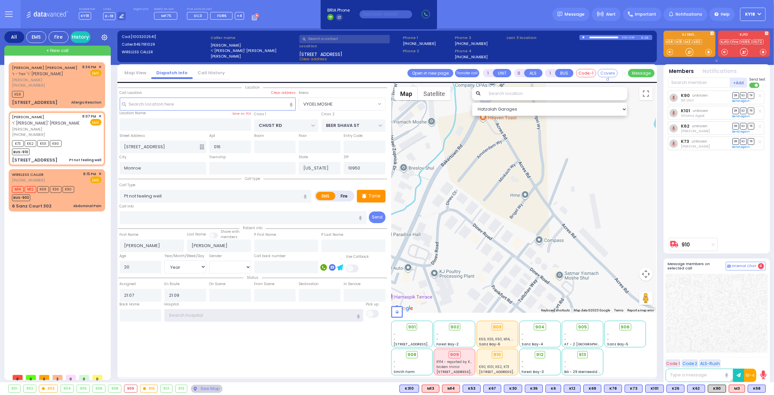
click at [226, 314] on input "text" at bounding box center [263, 315] width 199 height 13
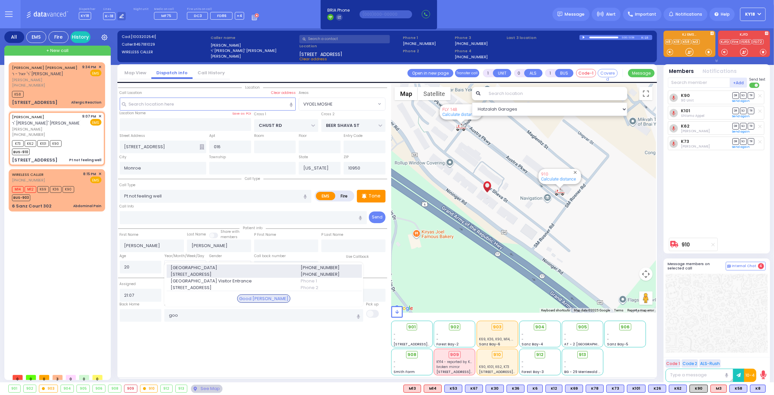
click at [220, 270] on span "[GEOGRAPHIC_DATA]" at bounding box center [232, 267] width 122 height 7
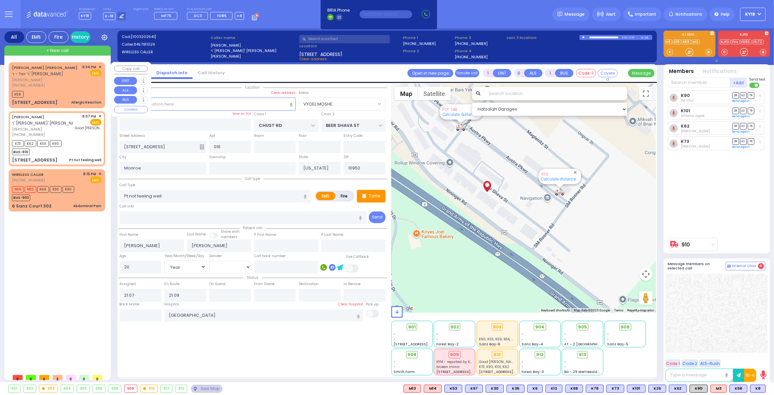
click at [82, 97] on div "K58" at bounding box center [57, 93] width 90 height 8
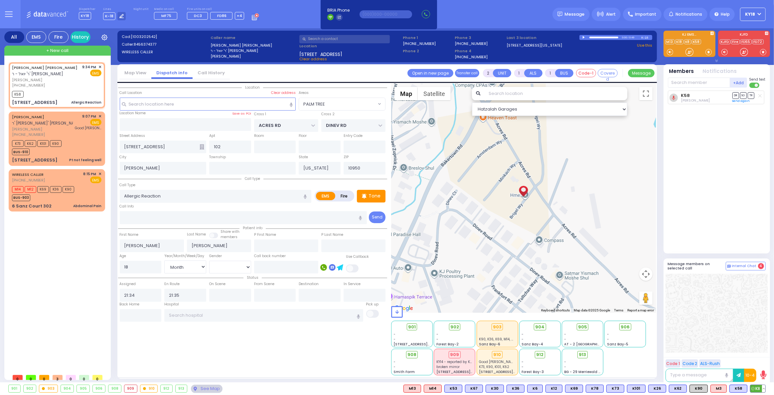
click at [754, 387] on circle at bounding box center [753, 388] width 3 height 3
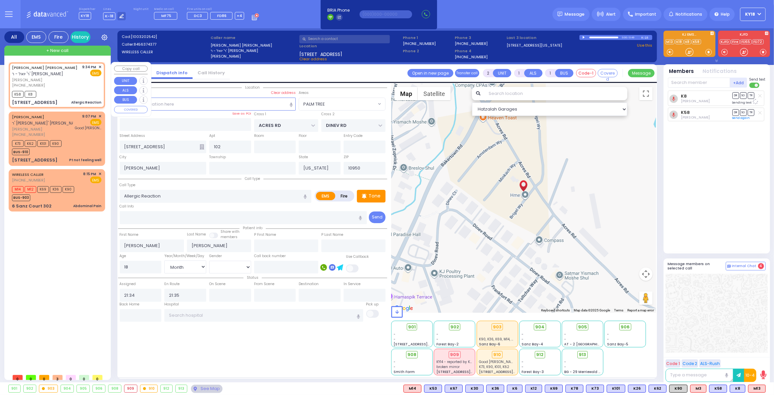
click at [63, 94] on div "K58 K8" at bounding box center [57, 93] width 90 height 8
click at [754, 388] on span "M13" at bounding box center [757, 388] width 17 height 7
click at [681, 388] on span "K90" at bounding box center [679, 388] width 18 height 7
click at [75, 91] on div "M13 K58 K8 K90" at bounding box center [57, 93] width 90 height 8
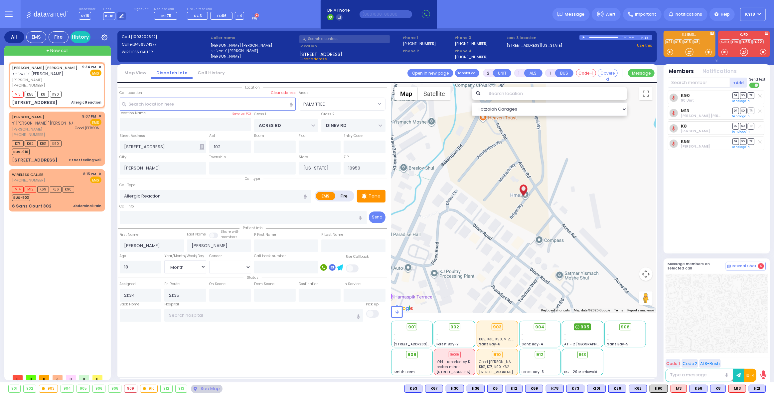
click at [580, 325] on div "905" at bounding box center [582, 326] width 17 height 7
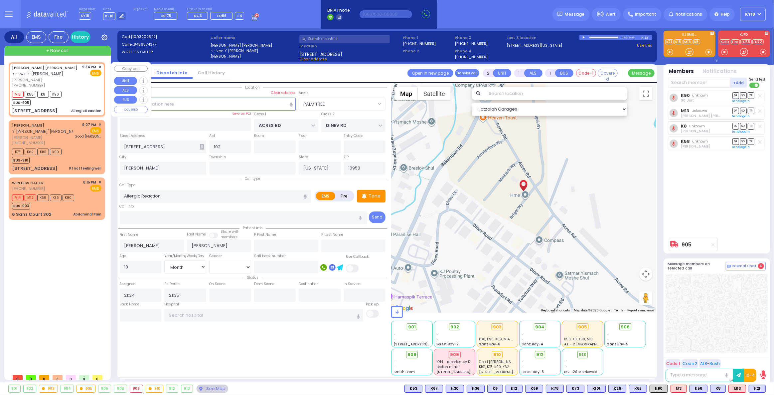
click at [80, 87] on div "[PHONE_NUMBER]" at bounding box center [46, 86] width 68 height 6
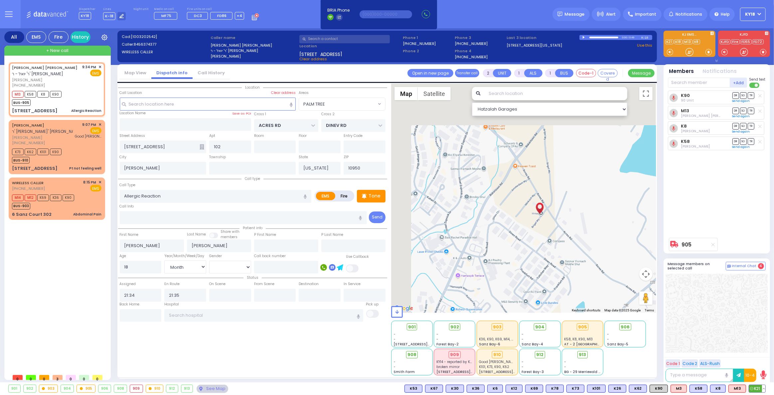
click at [755, 387] on span "K21" at bounding box center [757, 388] width 16 height 7
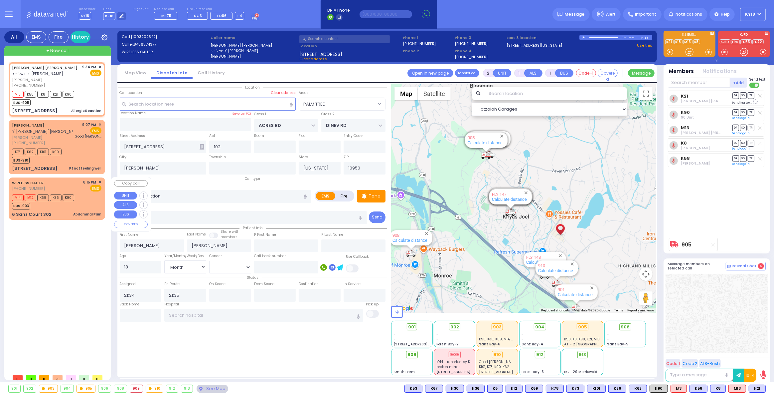
click at [77, 206] on div "M14 M12 K69 K36 K90 BUS-903" at bounding box center [45, 201] width 67 height 17
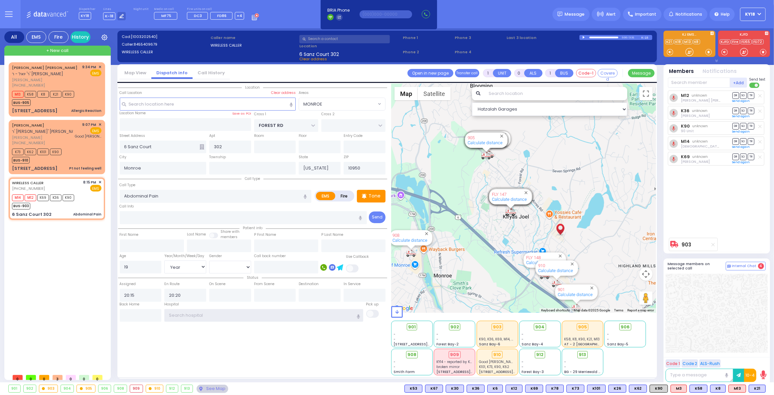
click at [194, 316] on input "text" at bounding box center [263, 315] width 199 height 13
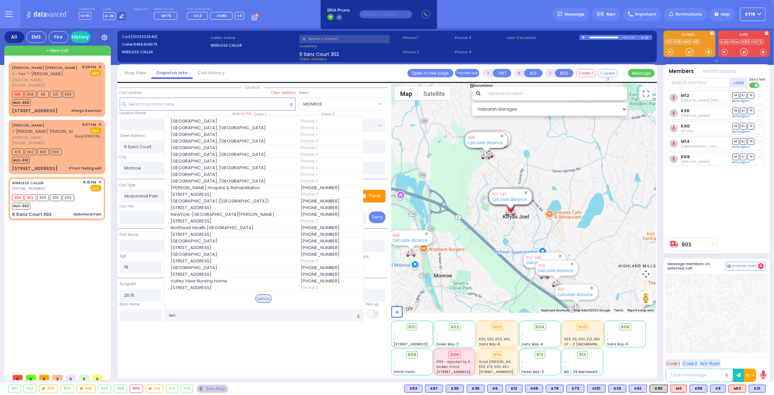
click at [220, 229] on span "Northwell Health [GEOGRAPHIC_DATA]" at bounding box center [232, 227] width 122 height 7
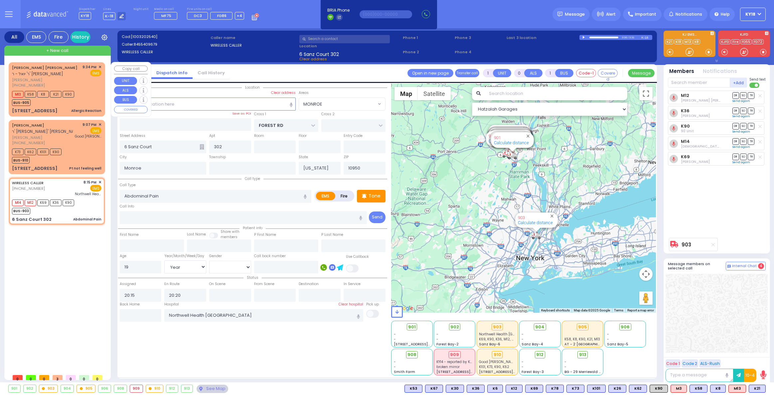
select select "MONROE"
select select "Year"
select select "[DEMOGRAPHIC_DATA]"
click at [80, 109] on div "Allergic Reaction" at bounding box center [86, 110] width 30 height 5
type input "2"
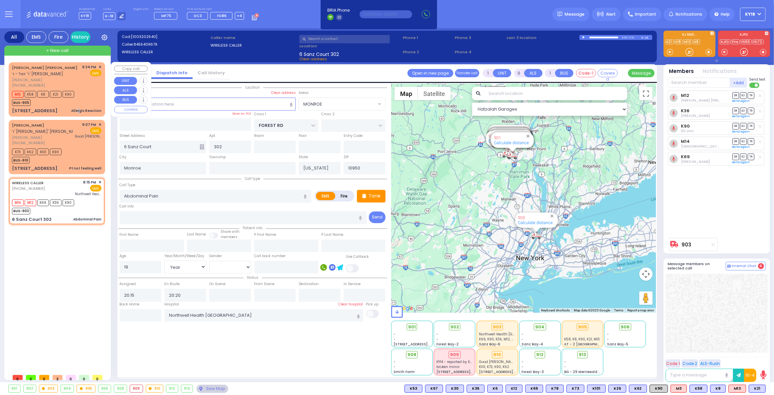
type input "1"
select select
type input "Allergic Reaction"
radio input "true"
type input "MOSHE YIDA"
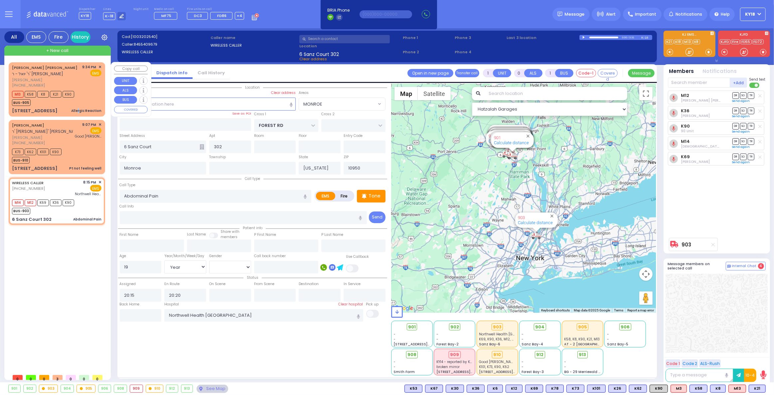
type input "EPSTEIN"
type input "18"
select select "Month"
select select
type input "21:34"
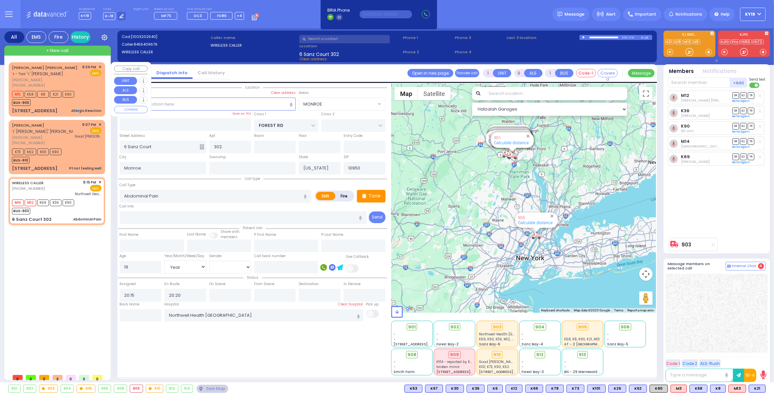
type input "21:35"
select select "Hatzalah Garages"
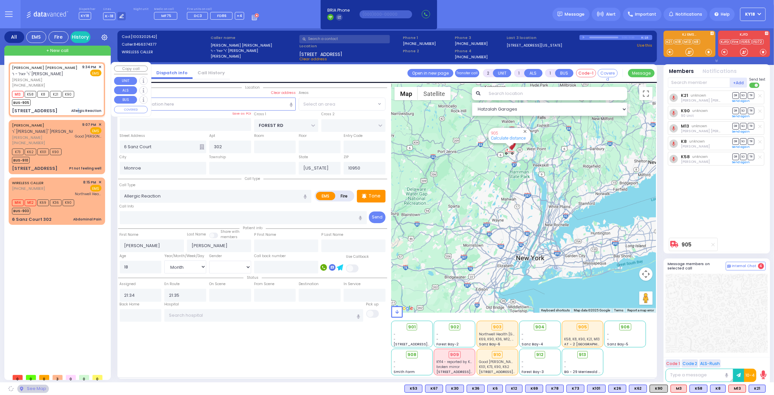
type input "ACRES RD"
type input "DINEV RD"
type input "20 BRIGEL WAY"
type input "102"
type input "Kiryas Joel"
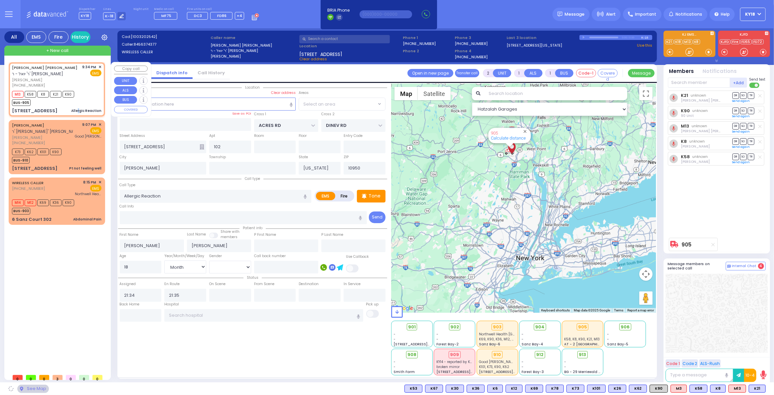
select select "PALM TREE"
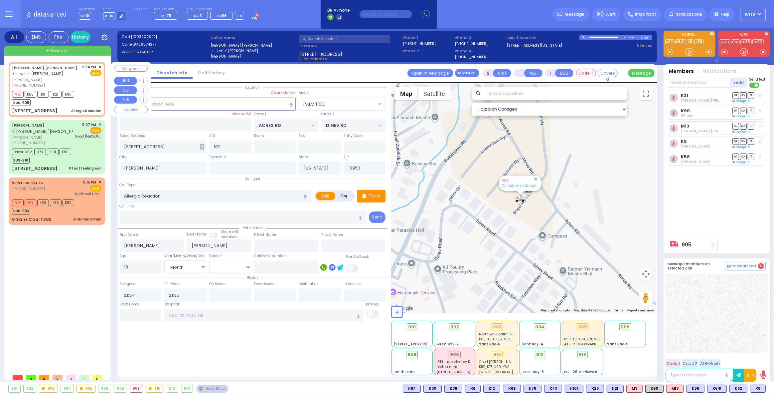
click at [86, 92] on div "M13 K58 K8 K21 K90 BUS-905" at bounding box center [57, 97] width 90 height 17
select select
radio input "true"
select select "Month"
select select "Hatzalah Garages"
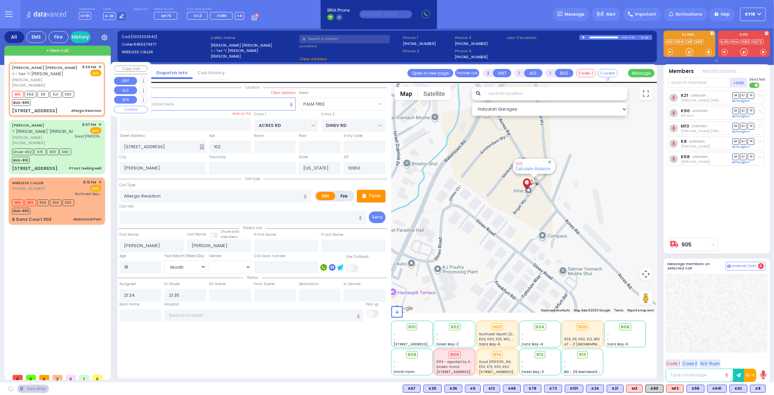
select select "PALM TREE"
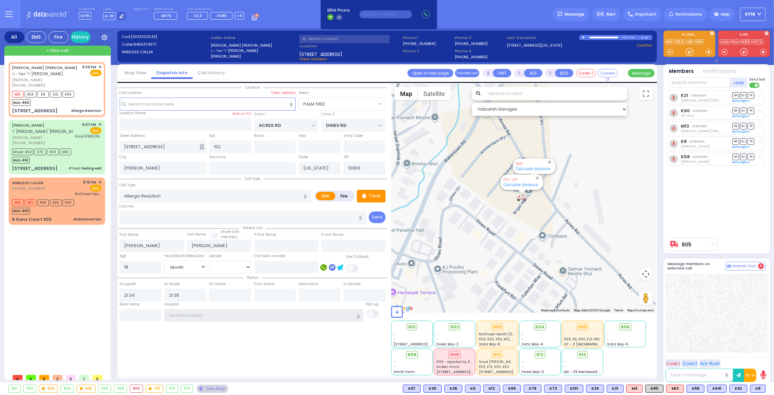
click at [198, 314] on input "text" at bounding box center [263, 315] width 199 height 13
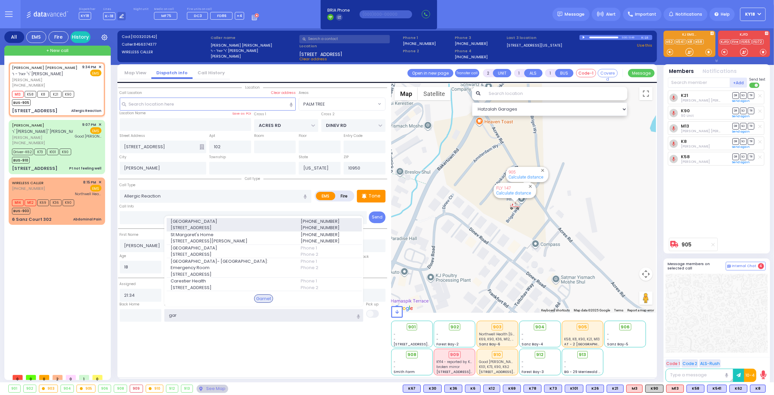
type input "gar"
click at [218, 224] on span "707 East Main Street" at bounding box center [232, 227] width 122 height 7
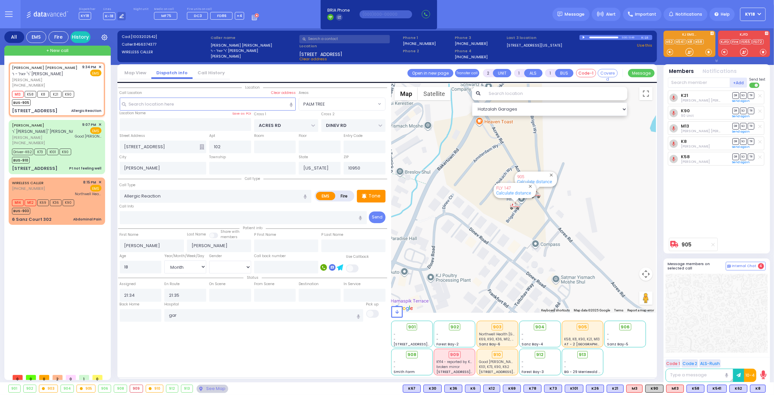
select select
radio input "true"
select select "Month"
type input "Orange Regional Medical Center"
select select "Hatzalah Garages"
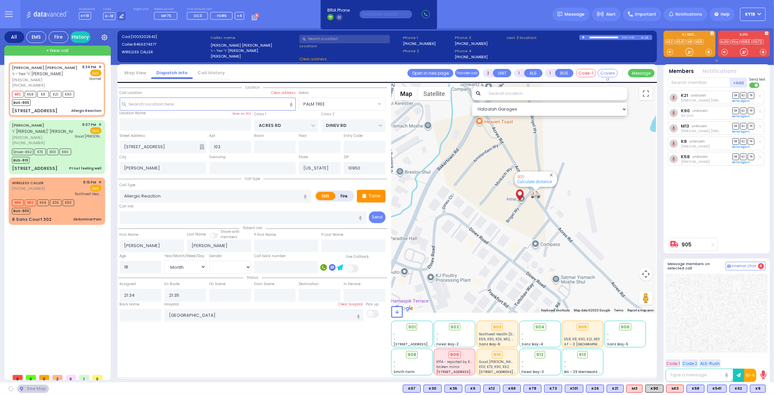
select select "PALM TREE"
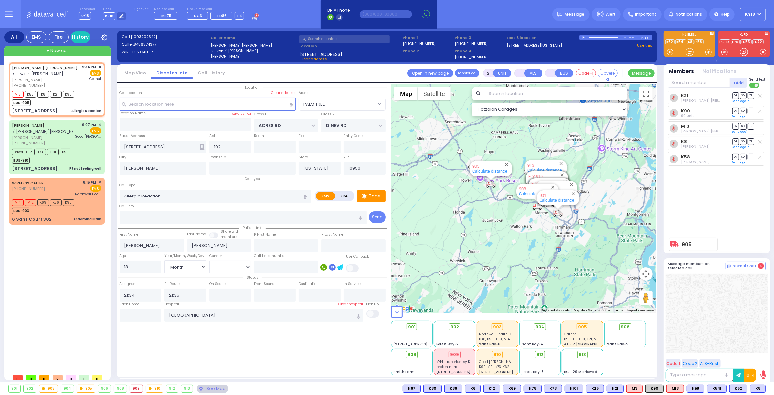
type input "6"
select select
radio input "true"
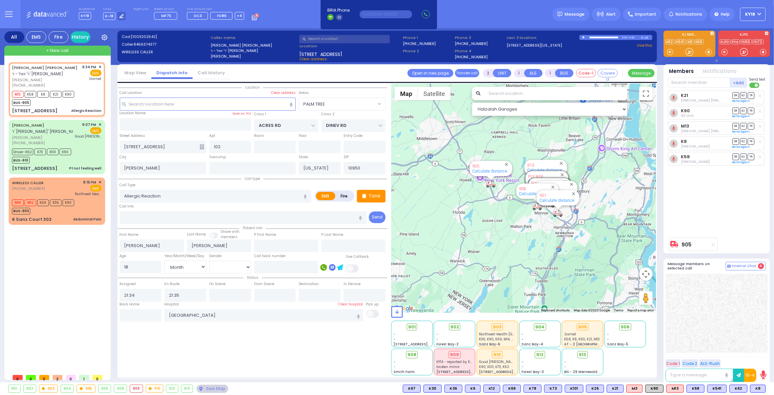
type input "Unknown"
select select "Year"
select select "Hatzalah Garages"
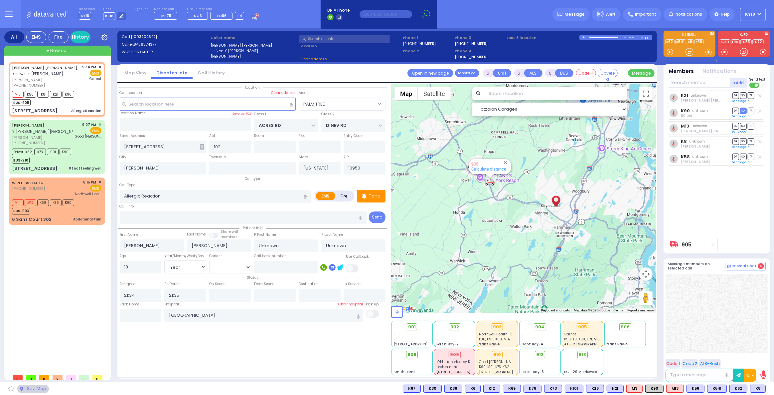
select select "PALM TREE"
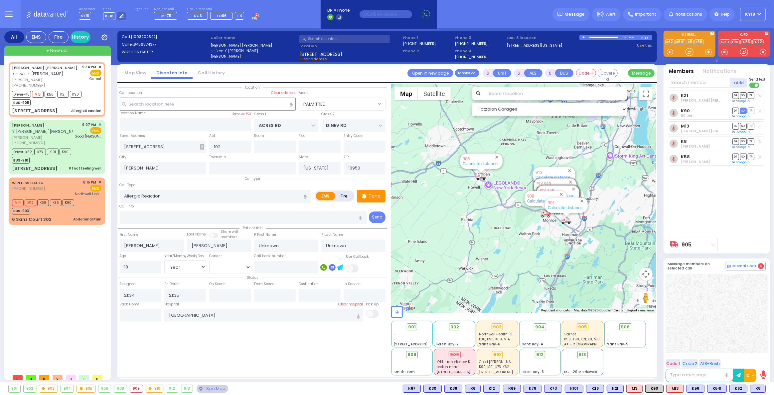
select select
radio input "true"
type input "Lazer"
type input "Epstein"
type input "1"
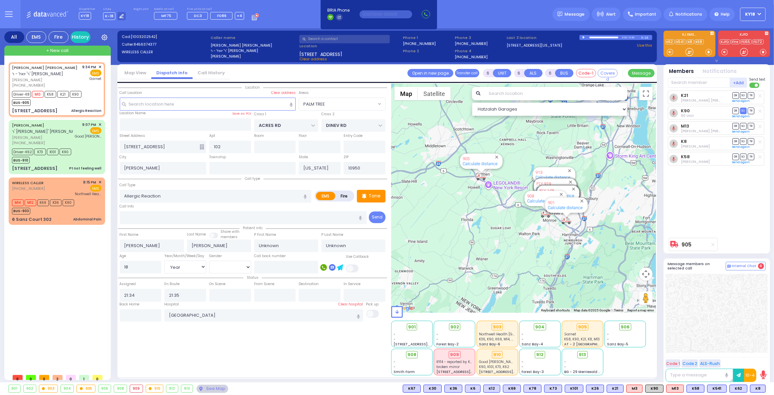
select select "Year"
select select "[DEMOGRAPHIC_DATA]"
select select "Hatzalah Garages"
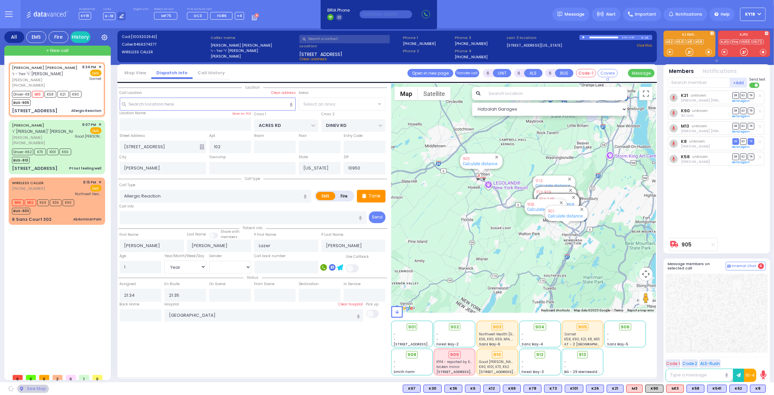
select select "PALM TREE"
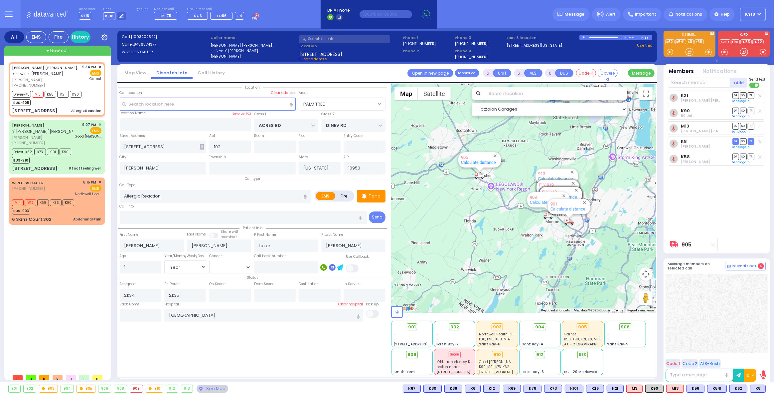
select select
radio input "true"
select select "Year"
select select "[DEMOGRAPHIC_DATA]"
select select "Hatzalah Garages"
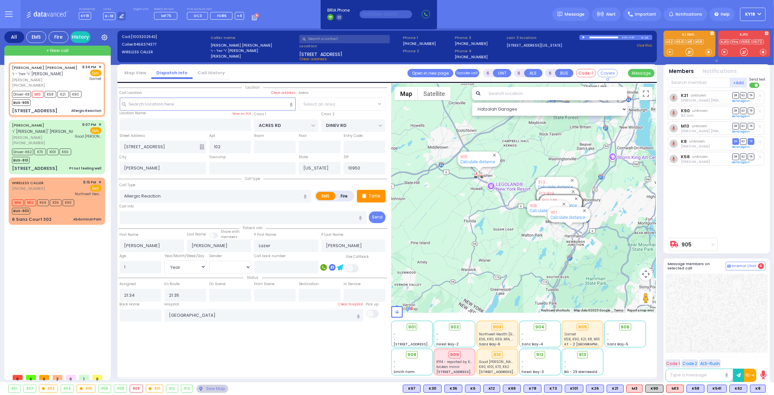
select select "PALM TREE"
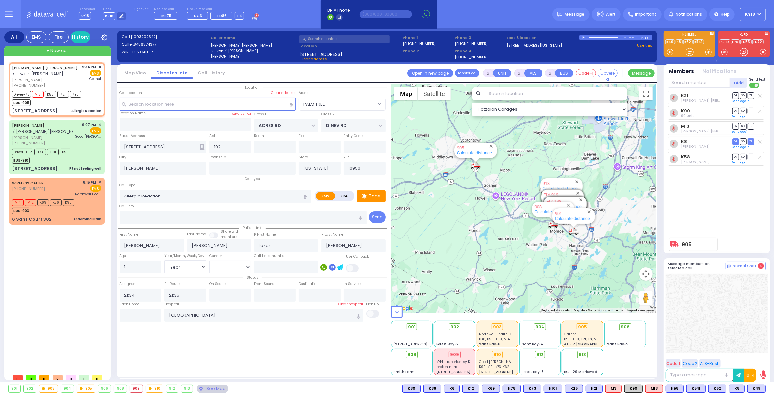
select select
radio input "true"
select select "Year"
select select "[DEMOGRAPHIC_DATA]"
type input "21:39"
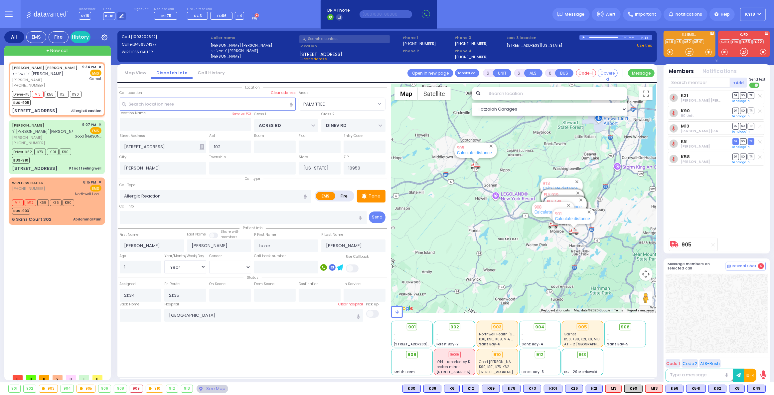
type input "21:45"
type input "22:10"
type input "22:18"
select select "Hatzalah Garages"
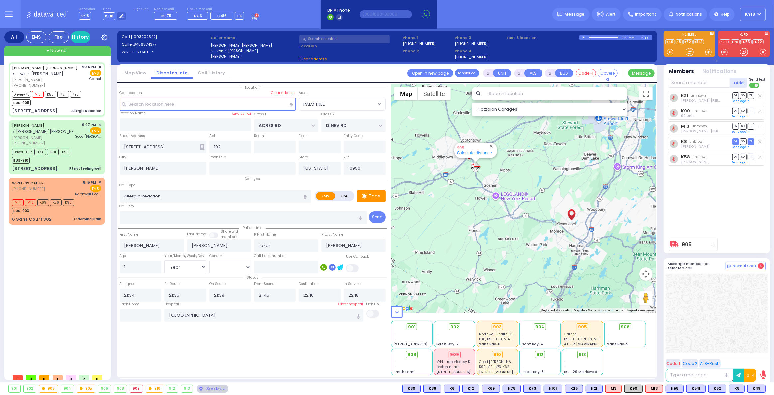
radio input "true"
select select "Year"
select select "[DEMOGRAPHIC_DATA]"
select select
select select "Hatzalah Garages"
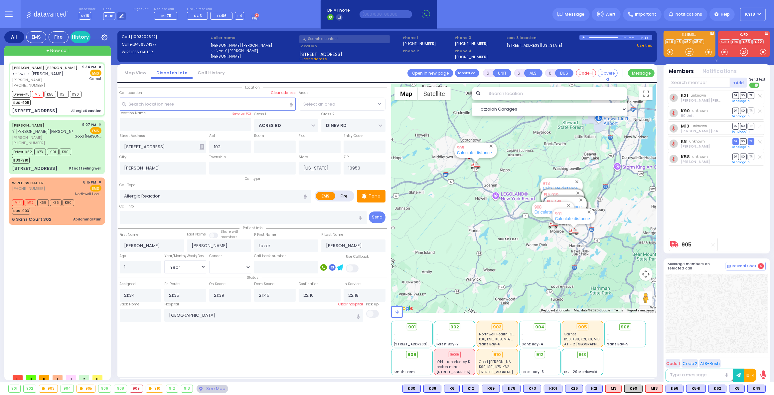
select select "PALM TREE"
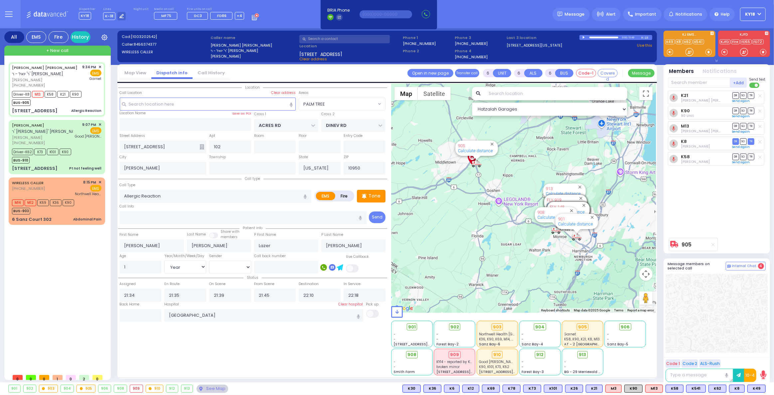
select select
radio input "true"
select select "Year"
select select "[DEMOGRAPHIC_DATA]"
select select "Hatzalah Garages"
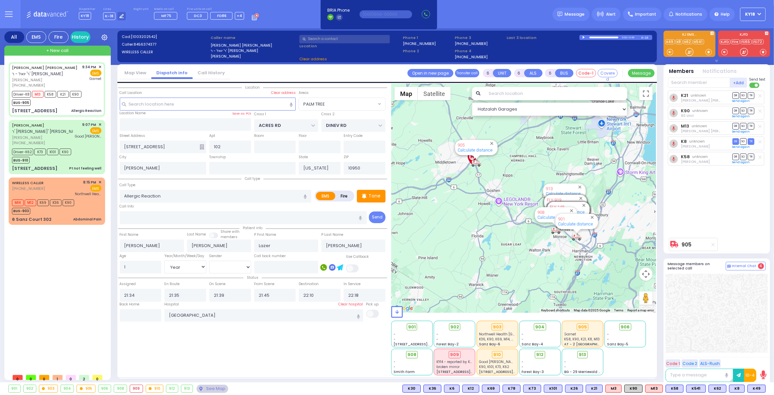
select select "PALM TREE"
select select
radio input "true"
select select "Year"
select select "[DEMOGRAPHIC_DATA]"
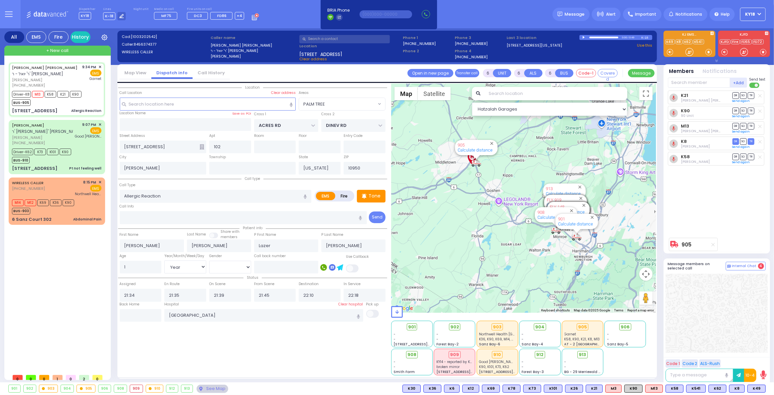
select select "Hatzalah Garages"
select select
radio input "true"
select select "Year"
select select "[DEMOGRAPHIC_DATA]"
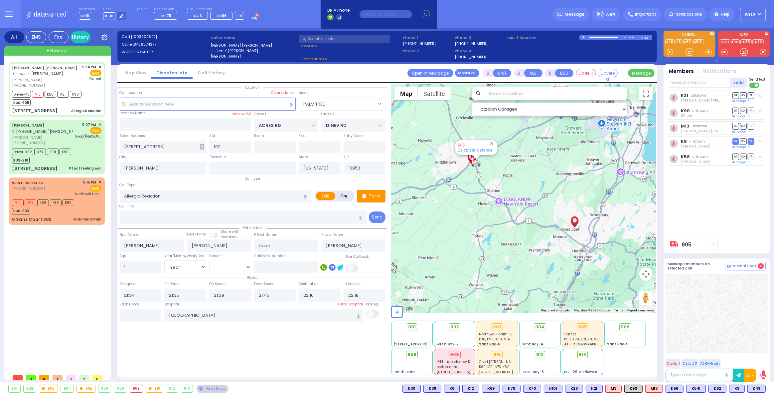
select select "Hatzalah Garages"
select select "PALM TREE"
select select "Year"
select select "[DEMOGRAPHIC_DATA]"
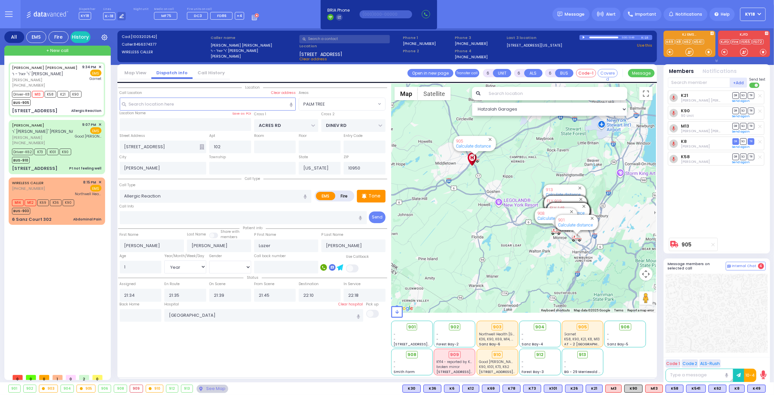
select select
radio input "true"
select select "Year"
select select "[DEMOGRAPHIC_DATA]"
select select "Hatzalah Garages"
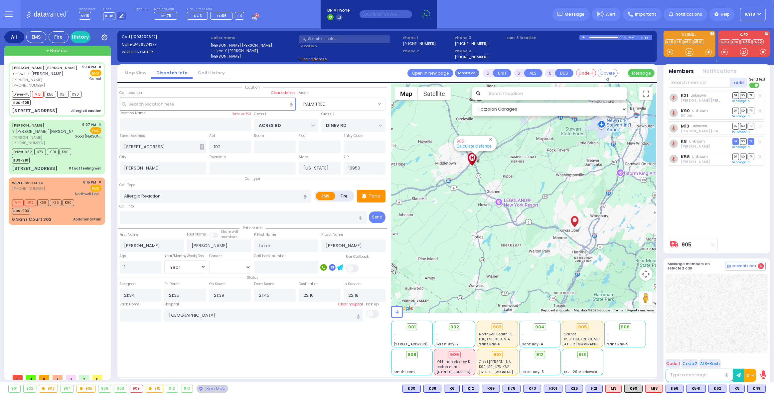
select select
radio input "true"
select select "Year"
select select "[DEMOGRAPHIC_DATA]"
select select "Hatzalah Garages"
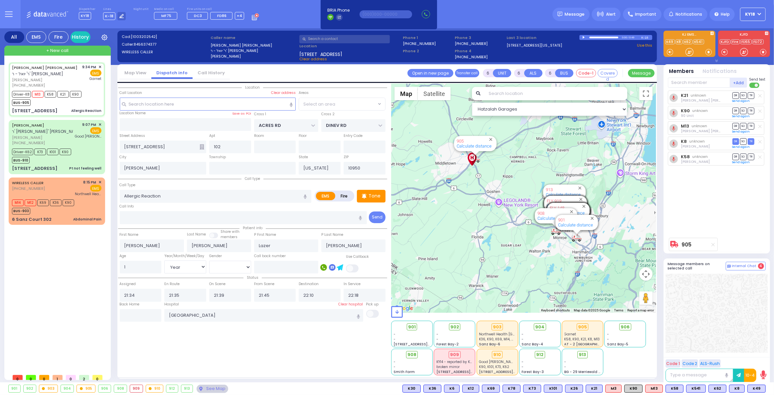
select select "PALM TREE"
select select
radio input "true"
select select "Year"
select select "[DEMOGRAPHIC_DATA]"
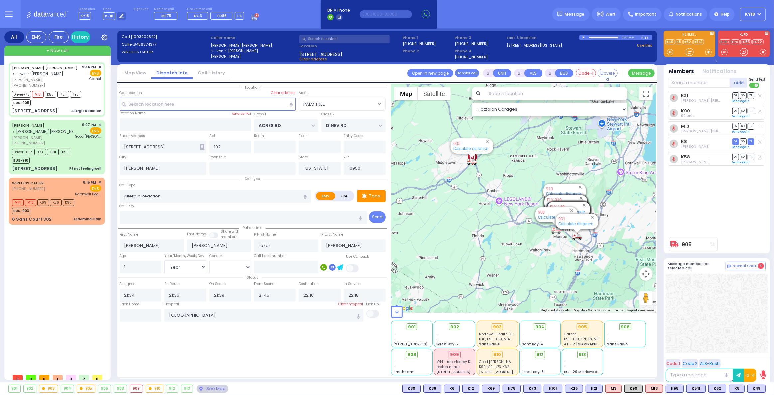
select select "Hatzalah Garages"
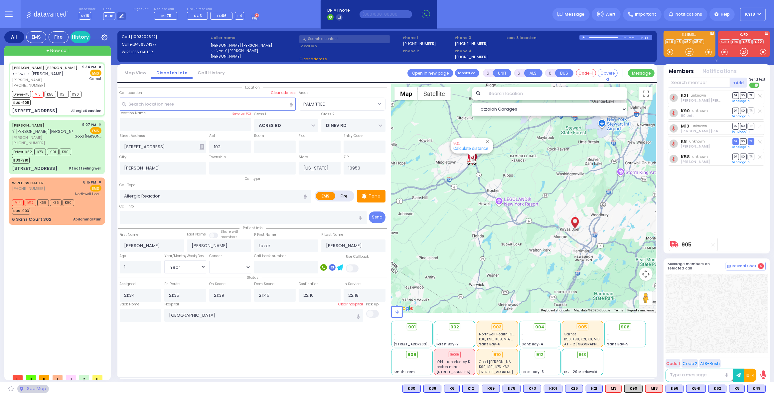
select select "PALM TREE"
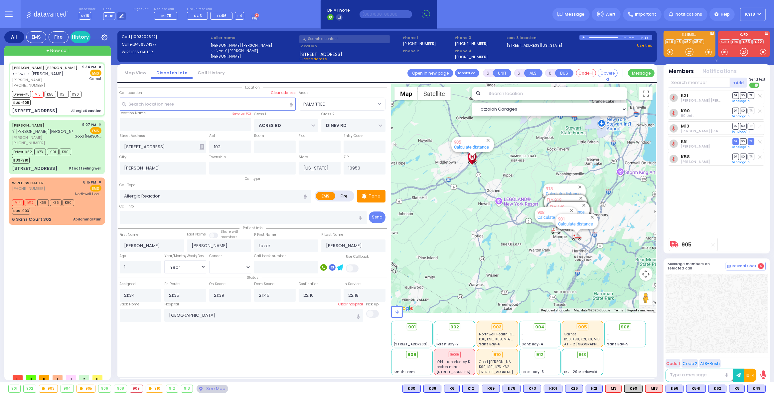
select select
radio input "true"
select select "Year"
select select "[DEMOGRAPHIC_DATA]"
select select "Hatzalah Garages"
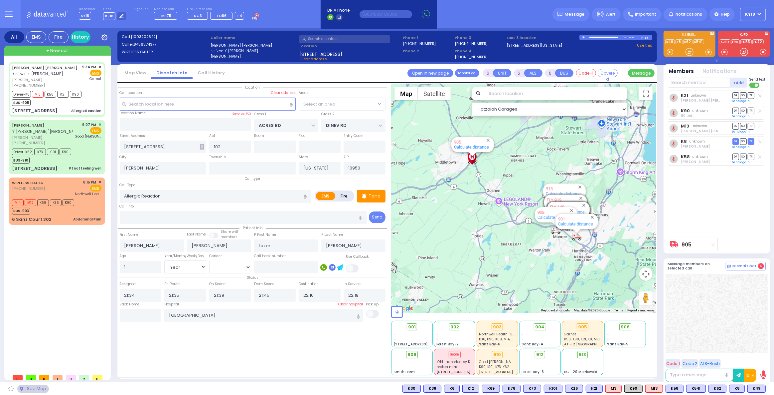
select select "PALM TREE"
select select
radio input "true"
select select "Year"
select select "[DEMOGRAPHIC_DATA]"
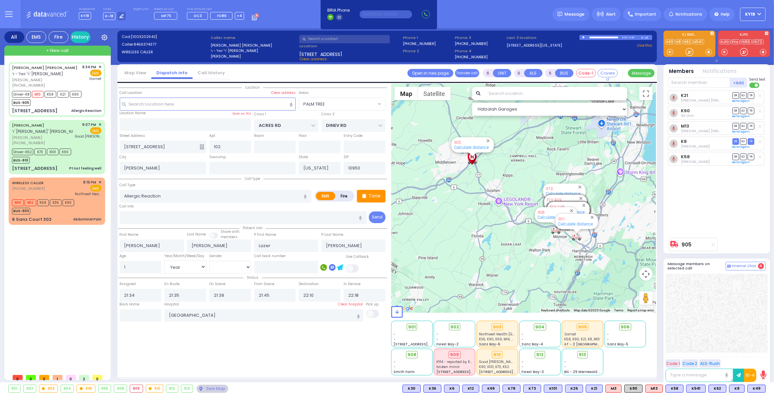
select select "Hatzalah Garages"
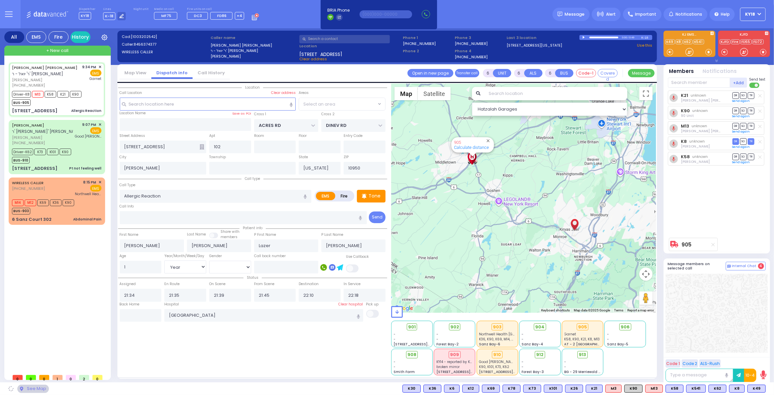
select select "PALM TREE"
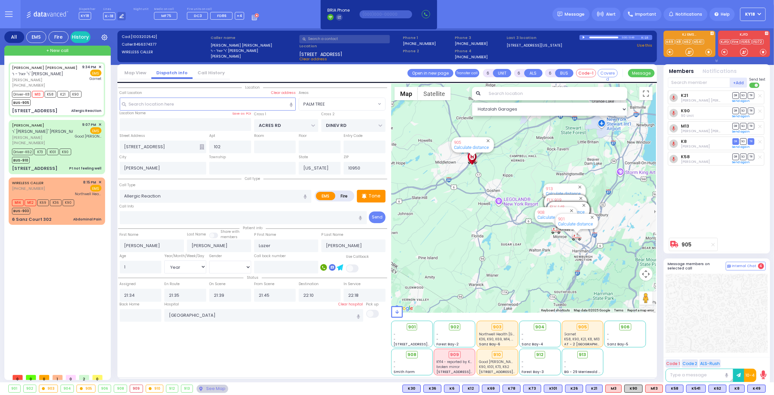
select select
radio input "true"
select select "Year"
select select "[DEMOGRAPHIC_DATA]"
select select "Hatzalah Garages"
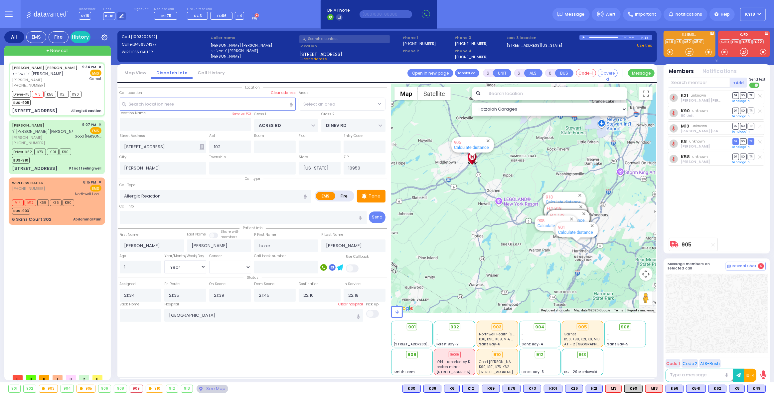
select select "PALM TREE"
select select
radio input "true"
select select "Year"
select select "[DEMOGRAPHIC_DATA]"
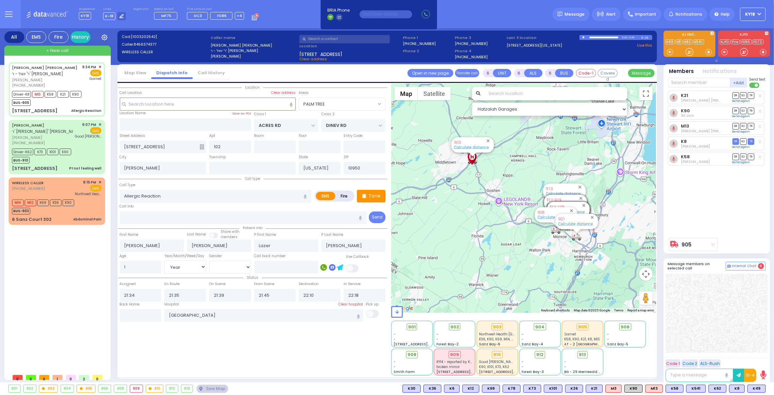
select select "Hatzalah Garages"
select select "PALM TREE"
select select
radio input "true"
select select "Year"
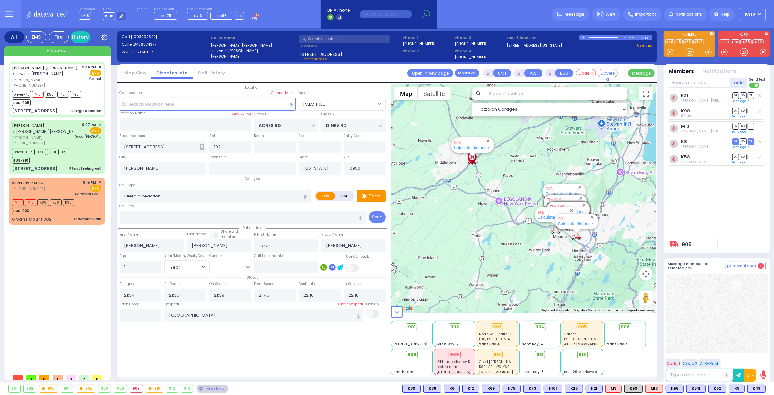
select select "[DEMOGRAPHIC_DATA]"
select select "Hatzalah Garages"
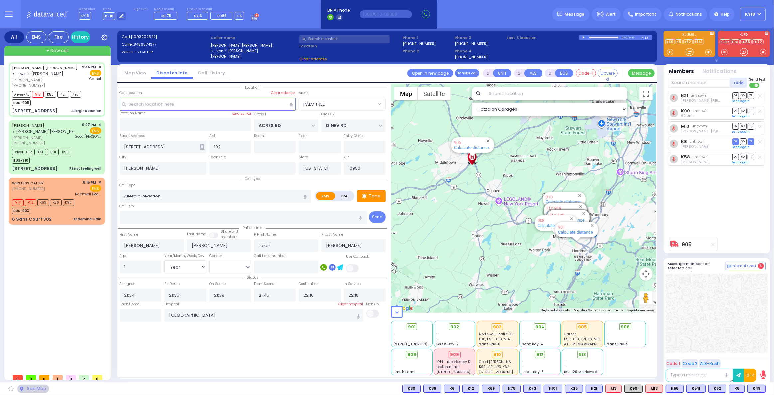
select select "PALM TREE"
select select
radio input "true"
select select "Year"
select select "[DEMOGRAPHIC_DATA]"
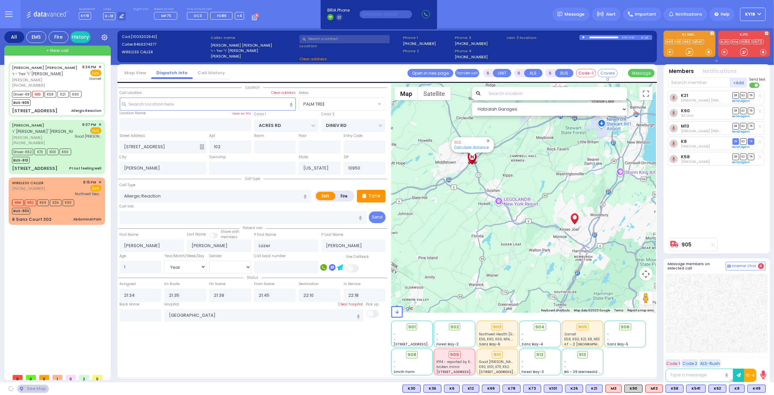
select select "Hatzalah Garages"
select select "PALM TREE"
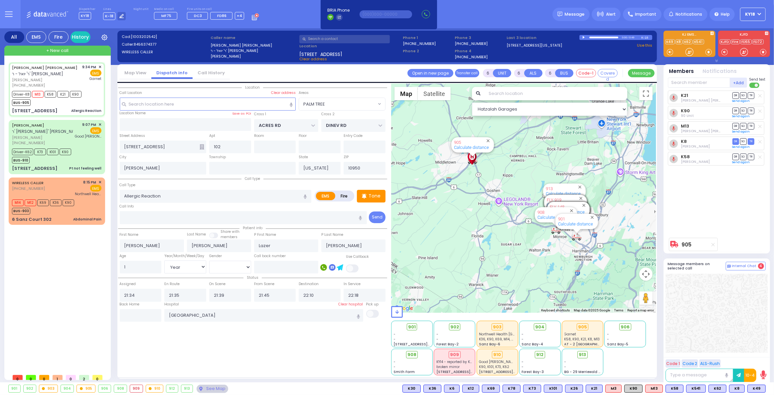
select select
radio input "true"
select select "Year"
select select "[DEMOGRAPHIC_DATA]"
select select "Hatzalah Garages"
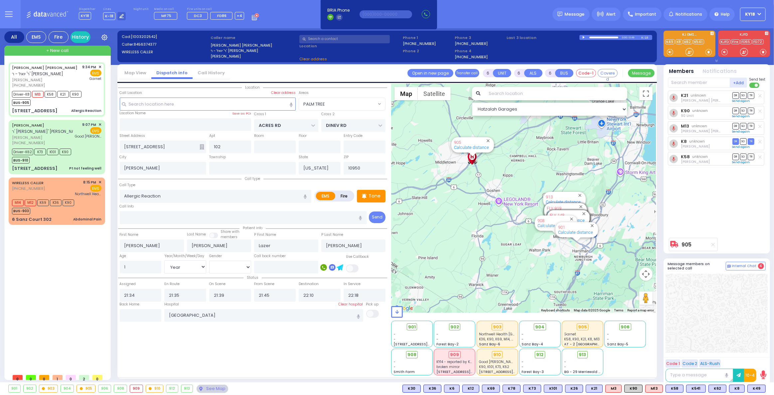
select select "PALM TREE"
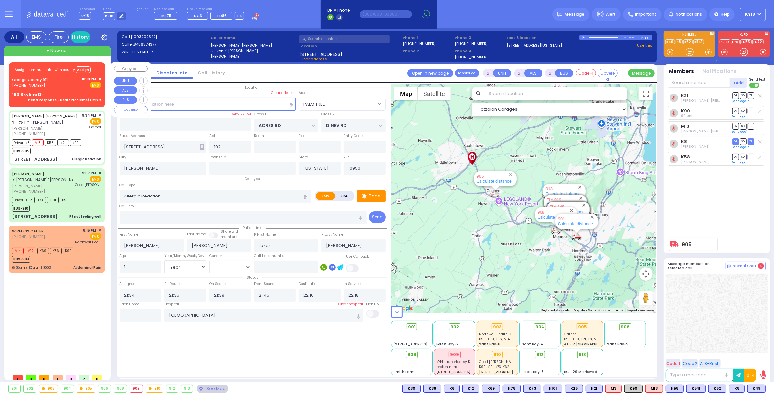
click at [37, 82] on div "Orange County 911" at bounding box center [31, 79] width 38 height 7
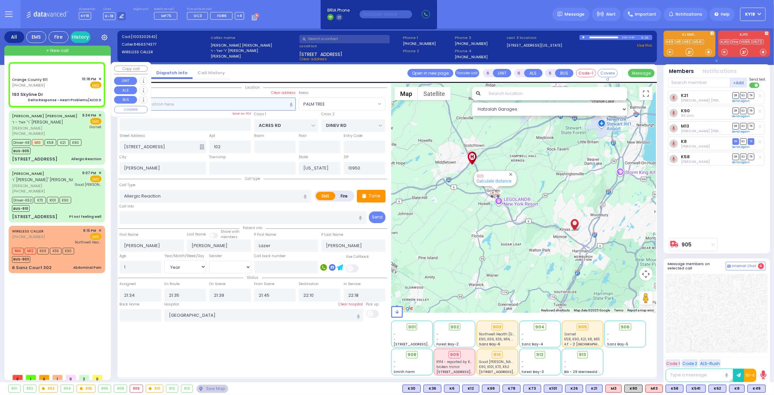
select select
type input "Delta Response - Heart Problems/AICD D"
radio input "true"
type input "Nature: : Delta Response - Heart Problems/AICD D Address: : 193 Skyline Dr, 109…"
select select
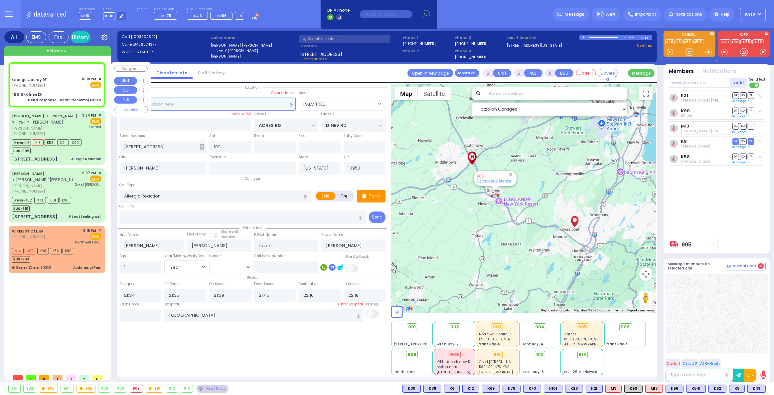
select select
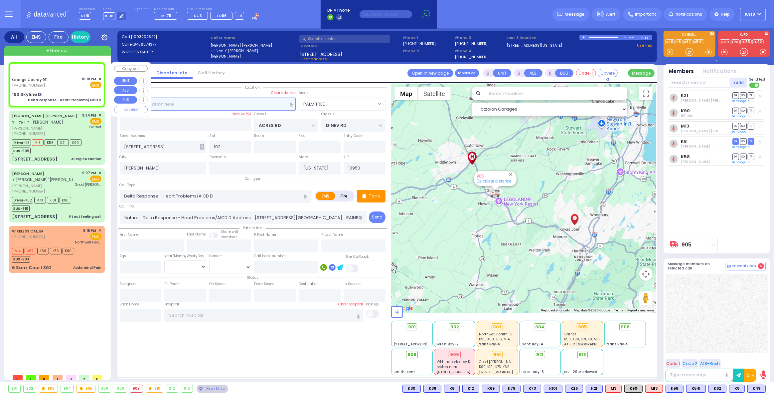
select select "Hatzalah Garages"
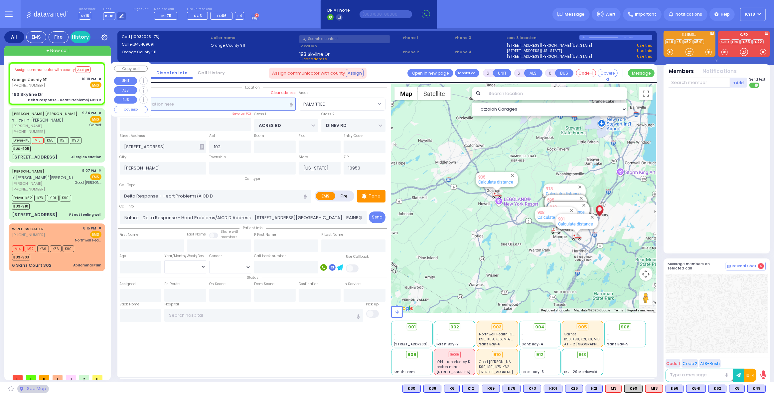
type input "193 Skyline Dr"
type input "Monroe"
type input "10930"
select select
radio input "true"
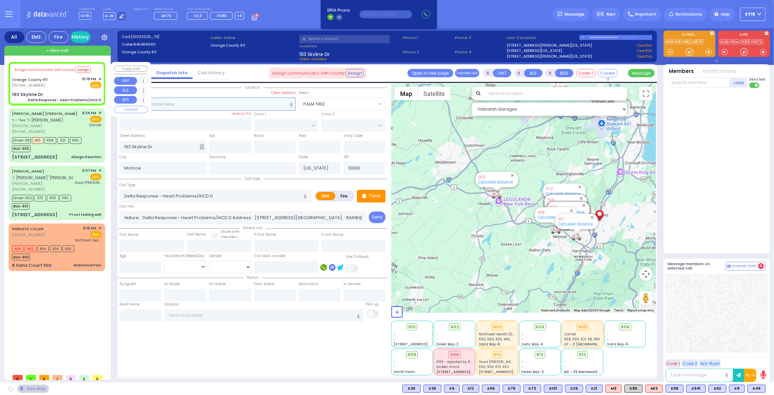
select select
select select "Hatzalah Garages"
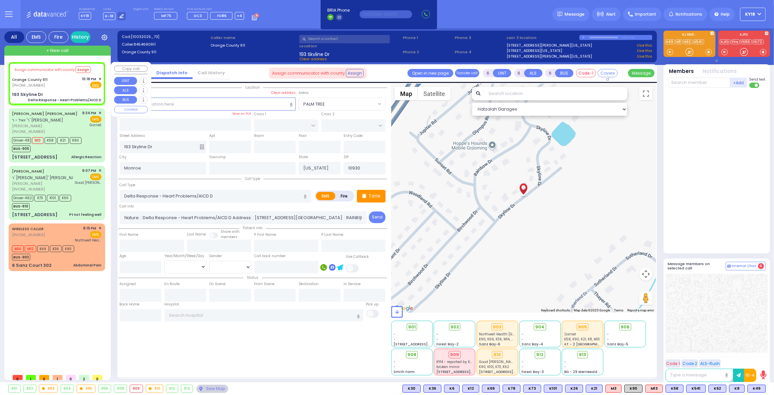
click at [99, 77] on span "✕" at bounding box center [100, 79] width 3 height 6
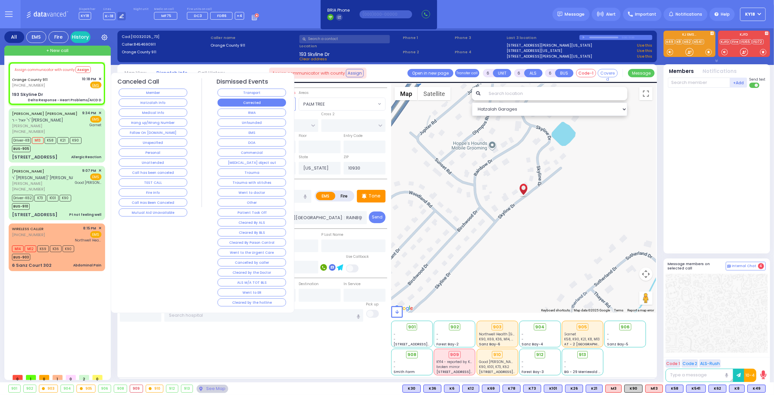
click at [229, 103] on button "Corrected" at bounding box center [252, 103] width 69 height 8
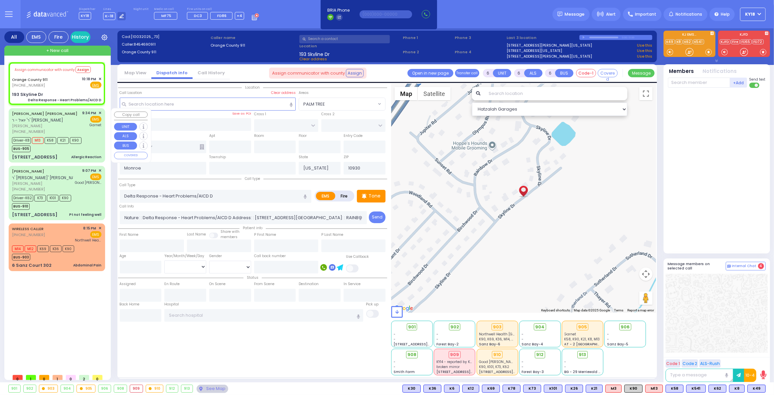
select select
radio input "true"
select select
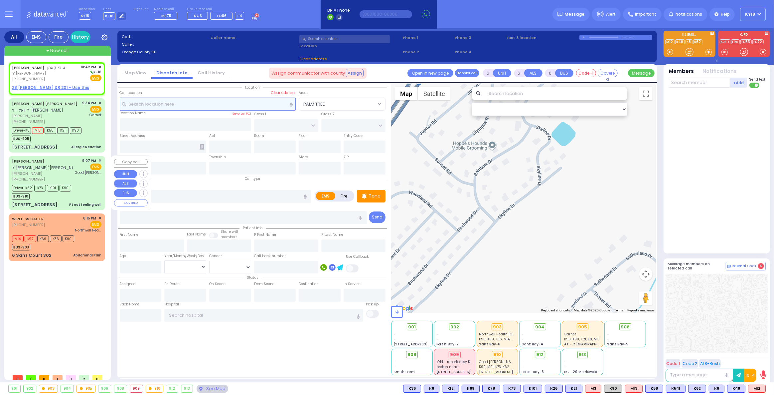
type input "2"
type input "1"
select select
radio input "true"
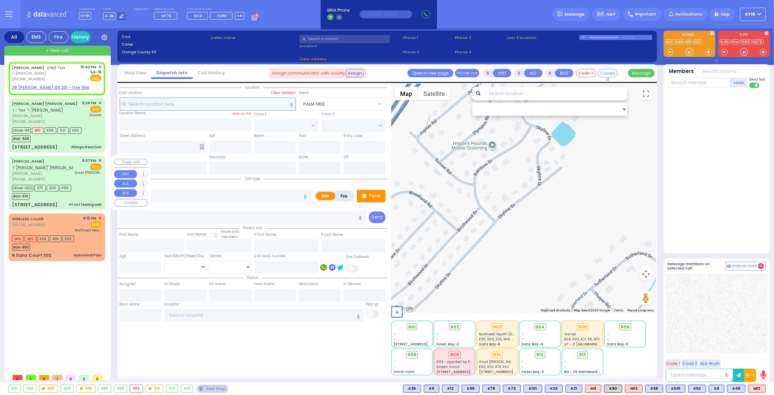
type input "TOVYA"
type input "KOHN"
select select
type input "22:42"
select select "Hatzalah Garages"
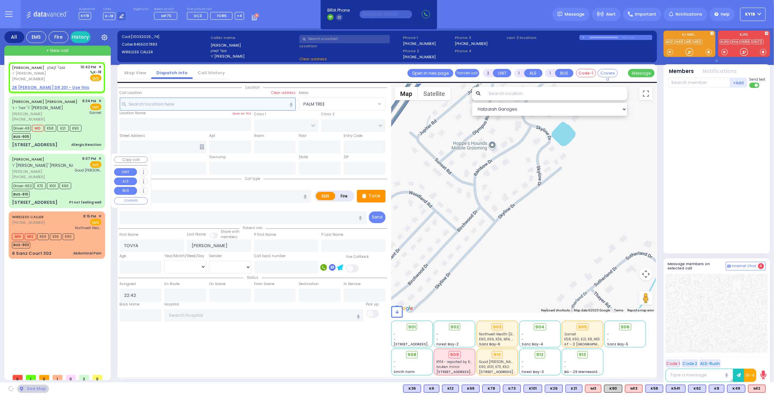
select select
radio input "true"
select select
select select "Hatzalah Garages"
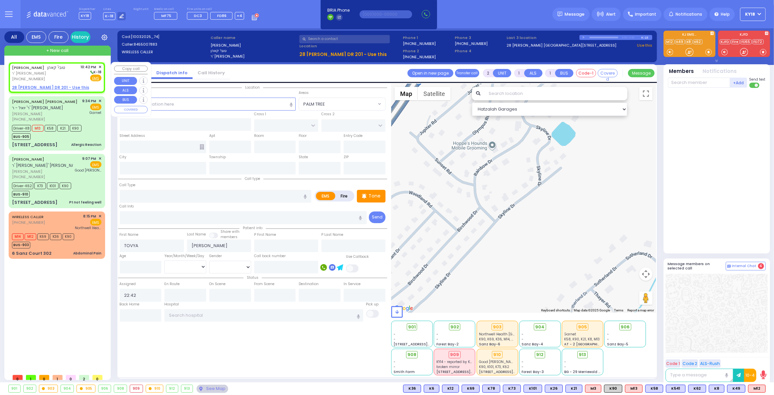
click at [59, 80] on div "[PHONE_NUMBER]" at bounding box center [39, 79] width 54 height 6
select select
radio input "true"
select select
select select "Hatzalah Garages"
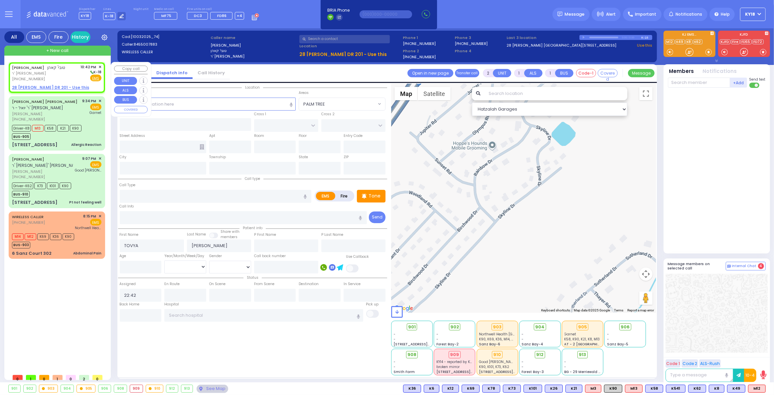
click at [54, 86] on u "28 ISRAEL ZUPNICK DR 201 - Use this" at bounding box center [50, 88] width 77 height 6
select select
radio input "true"
select select
select select "Hatzalah Garages"
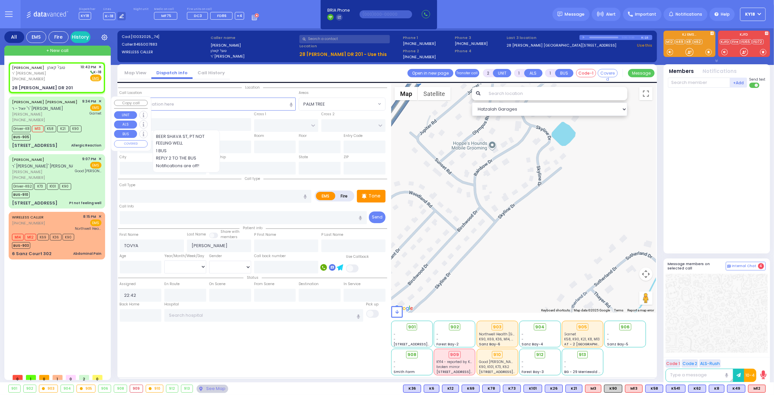
select select
radio input "true"
select select
select select "Hatzalah Garages"
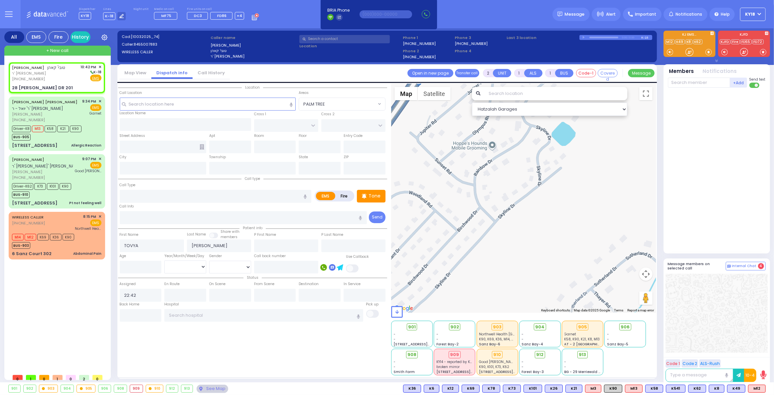
type input "GETZIL BERGER BLVD"
type input "ACRES RD"
type input "28 ISRAEL ZUPNICK DR"
type input "201"
type input "[PERSON_NAME]"
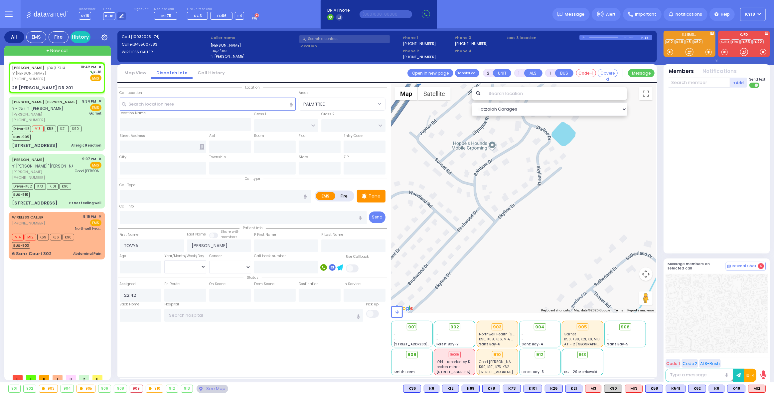
type input "[US_STATE]"
type input "10950"
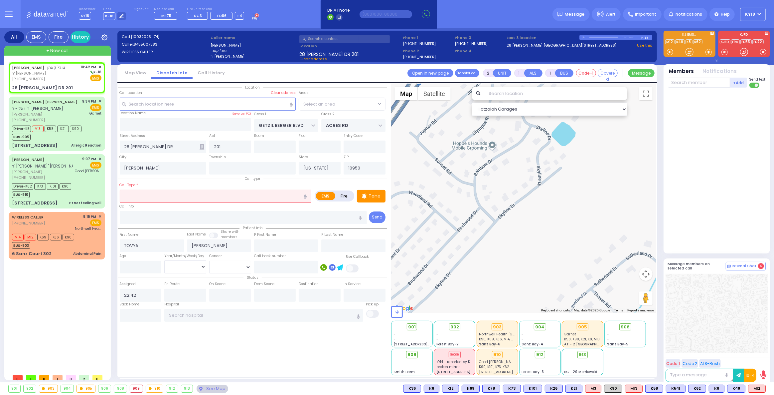
select select "SECTION 4"
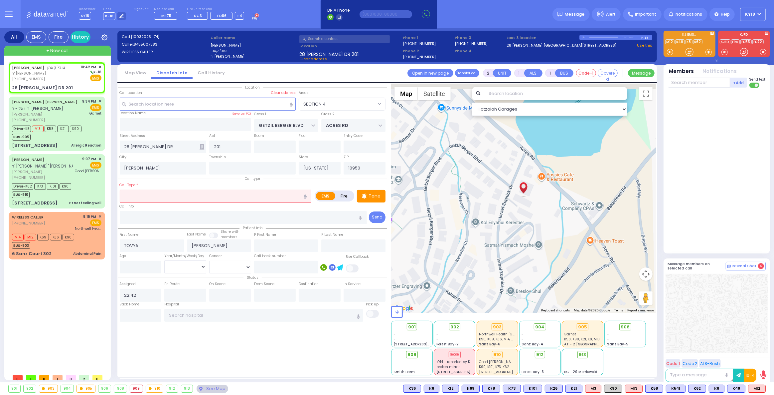
click at [147, 196] on input "text" at bounding box center [216, 196] width 192 height 13
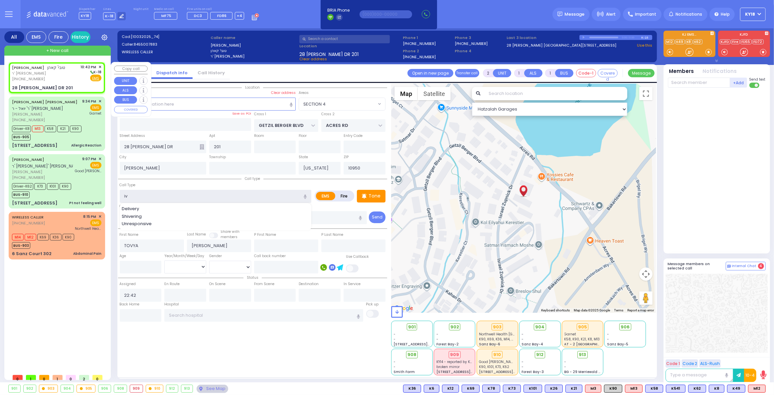
type input "iv"
click at [71, 86] on div "28 [PERSON_NAME] DR 201" at bounding box center [57, 88] width 90 height 7
select select
radio input "true"
select select
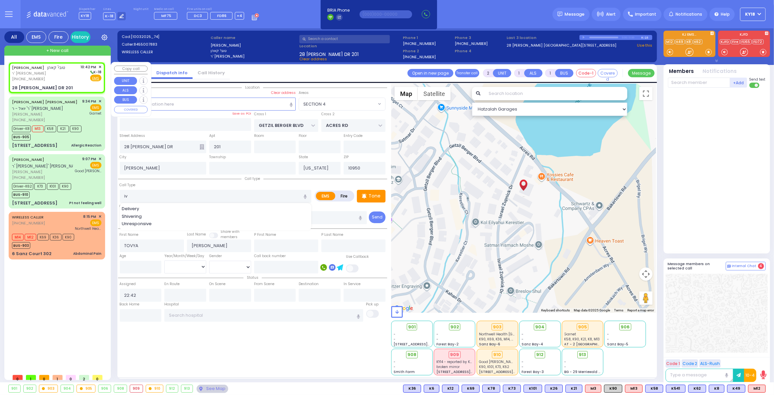
select select "Hatzalah Garages"
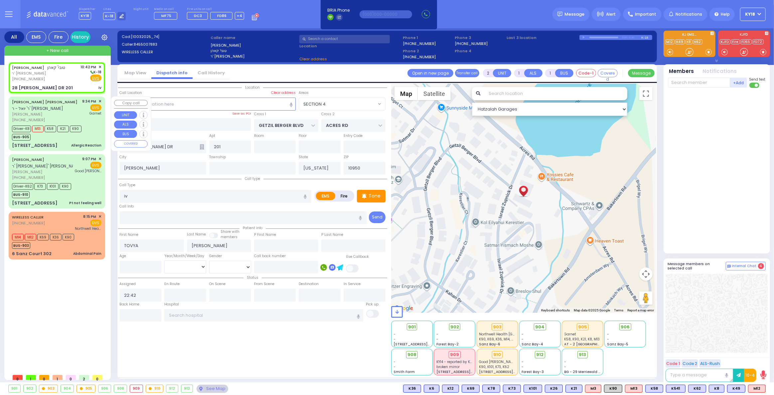
select select
radio input "true"
select select
select select "SECTION 4"
select select "Hatzalah Garages"
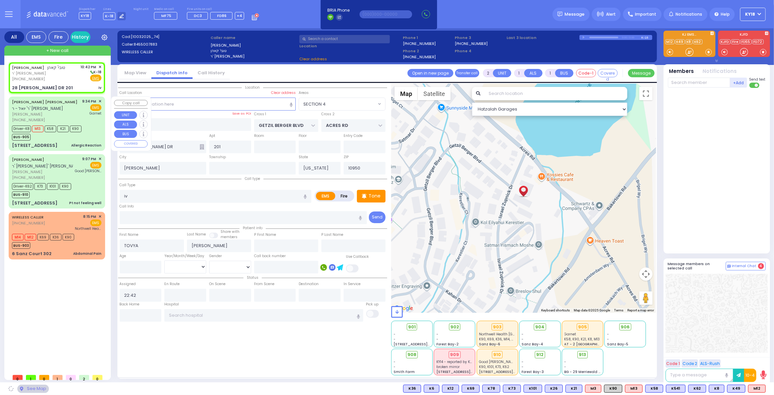
select select "SECTION 4"
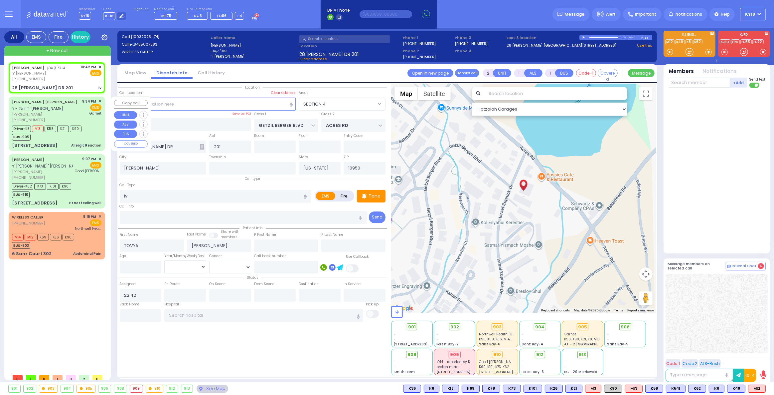
select select
radio input "true"
select select
select select "Hatzalah Garages"
select select "SECTION 4"
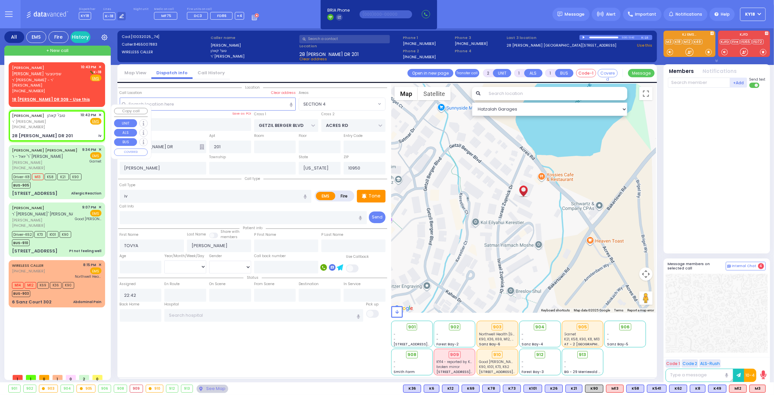
drag, startPoint x: 55, startPoint y: 126, endPoint x: 31, endPoint y: 117, distance: 26.2
click at [31, 119] on span "ר' [PERSON_NAME] - ר' [PERSON_NAME]' [PERSON_NAME]" at bounding box center [39, 122] width 54 height 6
select select
radio input "true"
select select
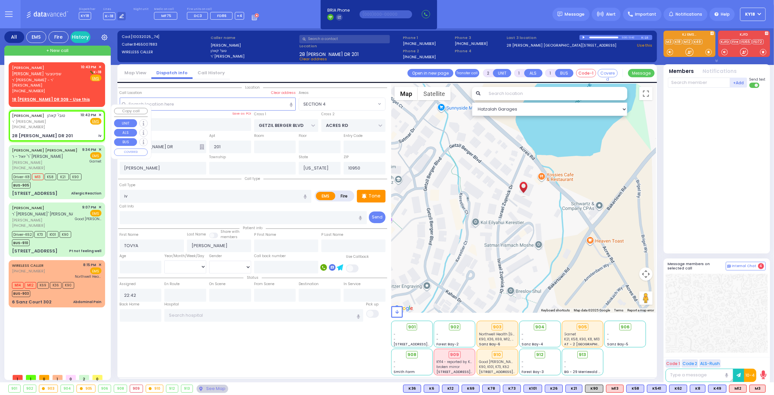
select select "Hatzalah Garages"
select select "SECTION 4"
click at [34, 121] on body "Dashboard Home" at bounding box center [387, 197] width 774 height 395
click at [755, 388] on span "M3" at bounding box center [758, 388] width 16 height 7
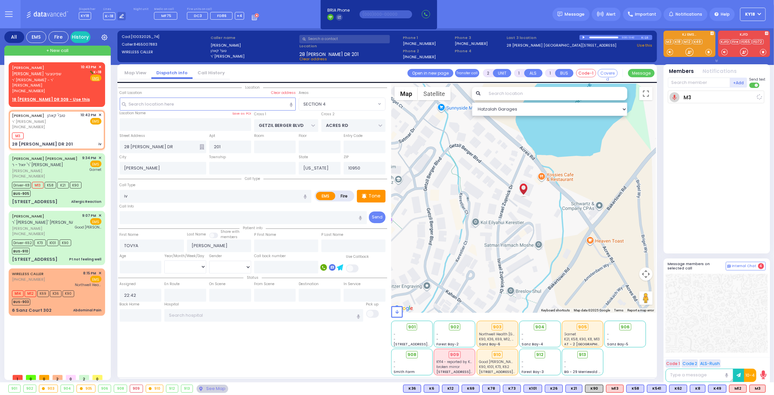
select select
radio input "true"
select select
type input "22:43"
select select "Hatzalah Garages"
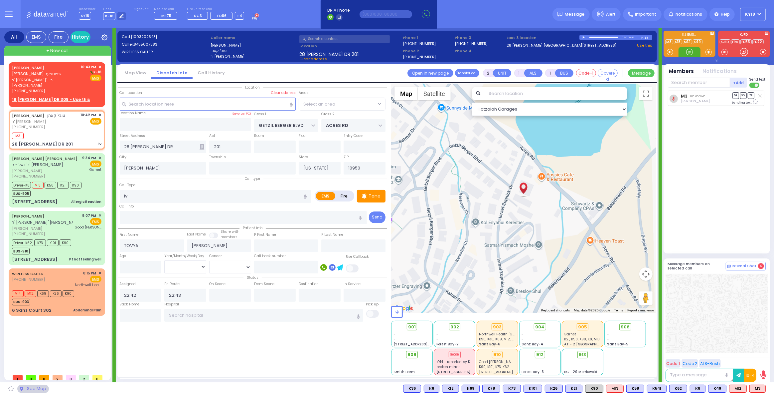
select select "SECTION 4"
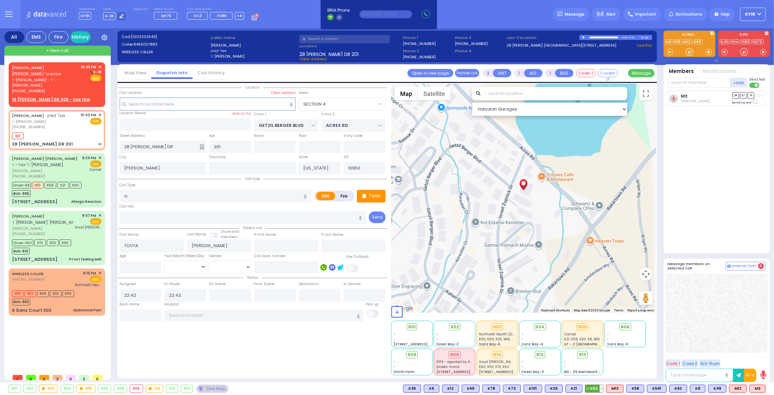
click at [598, 387] on span "K90" at bounding box center [595, 388] width 18 height 7
select select
radio input "true"
select select
select select "Hatzalah Garages"
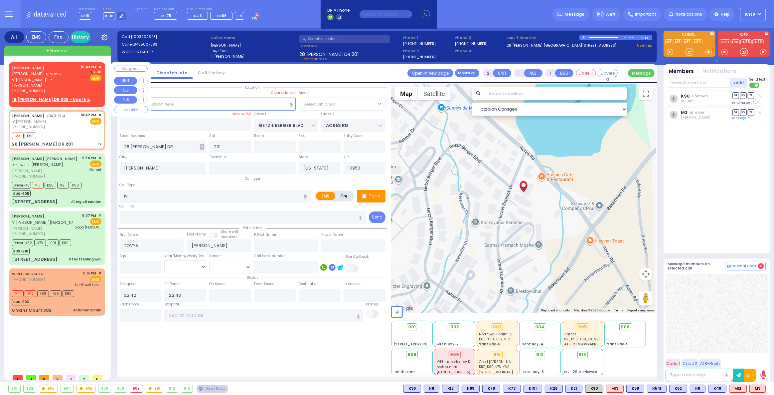
select select "SECTION 4"
click at [29, 80] on span "ר' [PERSON_NAME]' - ר' [PERSON_NAME] [PERSON_NAME]" at bounding box center [45, 82] width 67 height 11
select select
radio input "true"
type input "[PERSON_NAME]"
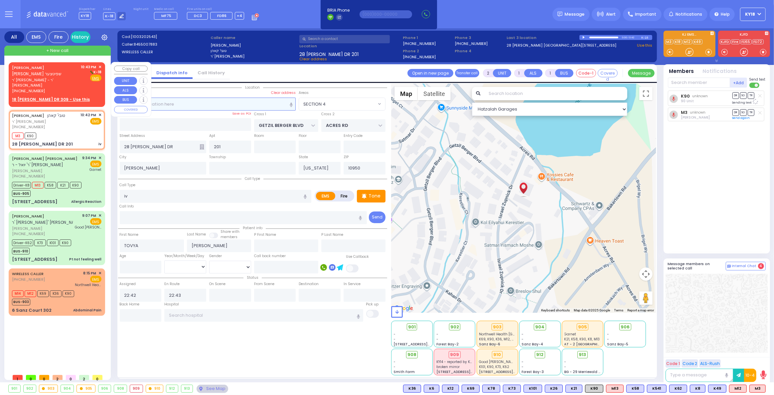
type input "[PERSON_NAME]"
select select
type input "22:43"
select select "Hatzalah Garages"
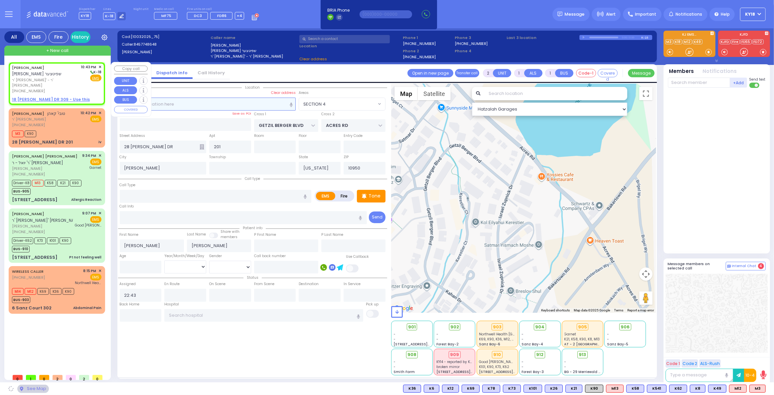
select select
radio input "true"
select select
select select "Hatzalah Garages"
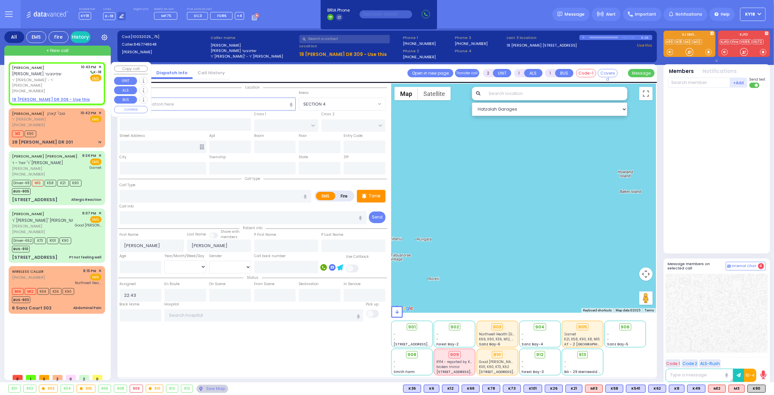
click at [33, 78] on span "ר' [PERSON_NAME]' - ר' [PERSON_NAME] [PERSON_NAME]" at bounding box center [45, 82] width 67 height 11
select select
radio input "true"
select select
select select "Hatzalah Garages"
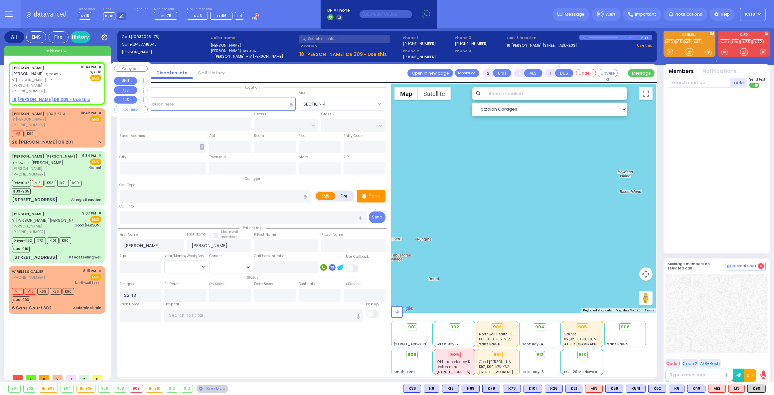
click at [40, 97] on u "18 ISRAEL ZUPNICK DR 309 - Use this" at bounding box center [51, 100] width 78 height 6
select select
radio input "true"
select select
select select "Hatzalah Garages"
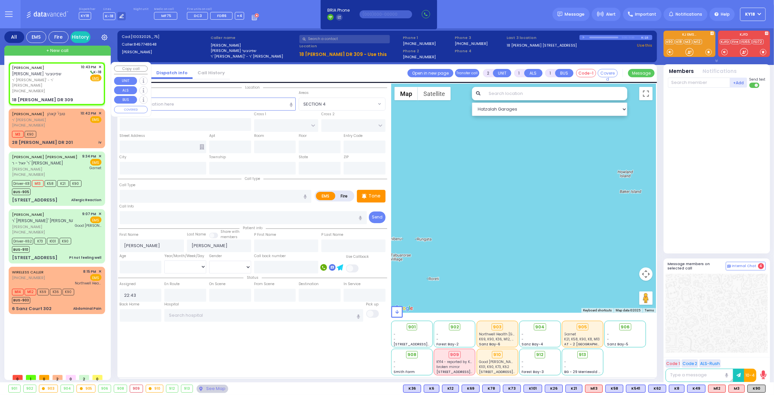
select select
radio input "true"
select select
select select "Hatzalah Garages"
type input "GETZIL BERGER BLVD"
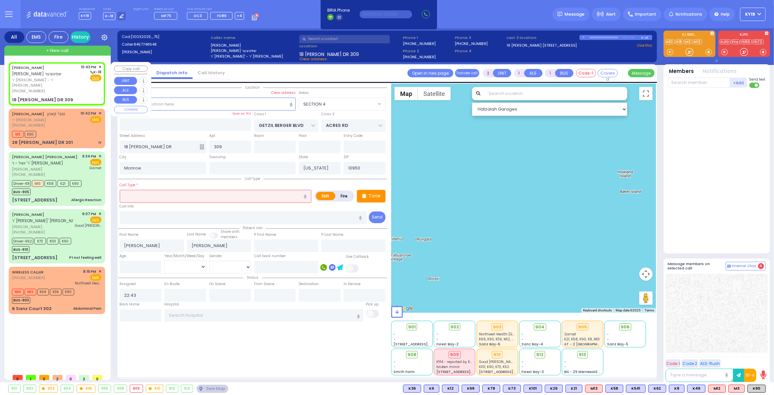
click at [41, 97] on div "18 ISRAEL ZUPNICK DR 309" at bounding box center [42, 100] width 61 height 7
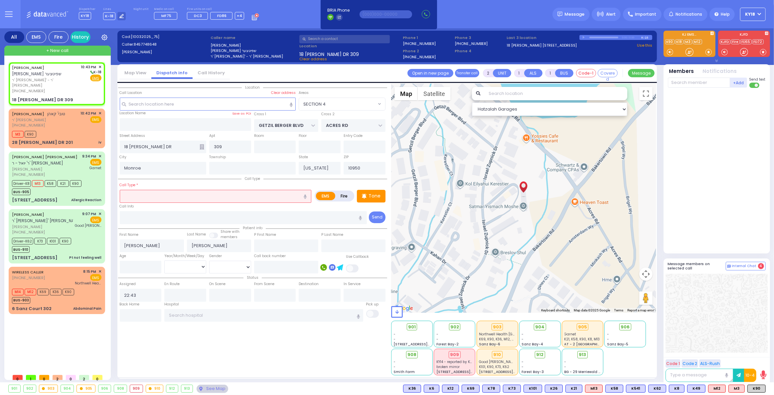
click at [148, 195] on input "text" at bounding box center [216, 196] width 192 height 13
click at [145, 265] on input "number" at bounding box center [141, 267] width 42 height 13
click at [196, 266] on select "Year Month Week Day" at bounding box center [185, 266] width 42 height 13
click at [164, 260] on select "Year Month Week Day" at bounding box center [185, 266] width 42 height 13
click at [227, 267] on select "Male Female" at bounding box center [230, 267] width 42 height 13
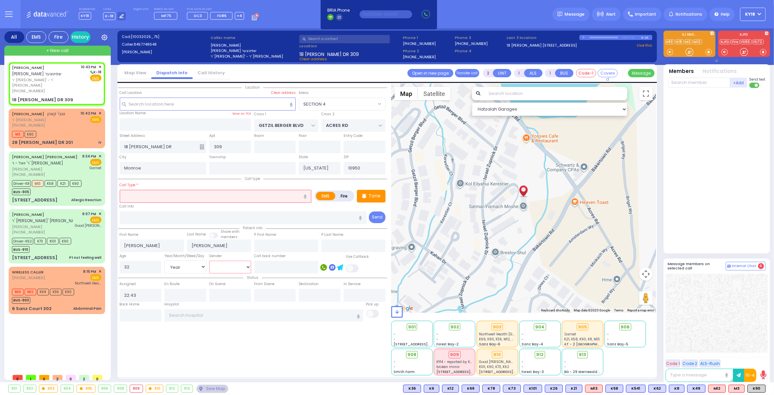
click at [209, 261] on select "Male Female" at bounding box center [230, 267] width 42 height 13
click at [162, 198] on input "text" at bounding box center [216, 196] width 192 height 13
click at [66, 80] on span "ר' [PERSON_NAME]' - ר' [PERSON_NAME] [PERSON_NAME]" at bounding box center [45, 82] width 67 height 11
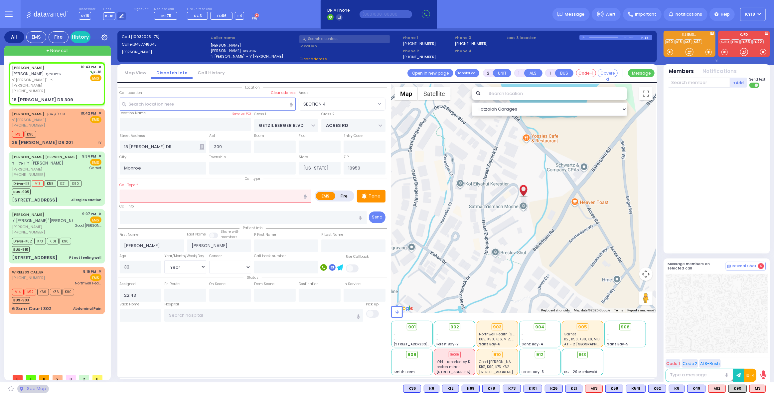
click at [142, 198] on input "text" at bounding box center [216, 196] width 192 height 13
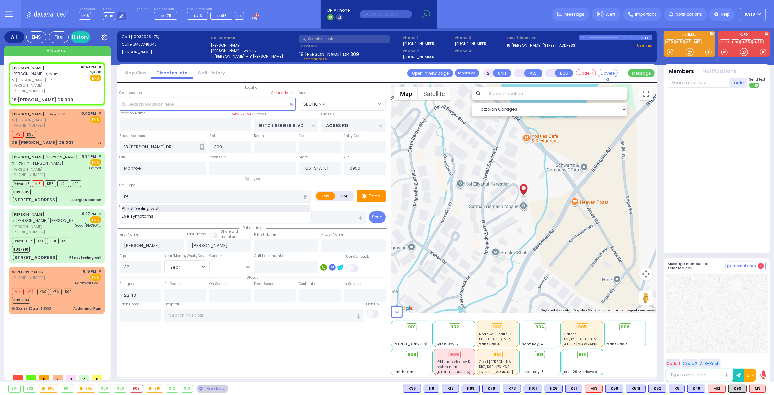
click at [153, 207] on span "Pt not feeling well" at bounding box center [142, 208] width 40 height 7
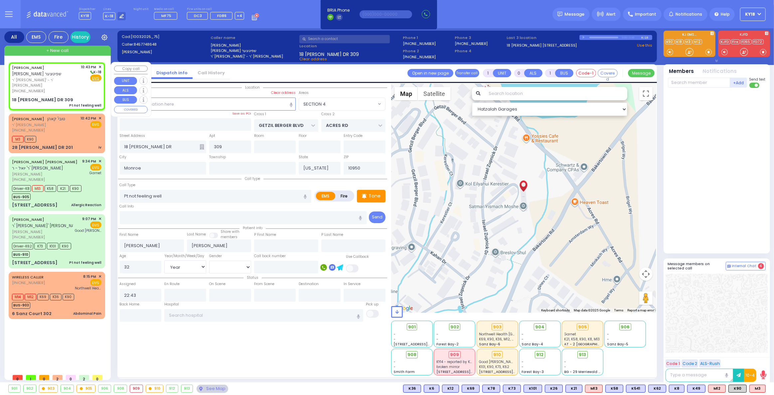
click at [77, 103] on div "Pt not feeling well" at bounding box center [85, 105] width 32 height 5
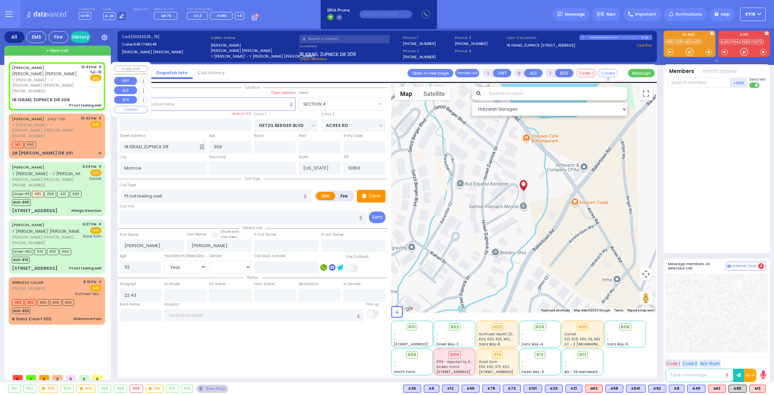
select select "SECTION 4"
select select "Year"
select select "[DEMOGRAPHIC_DATA]"
select select
radio input "true"
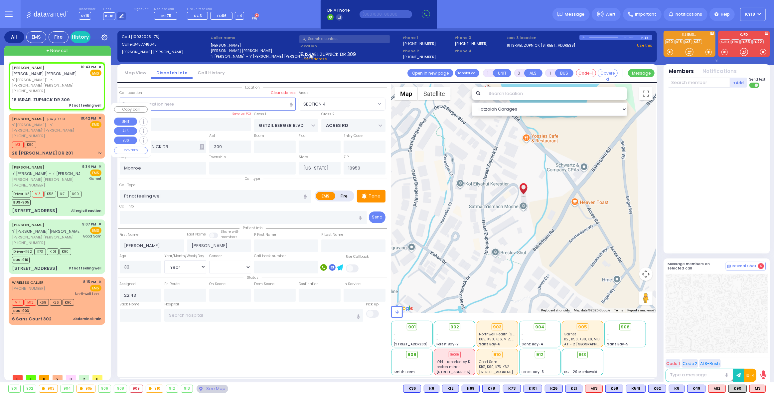
select select "Year"
select select "[DEMOGRAPHIC_DATA]"
select select "Hatzalah Garages"
select select "SECTION 4"
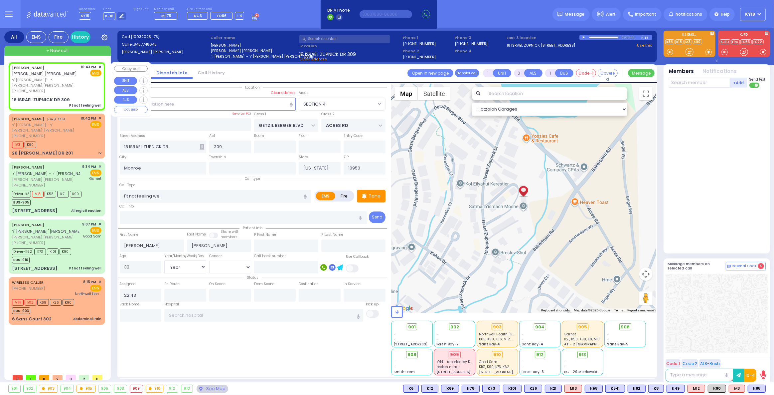
click at [72, 103] on div "Pt not feeling well" at bounding box center [85, 105] width 32 height 5
select select
radio input "true"
select select "Year"
select select "[DEMOGRAPHIC_DATA]"
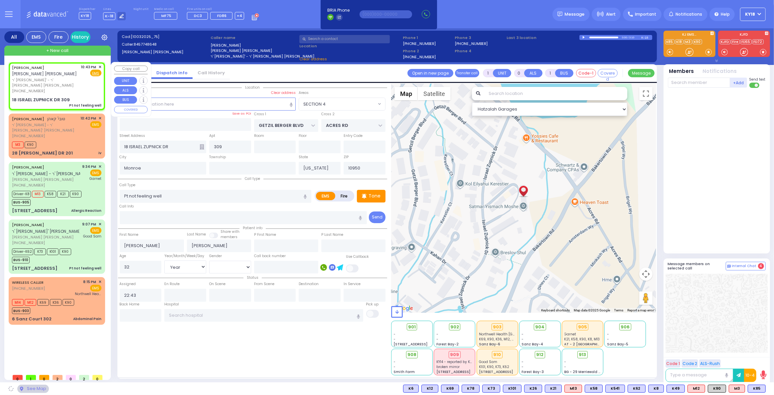
select select "Hatzalah Garages"
select select "SECTION 4"
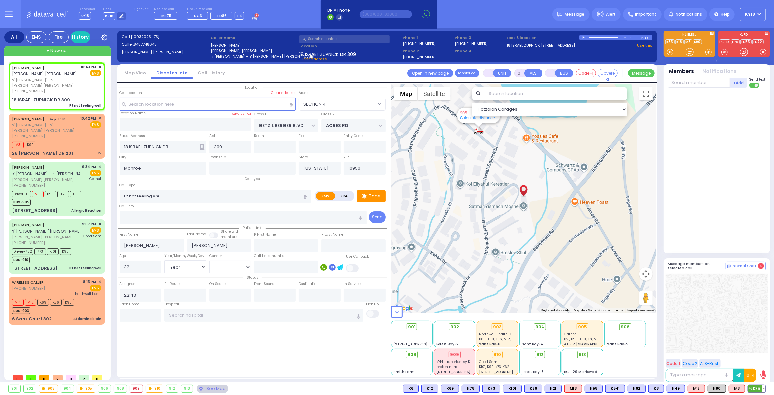
click at [754, 388] on span "K85" at bounding box center [756, 388] width 17 height 7
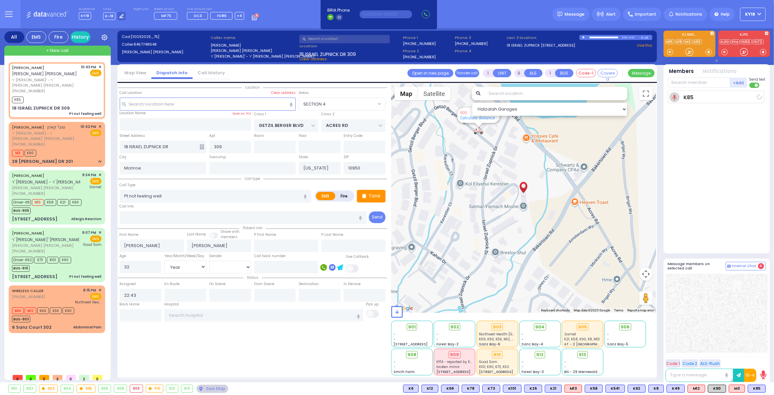
select select
radio input "true"
select select "Year"
select select "[DEMOGRAPHIC_DATA]"
type input "22:47"
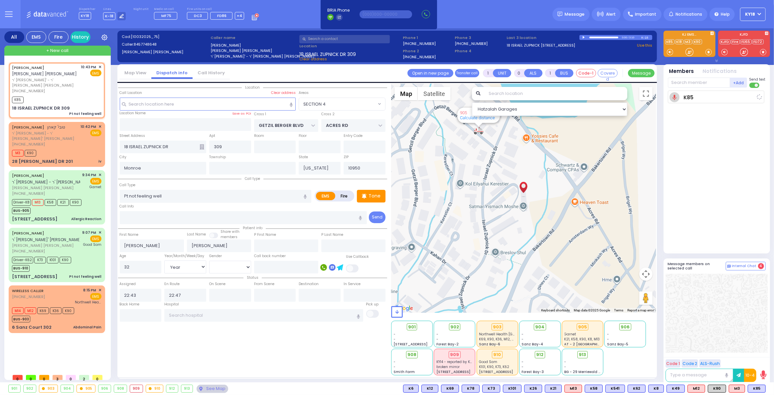
select select "Hatzalah Garages"
select select "SECTION 4"
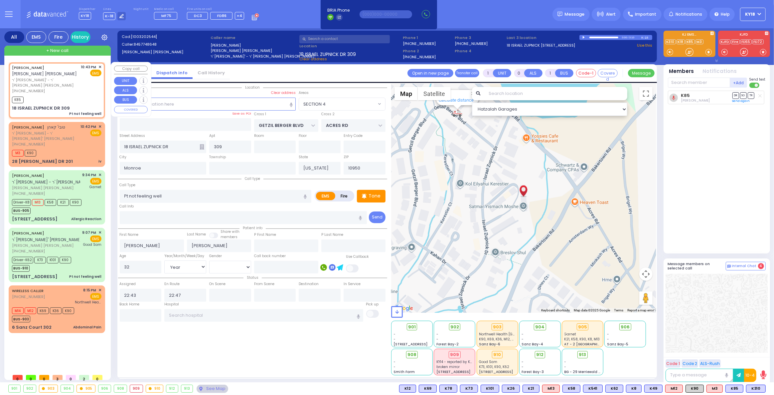
click at [56, 105] on div "18 ISRAEL ZUPNICK DR 309" at bounding box center [41, 108] width 58 height 7
select select
radio input "true"
select select "Year"
select select "[DEMOGRAPHIC_DATA]"
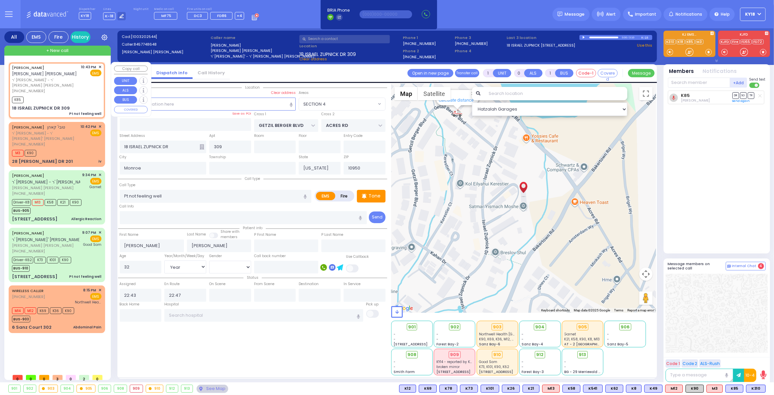
select select "Hatzalah Garages"
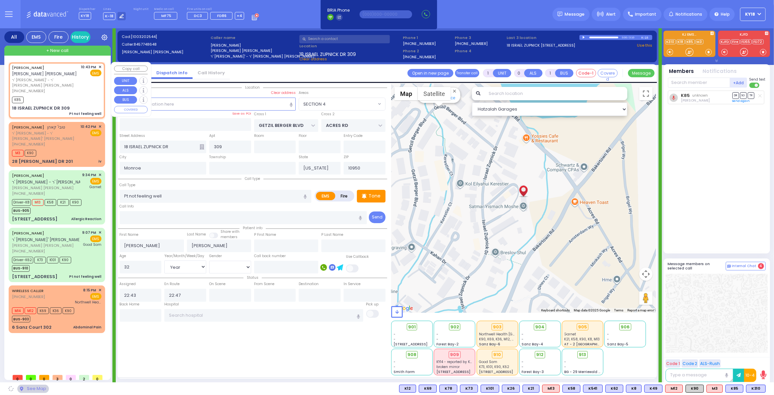
select select "SECTION 4"
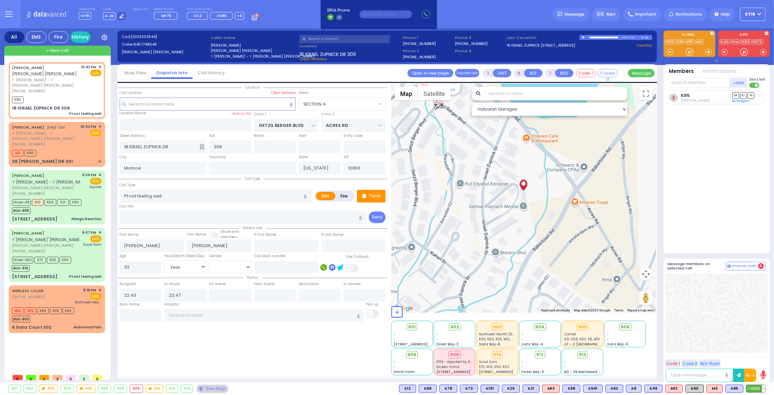
click at [752, 388] on span "K310" at bounding box center [756, 388] width 19 height 7
select select
radio input "true"
select select "Year"
select select "[DEMOGRAPHIC_DATA]"
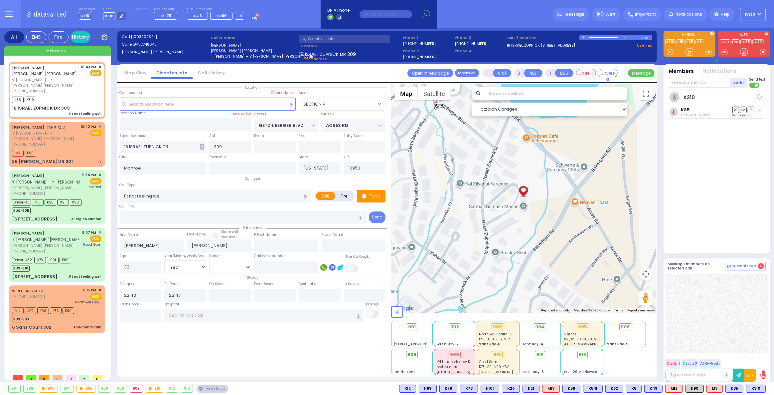
select select "Hatzalah Garages"
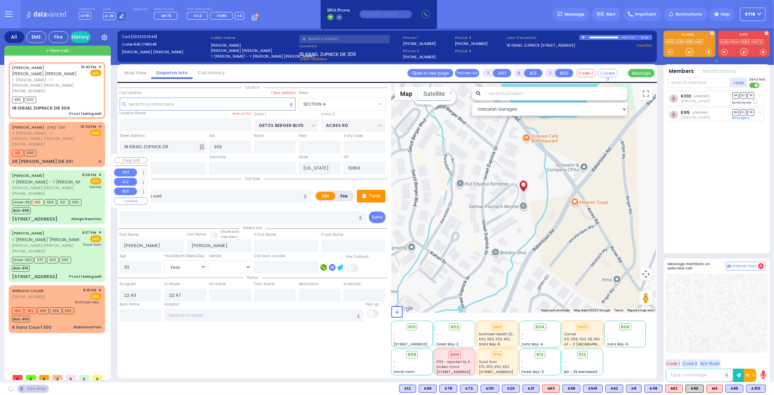
select select "SECTION 4"
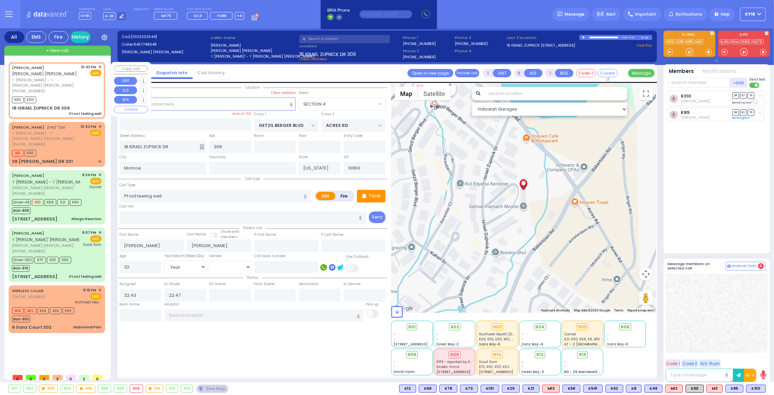
click at [58, 105] on div "18 ISRAEL ZUPNICK DR 309" at bounding box center [41, 108] width 58 height 7
select select
radio input "true"
select select "Year"
select select "[DEMOGRAPHIC_DATA]"
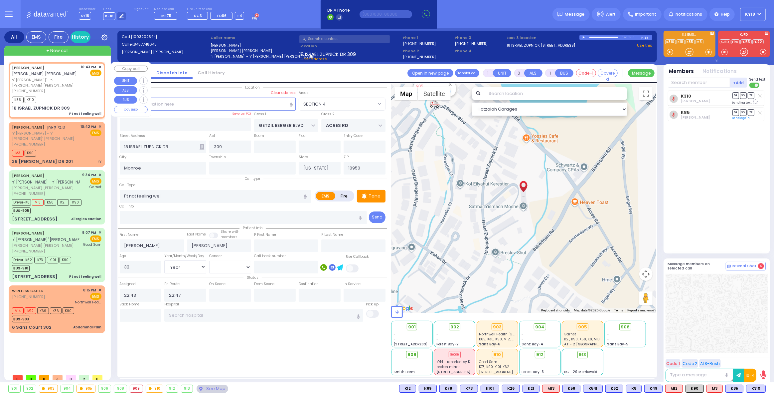
select select "Hatzalah Garages"
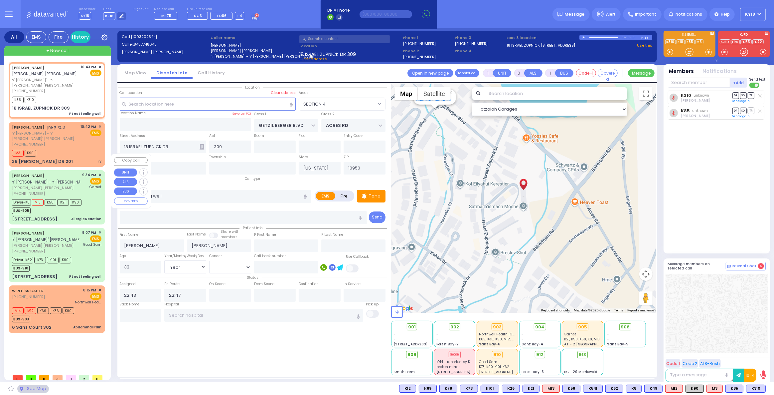
select select "SECTION 4"
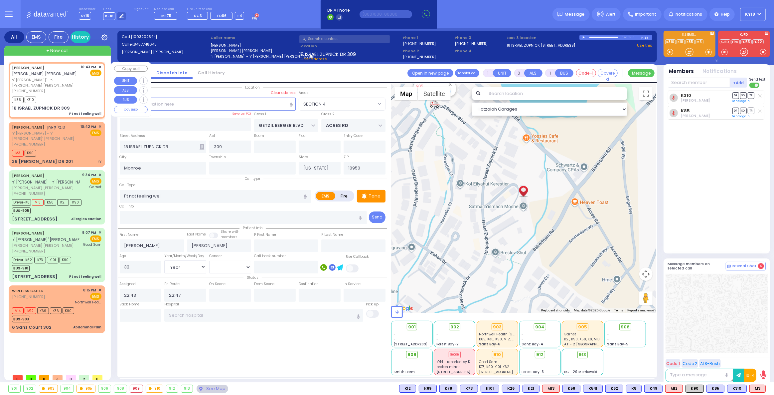
click at [72, 96] on div "K85 K310" at bounding box center [57, 99] width 90 height 8
select select
radio input "true"
select select "Year"
select select "[DEMOGRAPHIC_DATA]"
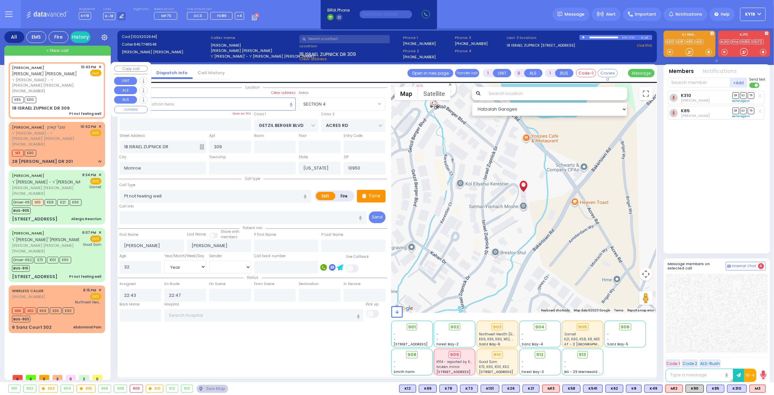
select select "Hatzalah Garages"
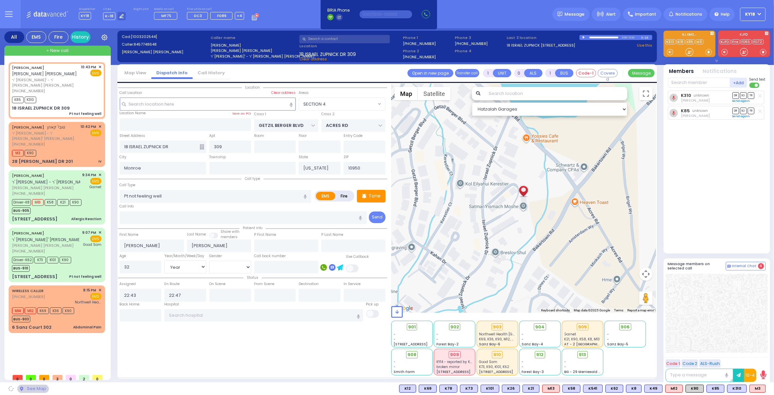
select select "SECTION 4"
click at [756, 388] on span "M3" at bounding box center [758, 388] width 16 height 7
select select
radio input "true"
select select "Year"
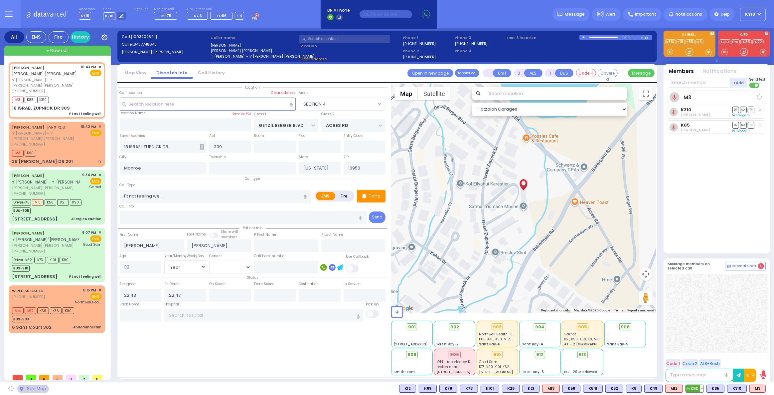
select select "[DEMOGRAPHIC_DATA]"
select select "Hatzalah Garages"
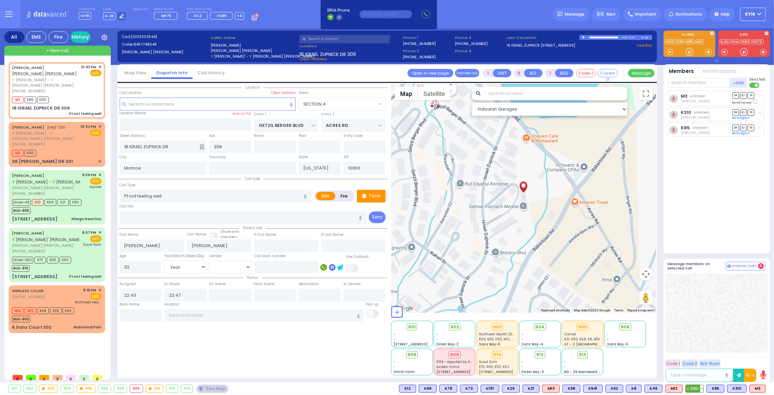
select select "SECTION 4"
click at [695, 389] on span "K90" at bounding box center [695, 388] width 18 height 7
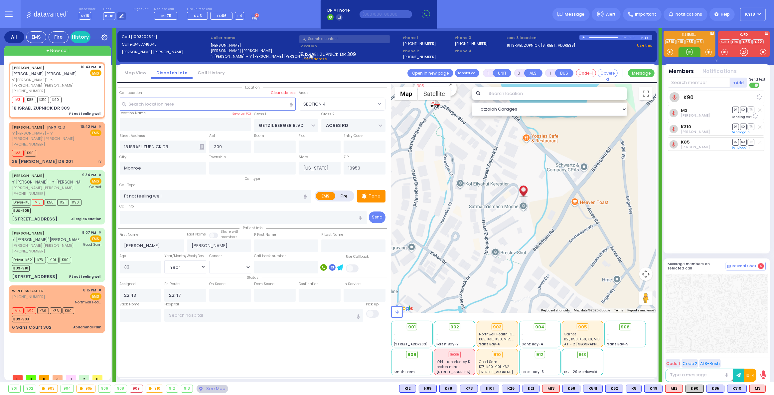
select select
radio input "true"
select select "Year"
select select "[DEMOGRAPHIC_DATA]"
select select "Hatzalah Garages"
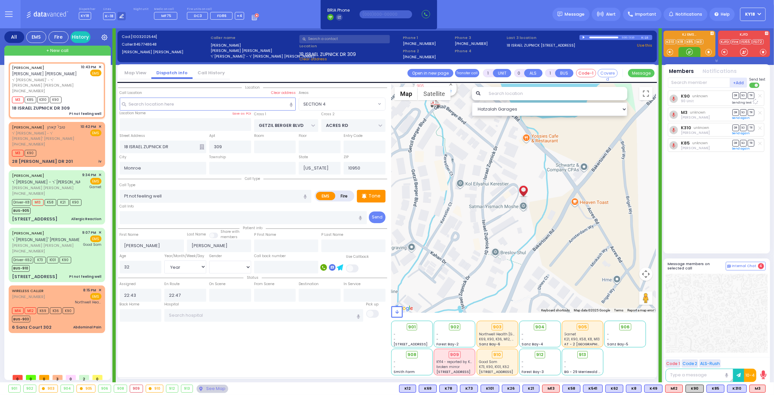
select select "SECTION 4"
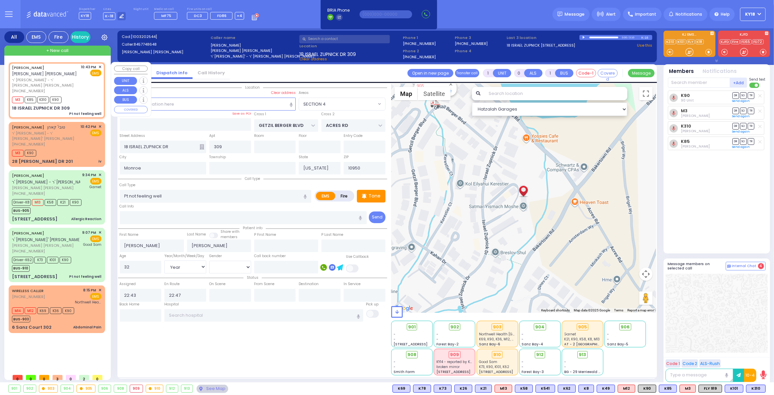
click at [73, 111] on div "Pt not feeling well" at bounding box center [85, 113] width 32 height 5
select select
radio input "true"
select select "Year"
select select "[DEMOGRAPHIC_DATA]"
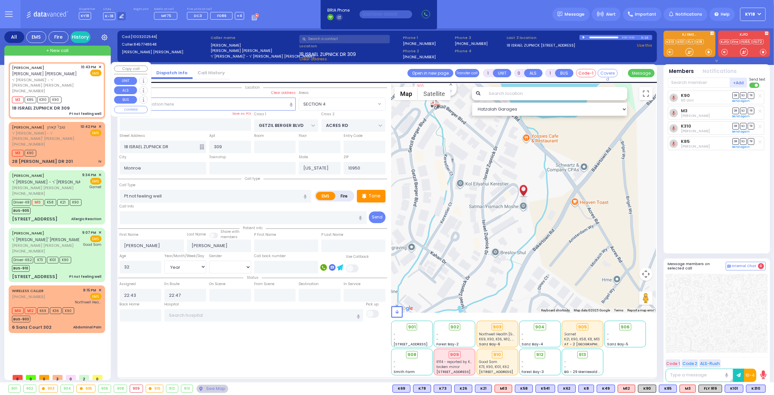
select select "Hatzalah Garages"
select select "SECTION 4"
click at [536, 355] on icon at bounding box center [536, 354] width 4 height 4
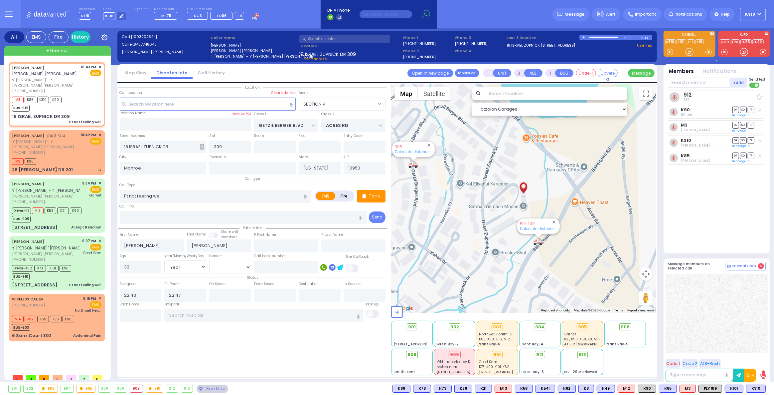
select select
radio input "true"
select select "Year"
select select "[DEMOGRAPHIC_DATA]"
select select "Hatzalah Garages"
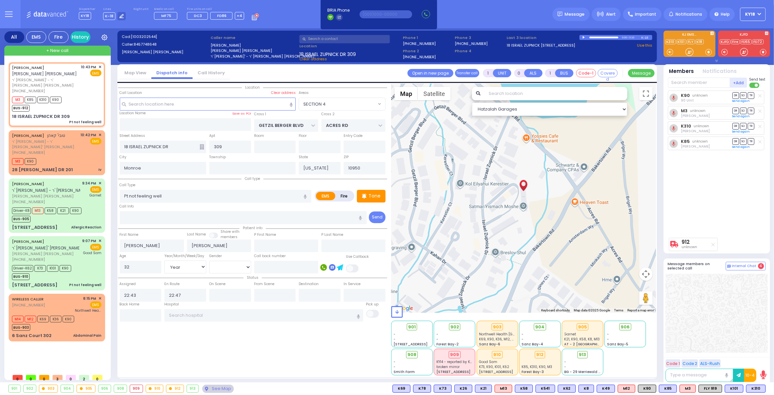
select select "SECTION 4"
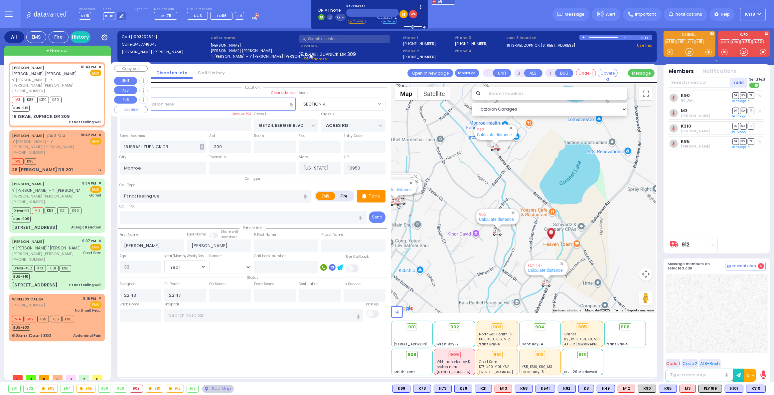
click at [79, 88] on div "[PHONE_NUMBER]" at bounding box center [45, 91] width 67 height 6
select select
radio input "true"
select select "Year"
select select "[DEMOGRAPHIC_DATA]"
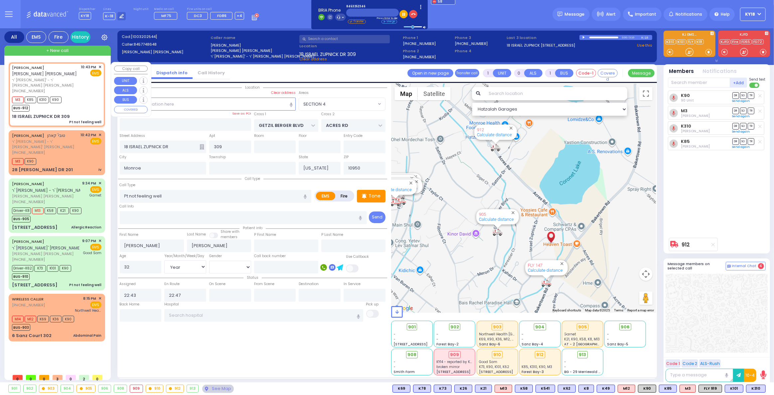
select select "Hatzalah Garages"
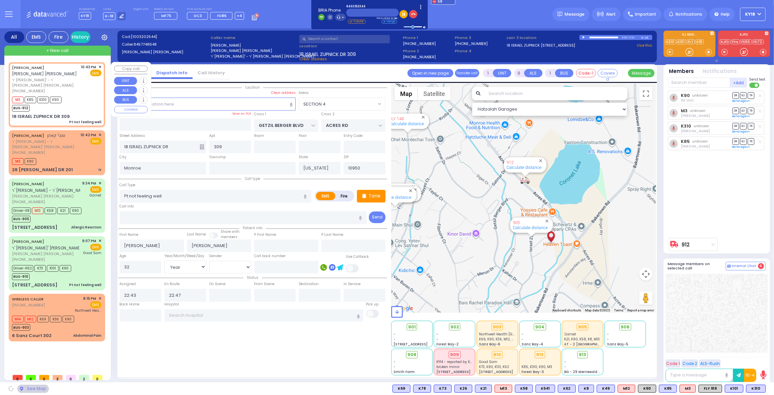
select select "SECTION 4"
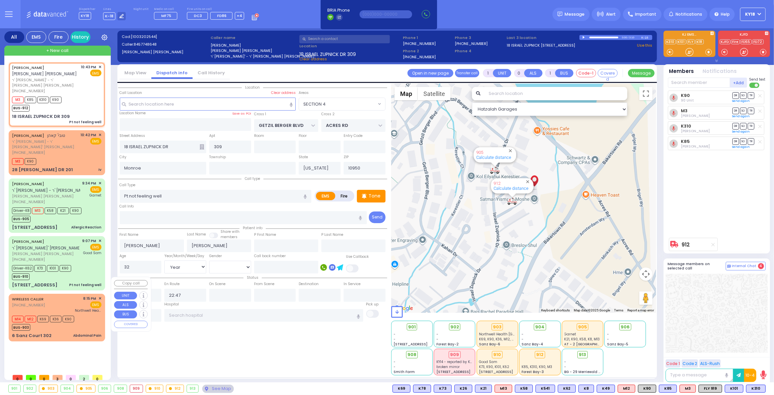
click at [43, 302] on div "[PHONE_NUMBER]" at bounding box center [29, 305] width 34 height 6
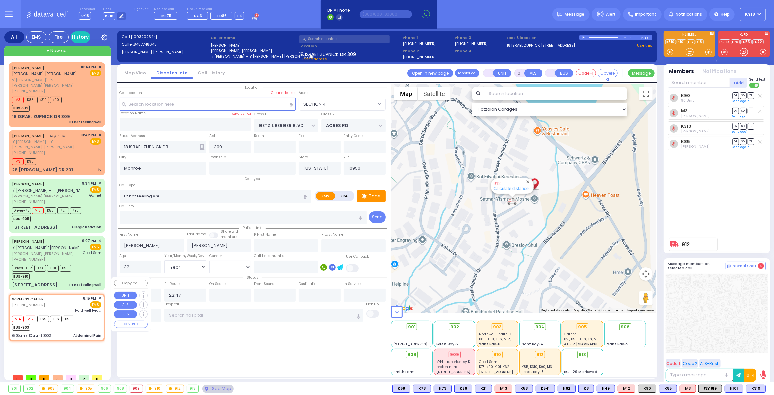
type input "6"
select select
type input "Abdominal Pain"
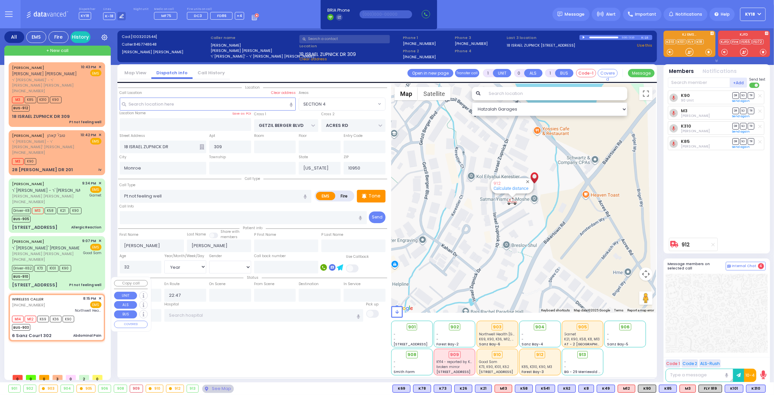
radio input "true"
type input "Rivka"
type input "Weinberger"
type input "19"
select select "Year"
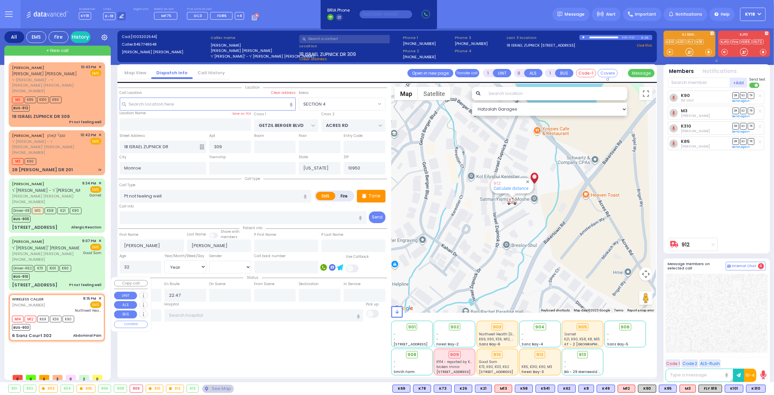
select select "[DEMOGRAPHIC_DATA]"
type input "20:15"
type input "20:20"
type input "Northwell Health [GEOGRAPHIC_DATA]"
type input "FOREST RD"
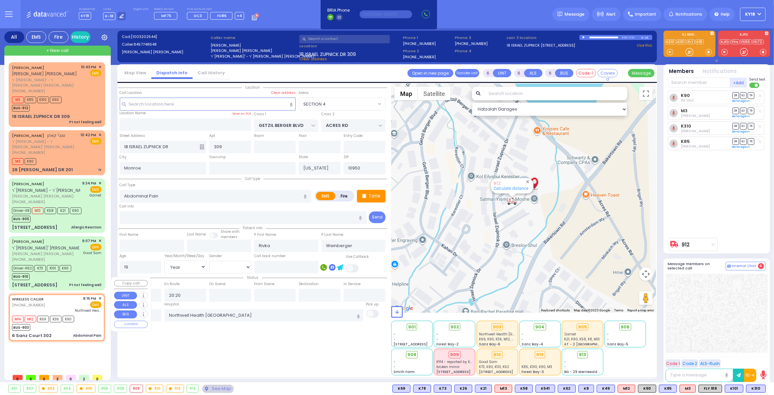
type input "6 Sanz Court"
type input "302"
select select "Hatzalah Garages"
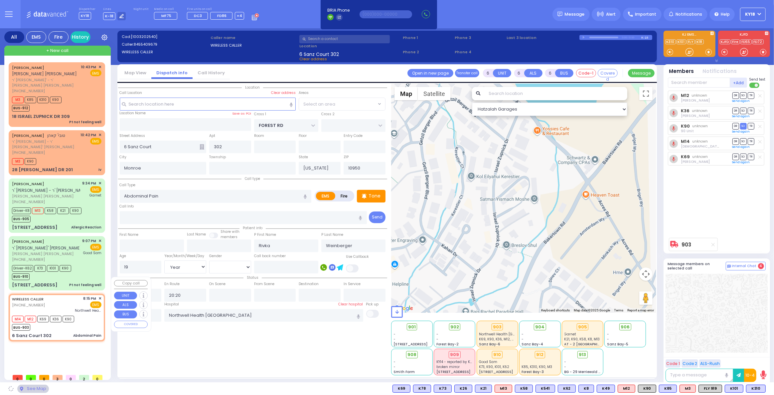
select select "MONROE"
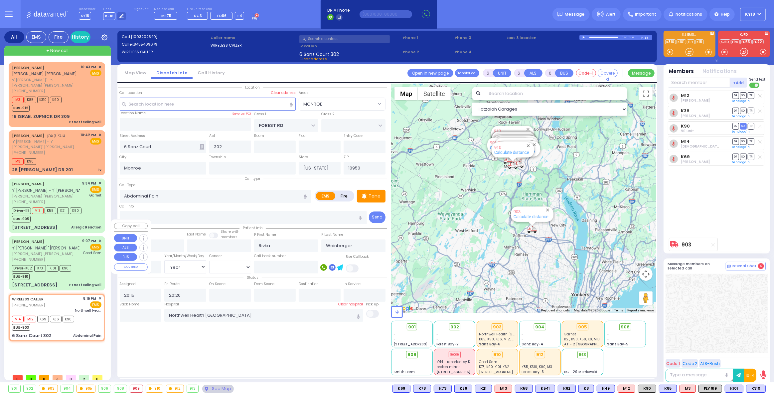
click at [49, 272] on div "BUS-910" at bounding box center [41, 276] width 59 height 8
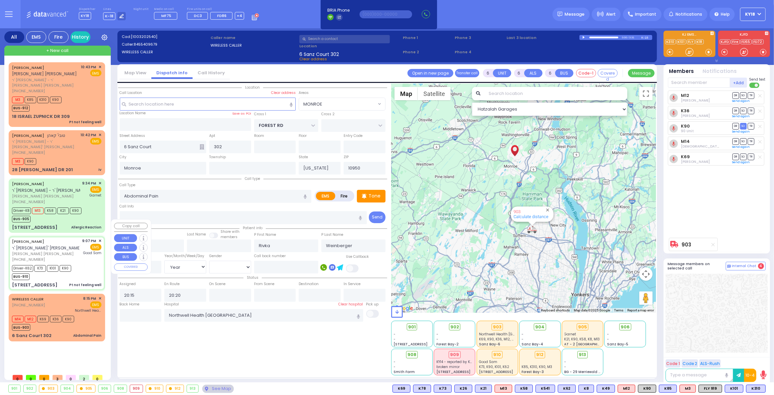
select select
type input "Pt not feeling well"
radio input "true"
type input "[PERSON_NAME]"
type input "TEITELBAUM"
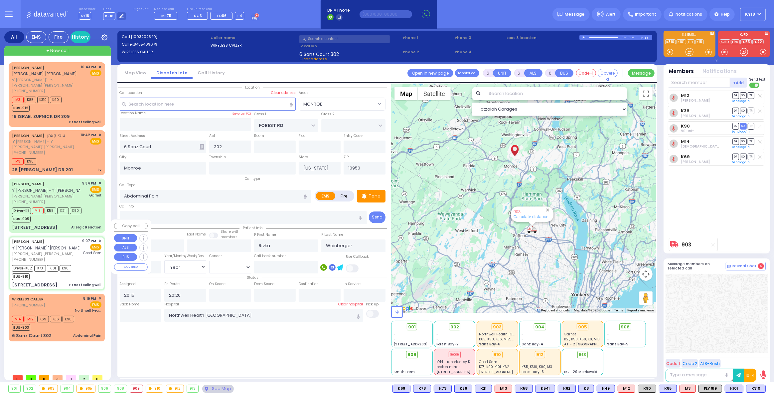
type input "Leah"
type input "[PERSON_NAME]"
type input "21"
select select "Year"
select select "[DEMOGRAPHIC_DATA]"
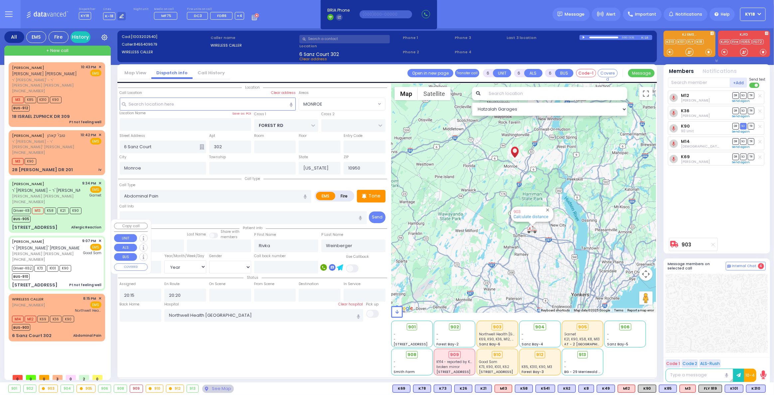
type input "21:07"
type input "21:09"
type input "21:10"
type input "21:36"
type input "21:57"
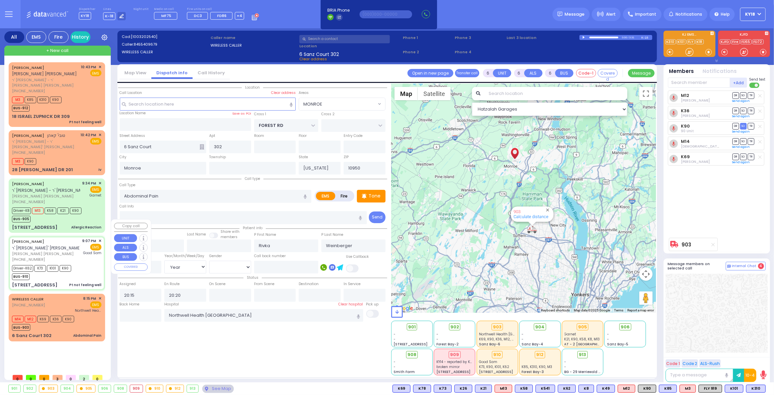
type input "22:17"
type input "[GEOGRAPHIC_DATA]"
type input "CHUST RD"
type input "BEER SHAVA ST"
type input "[STREET_ADDRESS]"
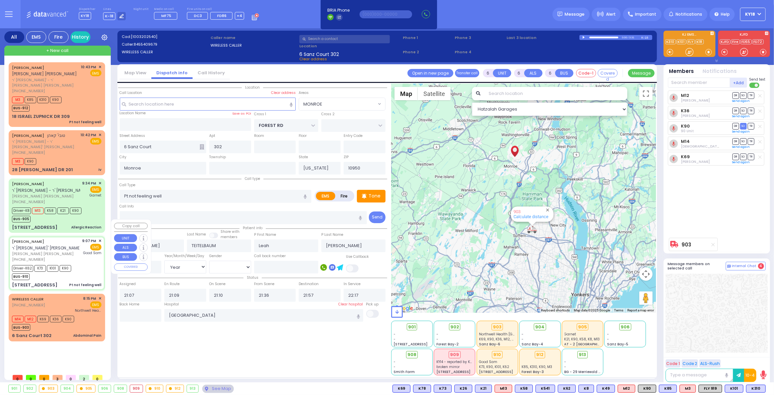
type input "016"
select select "Hatzalah Garages"
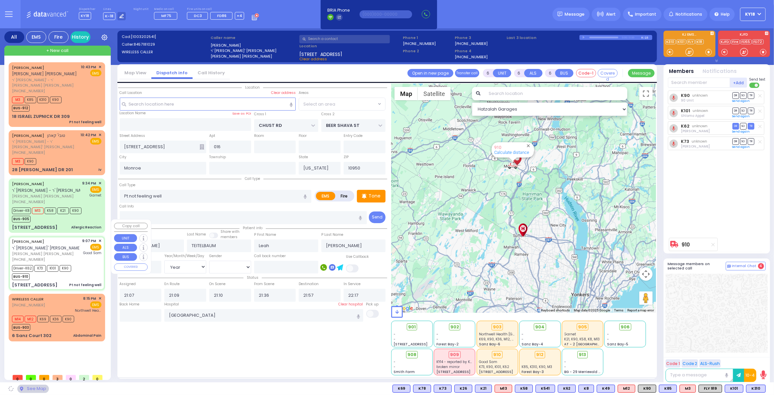
select select "VYOEL MOSHE"
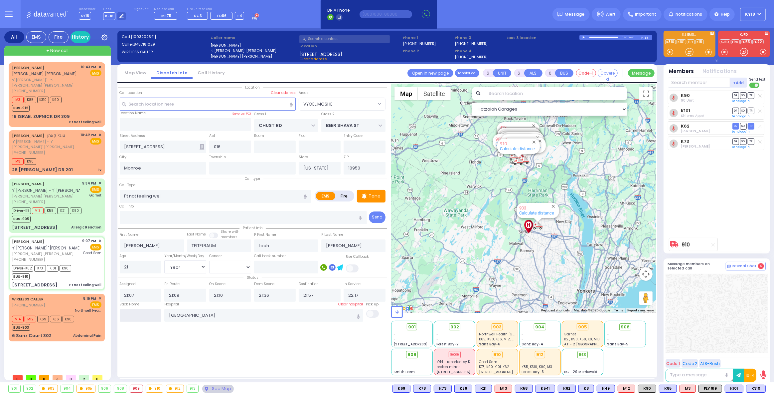
click at [144, 311] on input "text" at bounding box center [141, 315] width 42 height 13
type input "22:59"
click at [145, 311] on input "22:59" at bounding box center [141, 315] width 42 height 13
select select
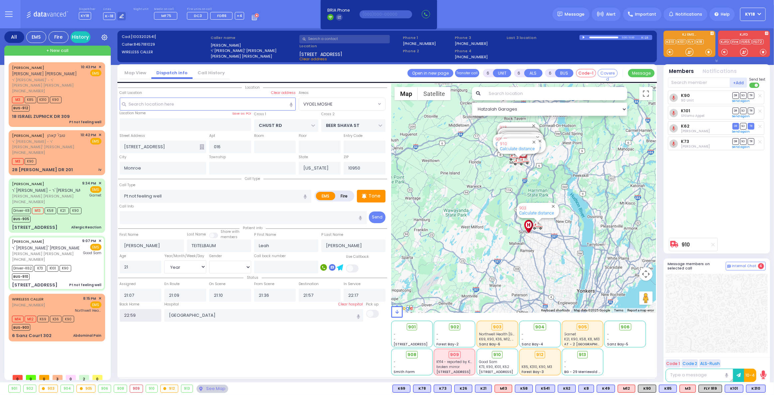
radio input "true"
select select
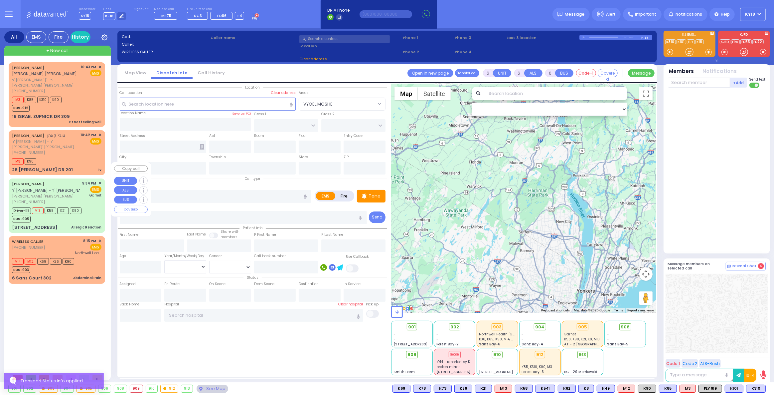
click at [43, 205] on div "[PERSON_NAME] ר' [PERSON_NAME] - ר' [PERSON_NAME] [PERSON_NAME] [PERSON_NAME] […" at bounding box center [57, 205] width 94 height 52
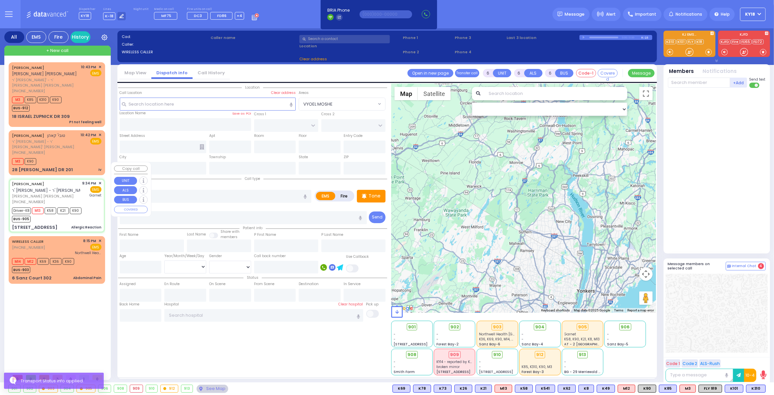
select select
type input "Allergic Reaction"
radio input "true"
type input "[PERSON_NAME]"
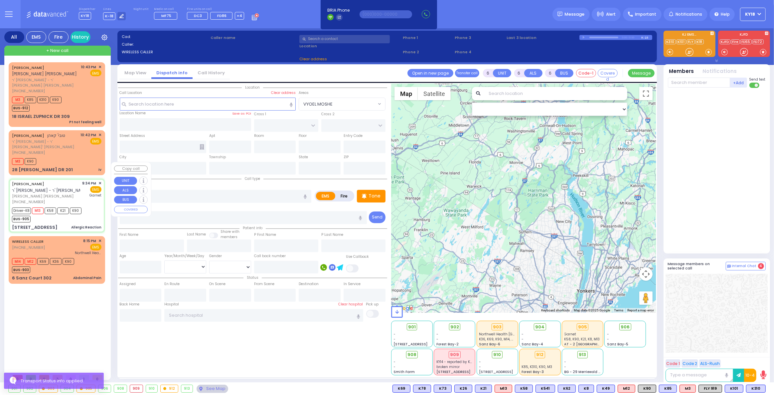
type input "Lazar"
type input "[PERSON_NAME]"
type input "1"
select select "Year"
select select "[DEMOGRAPHIC_DATA]"
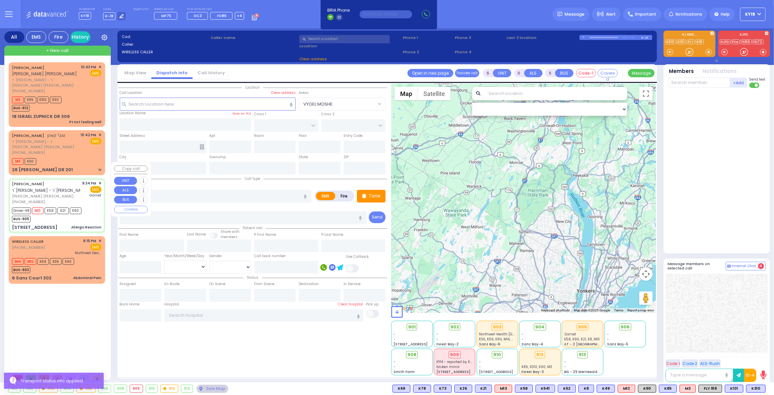
type input "21:34"
type input "21:35"
type input "21:39"
type input "21:45"
type input "22:10"
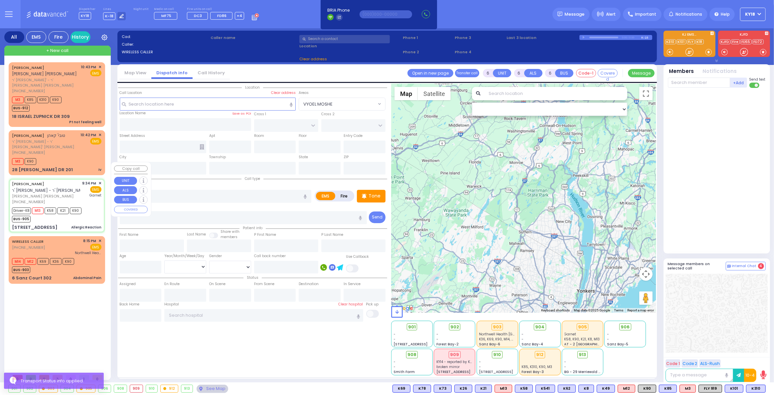
type input "22:18"
type input "[GEOGRAPHIC_DATA]"
select select "Hatzalah Garages"
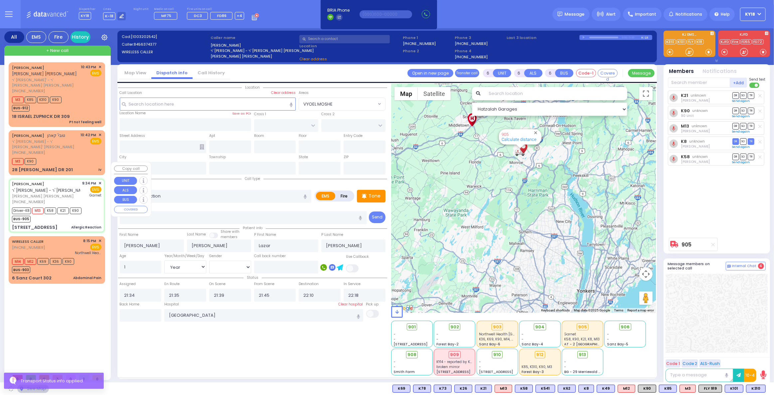
type input "ACRES RD"
type input "DINEV RD"
type input "[STREET_ADDRESS]"
type input "102"
type input "[PERSON_NAME]"
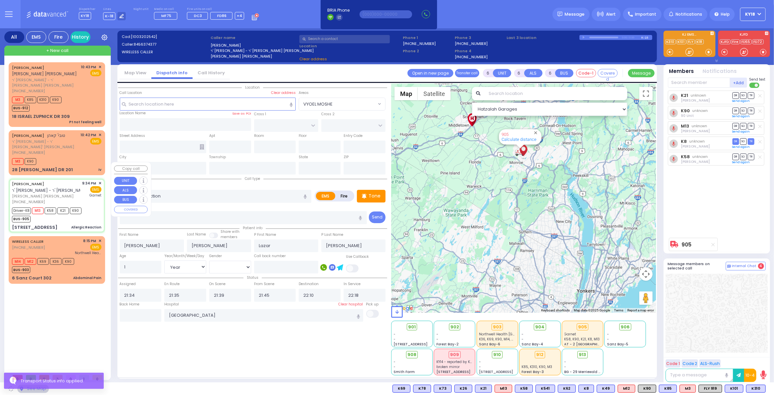
type input "[US_STATE]"
type input "10950"
select select "PALM TREE"
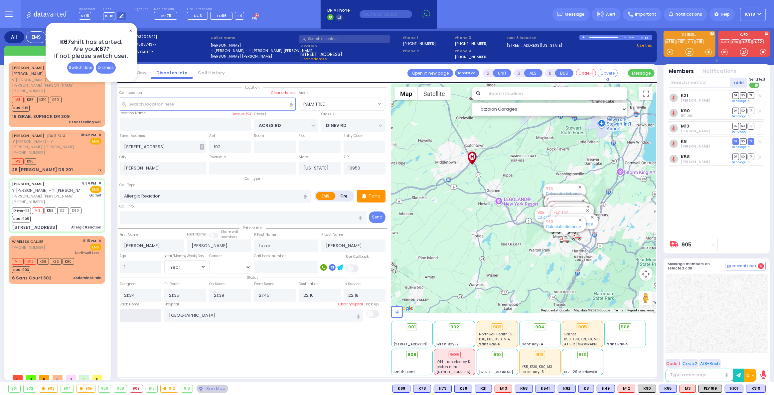
click at [140, 315] on input "text" at bounding box center [141, 315] width 42 height 13
type input "23:00"
click at [140, 315] on input "23:00" at bounding box center [141, 315] width 42 height 13
select select
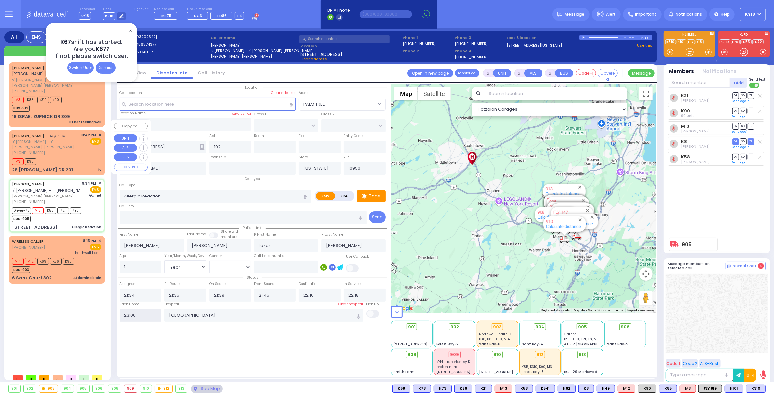
radio input "true"
select select
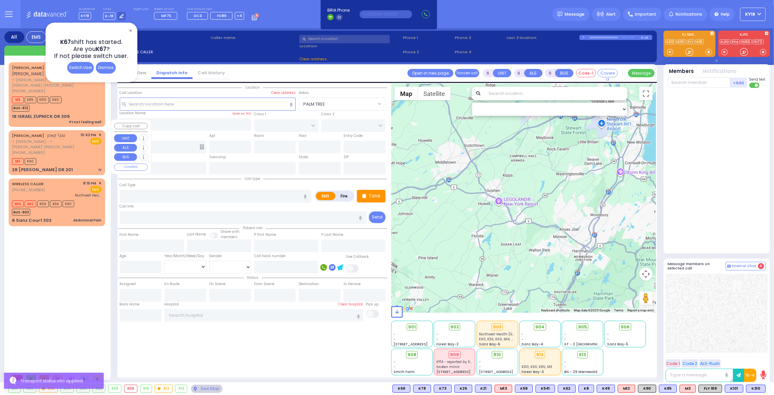
click at [100, 132] on span "✕" at bounding box center [100, 135] width 3 height 6
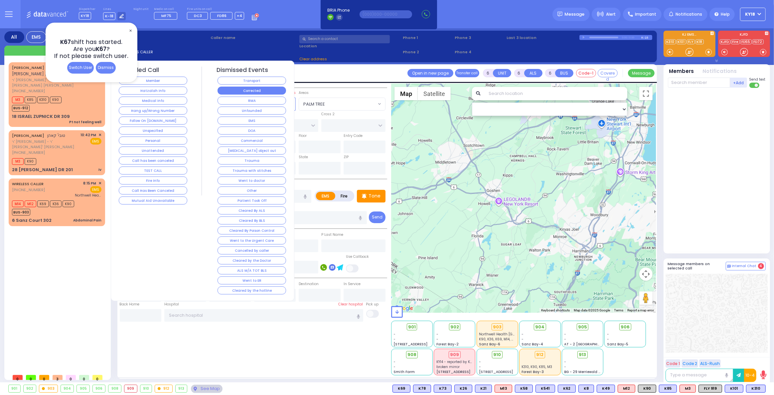
click at [242, 87] on button "Corrected" at bounding box center [252, 91] width 69 height 8
